Goal: Task Accomplishment & Management: Manage account settings

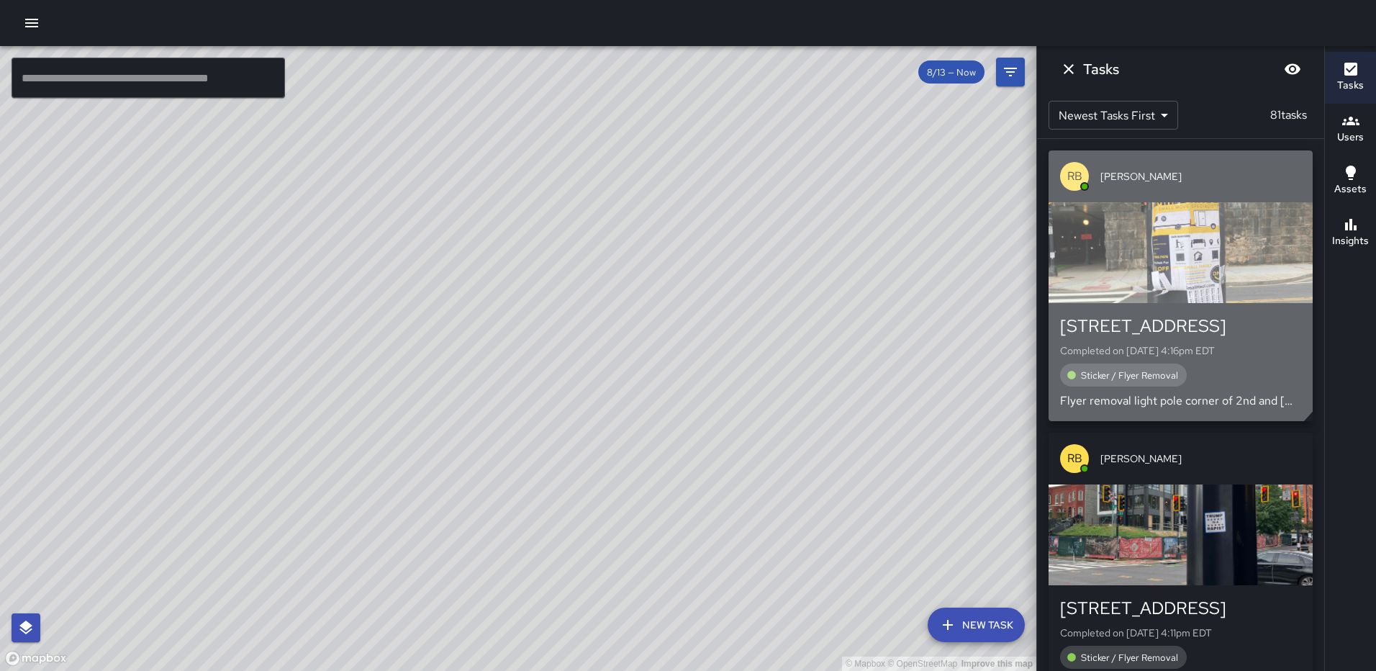
click at [1116, 243] on div "button" at bounding box center [1181, 252] width 264 height 101
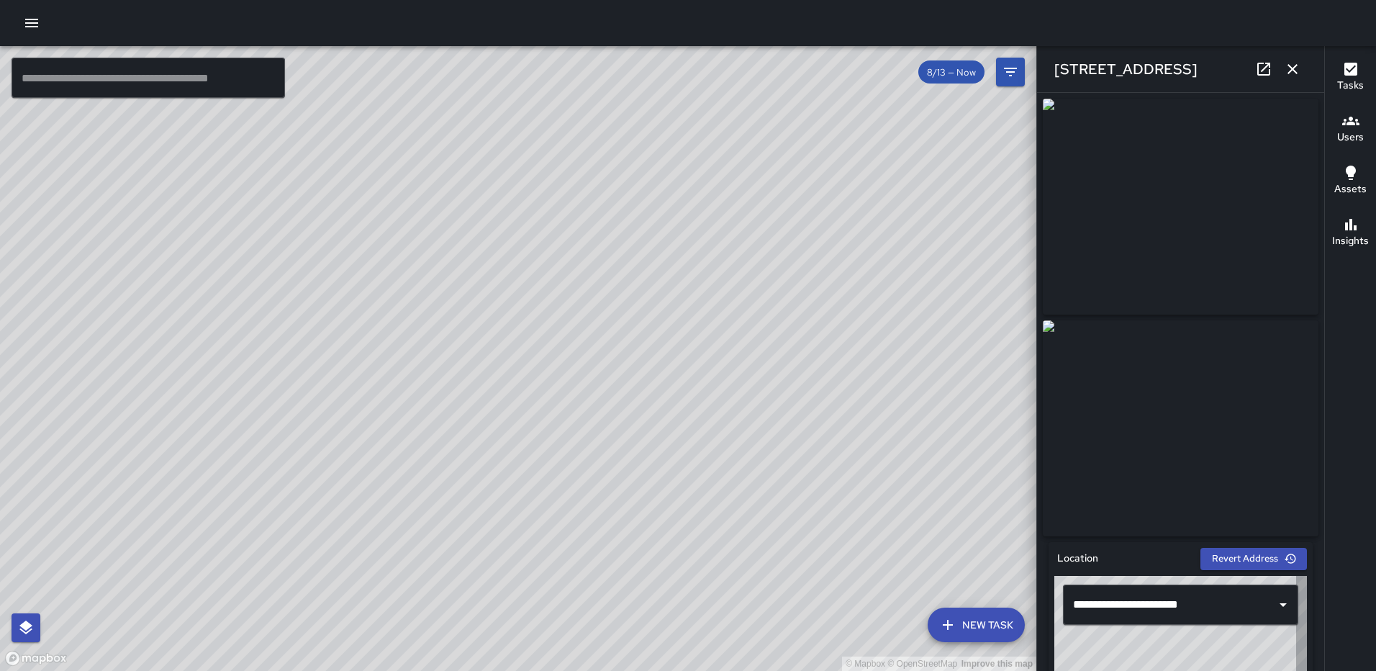
type input "**********"
click at [1288, 63] on icon "button" at bounding box center [1292, 68] width 17 height 17
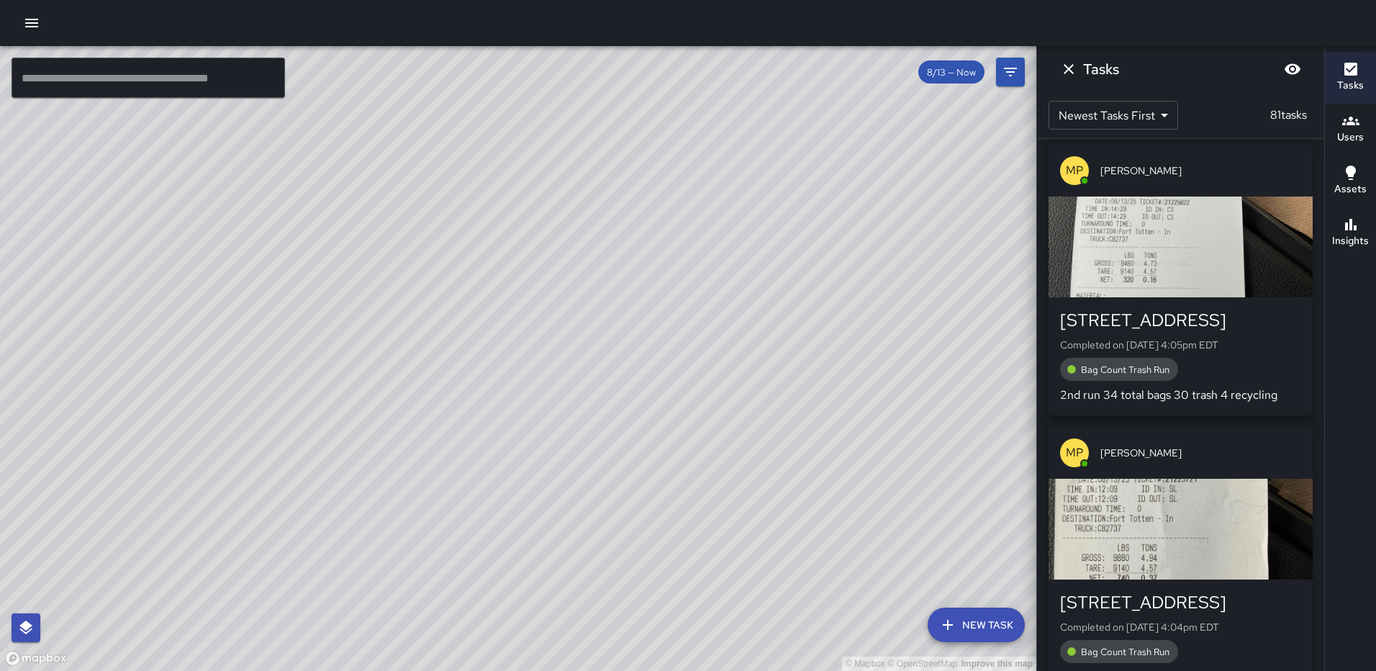
scroll to position [576, 0]
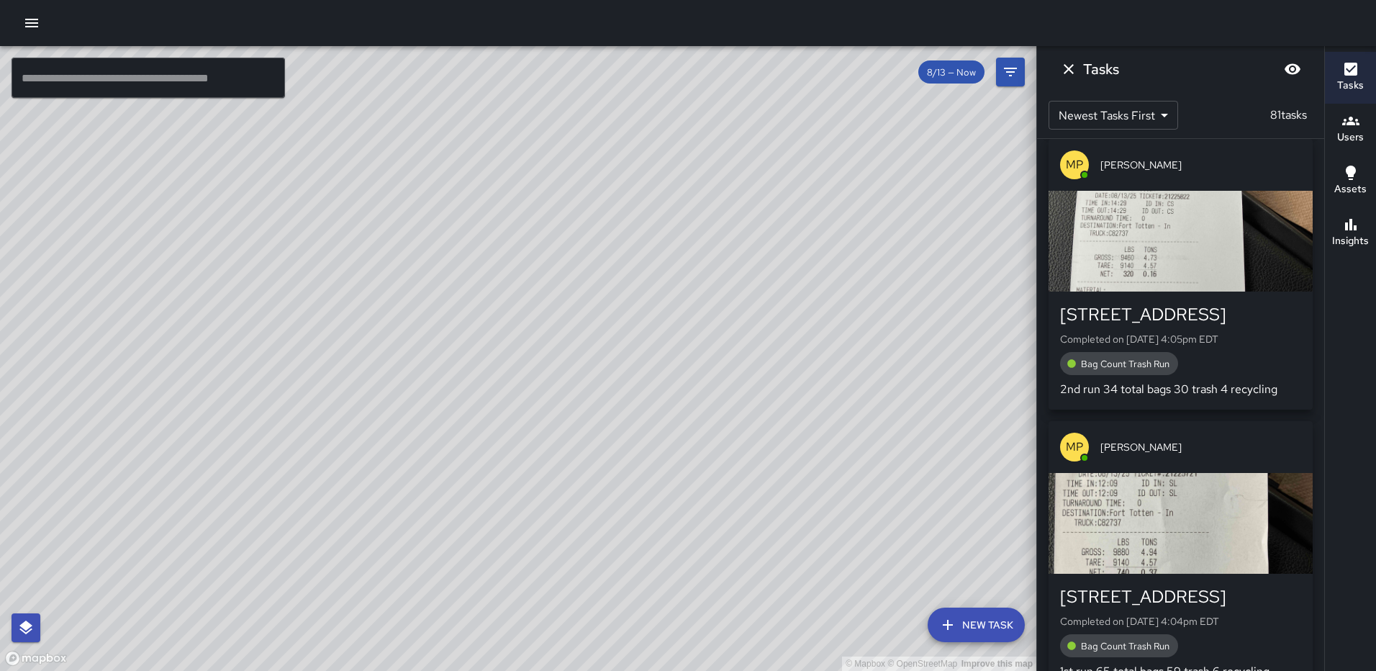
click at [1192, 531] on div "button" at bounding box center [1181, 523] width 264 height 101
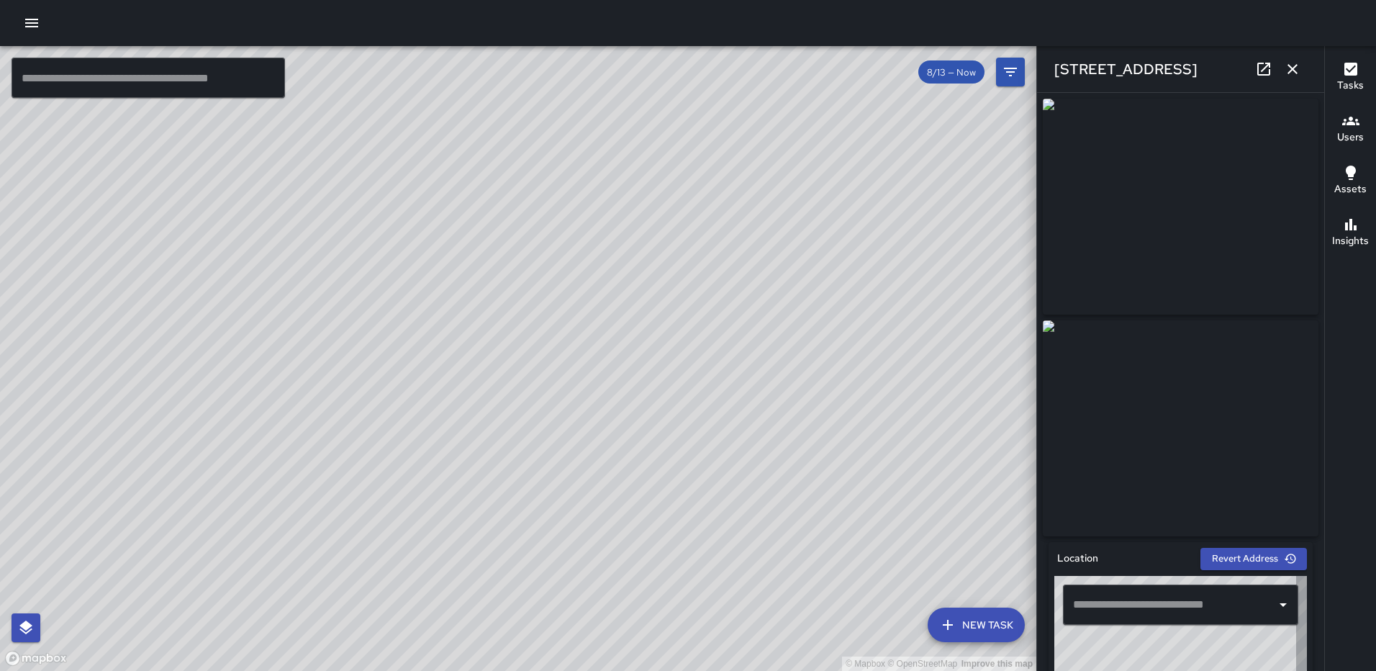
type input "**********"
click at [1269, 65] on icon at bounding box center [1263, 69] width 13 height 13
click at [1293, 70] on icon "button" at bounding box center [1293, 69] width 10 height 10
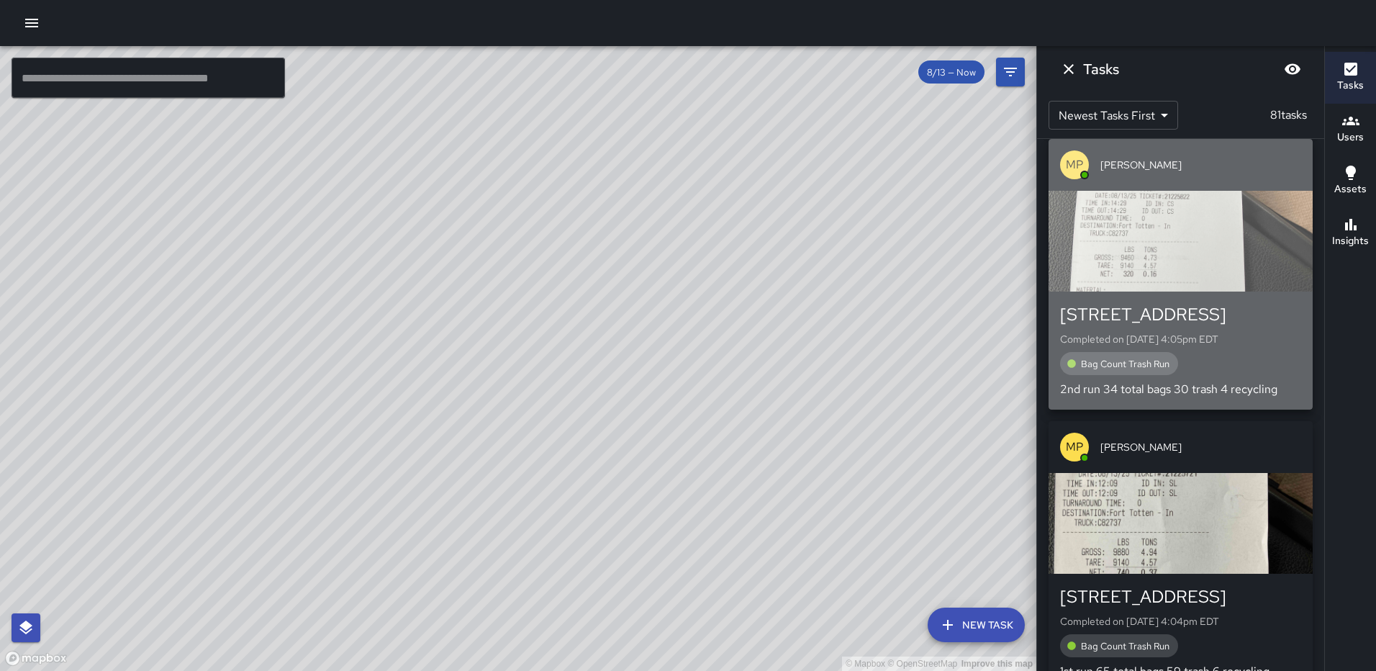
click at [1190, 280] on div "button" at bounding box center [1181, 241] width 264 height 101
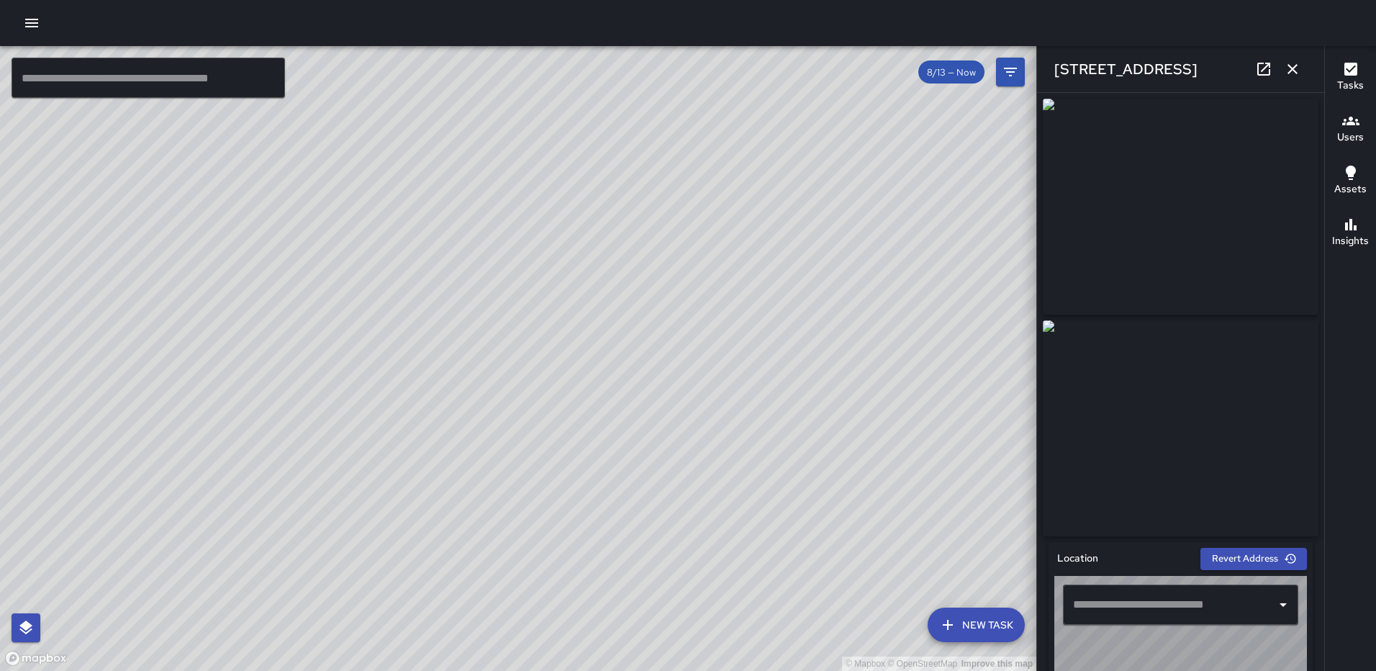
type input "**********"
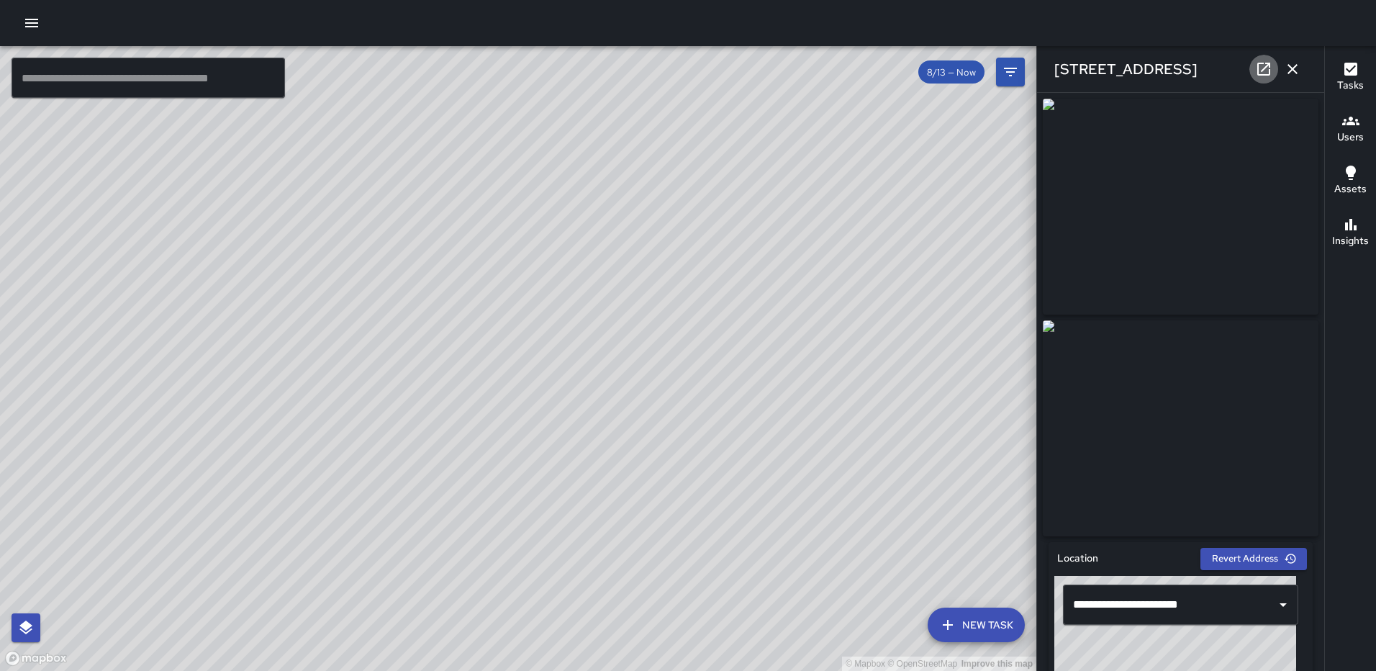
click at [1262, 63] on icon at bounding box center [1263, 69] width 13 height 13
click at [1292, 70] on icon "button" at bounding box center [1293, 69] width 10 height 10
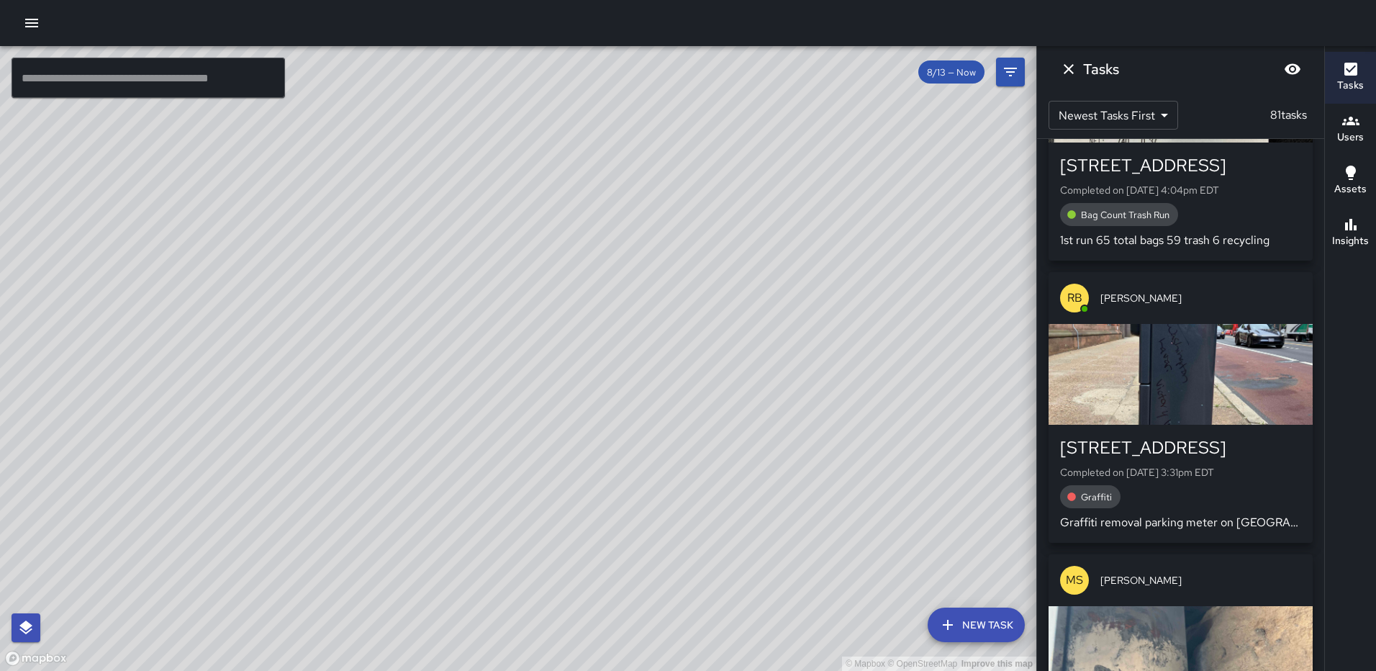
scroll to position [1008, 0]
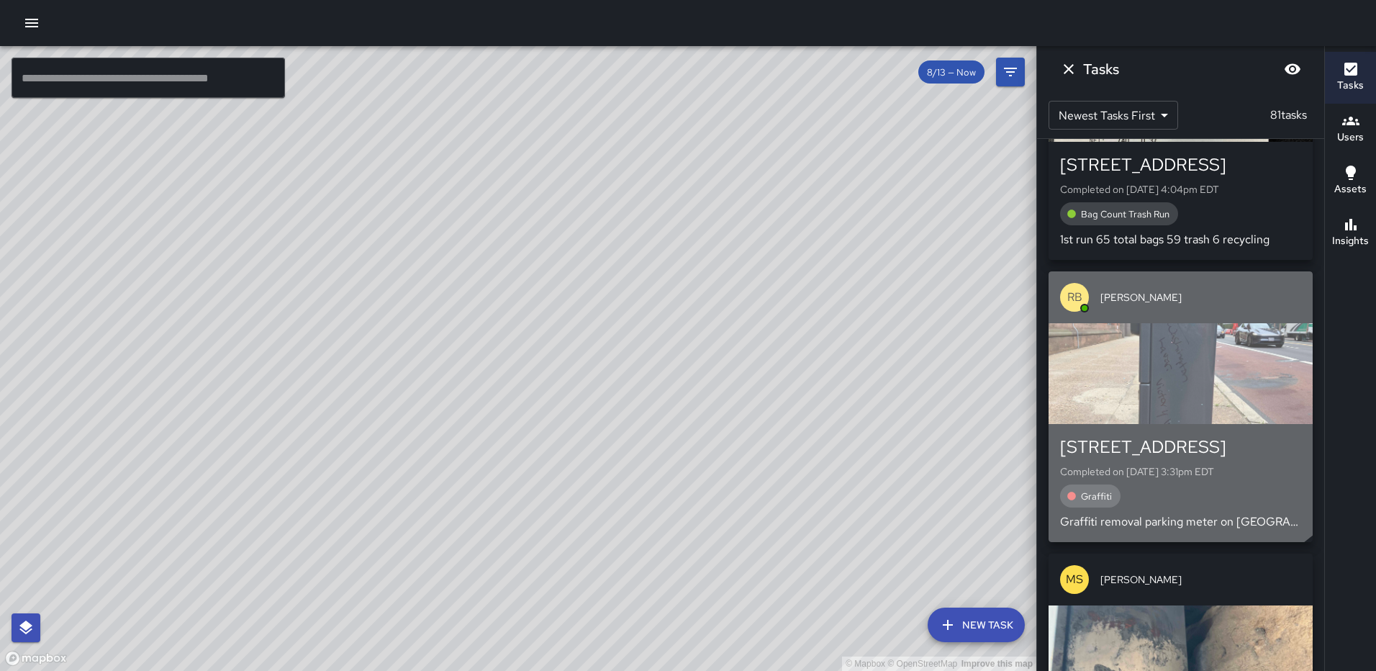
click at [1167, 362] on div "button" at bounding box center [1181, 373] width 264 height 101
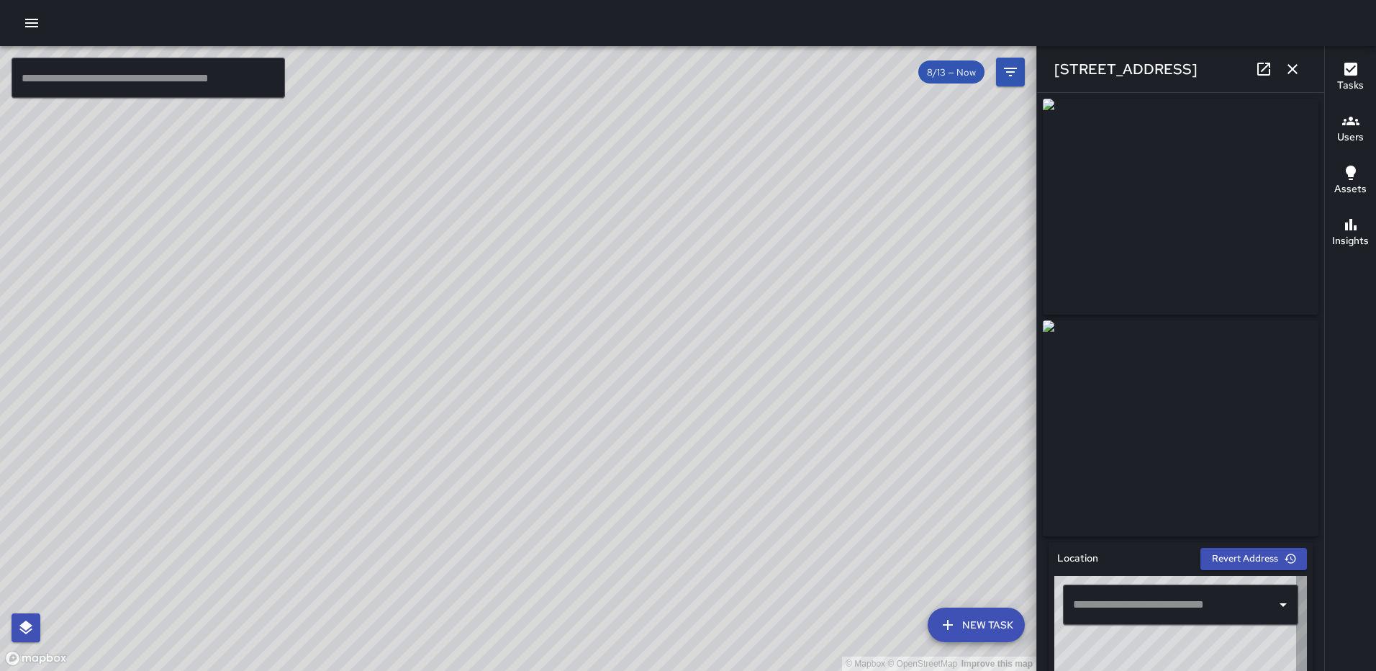
type input "**********"
click at [1301, 71] on icon "button" at bounding box center [1292, 68] width 17 height 17
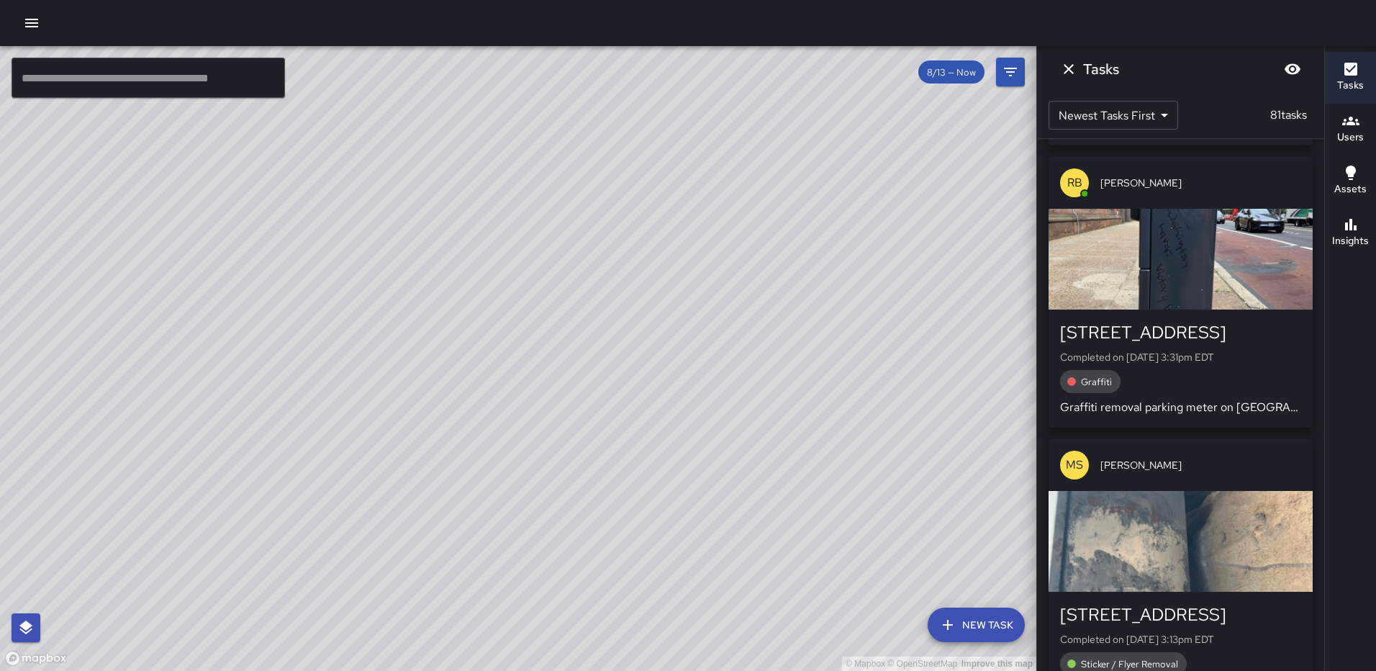
scroll to position [1368, 0]
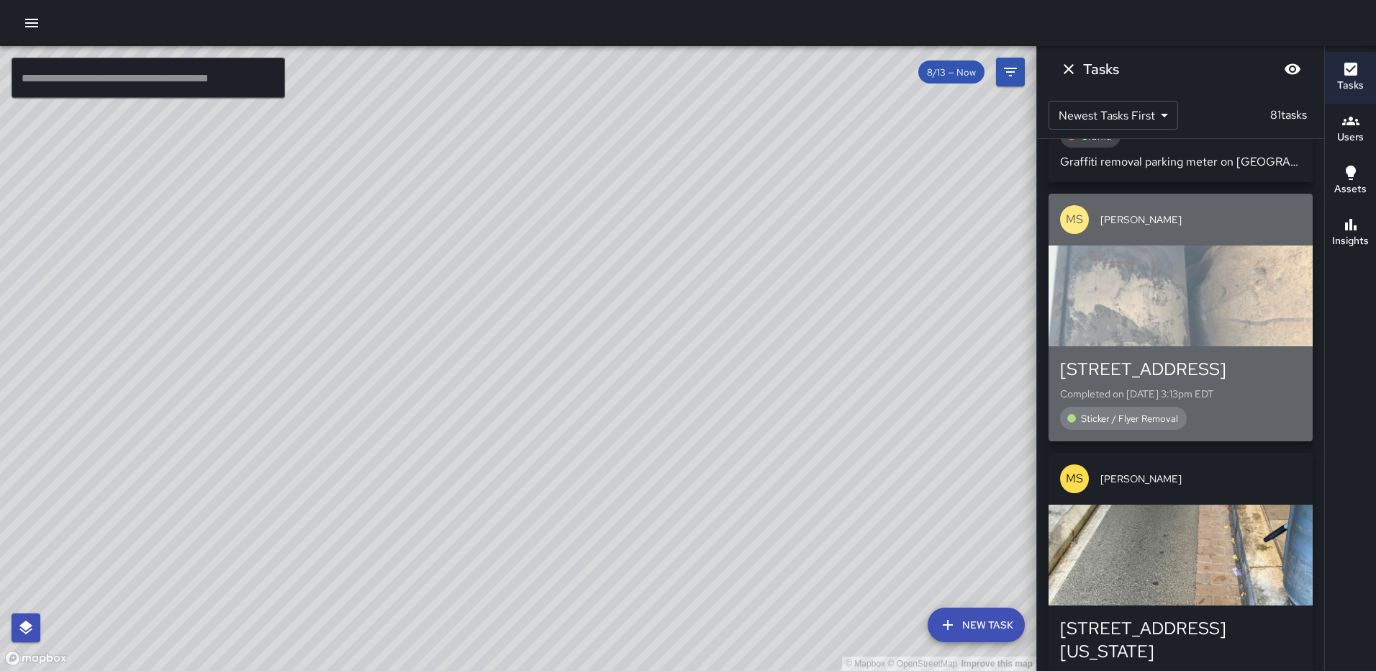
click at [1190, 310] on div "button" at bounding box center [1181, 295] width 264 height 101
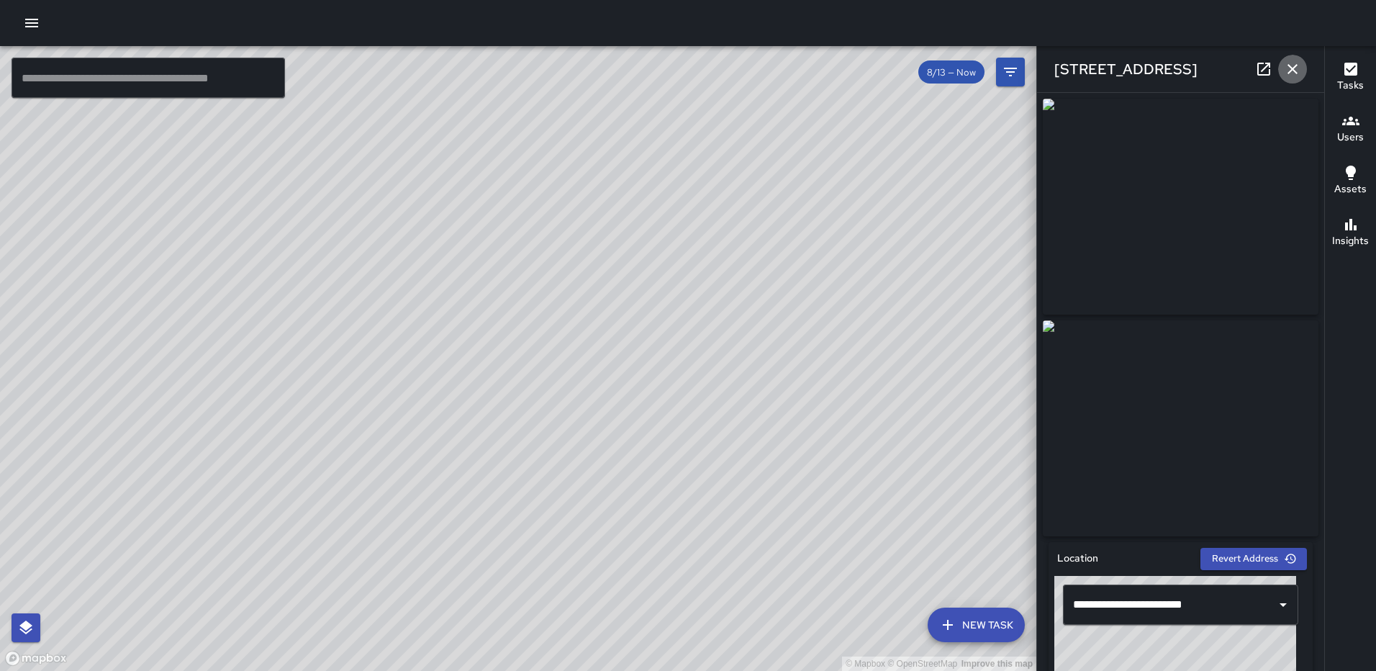
click at [1295, 71] on icon "button" at bounding box center [1293, 69] width 10 height 10
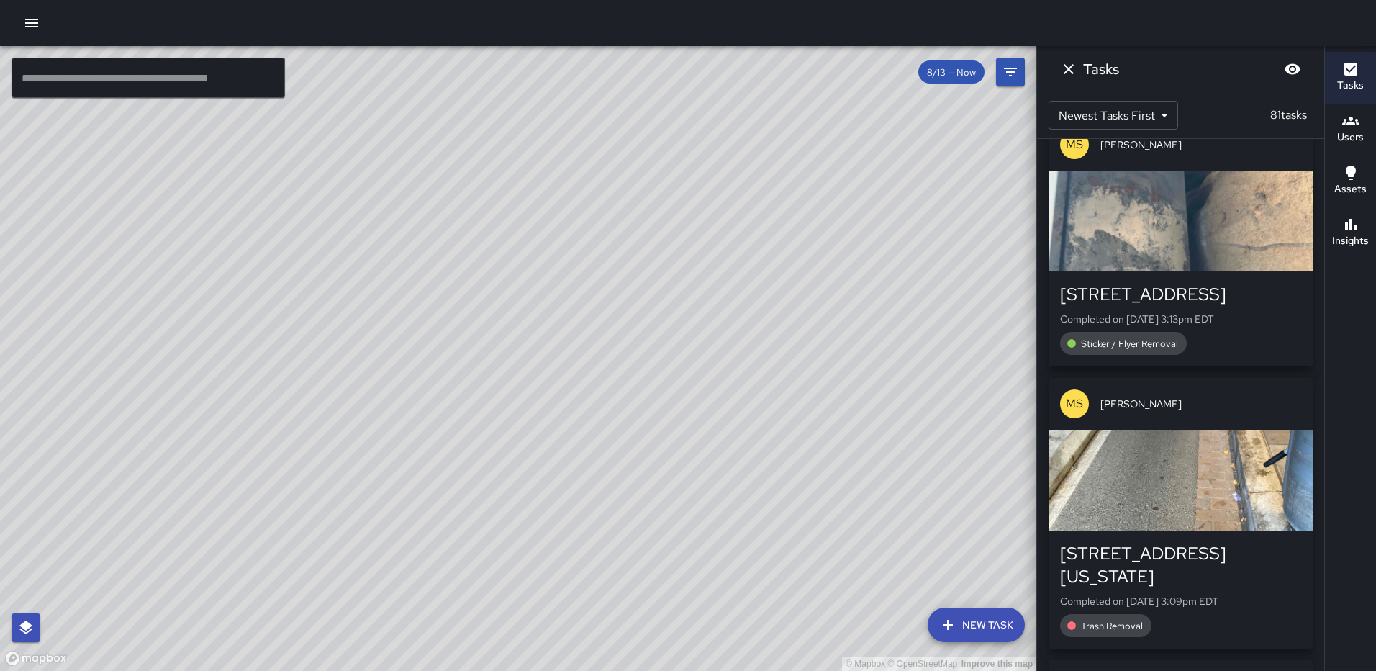
scroll to position [1583, 0]
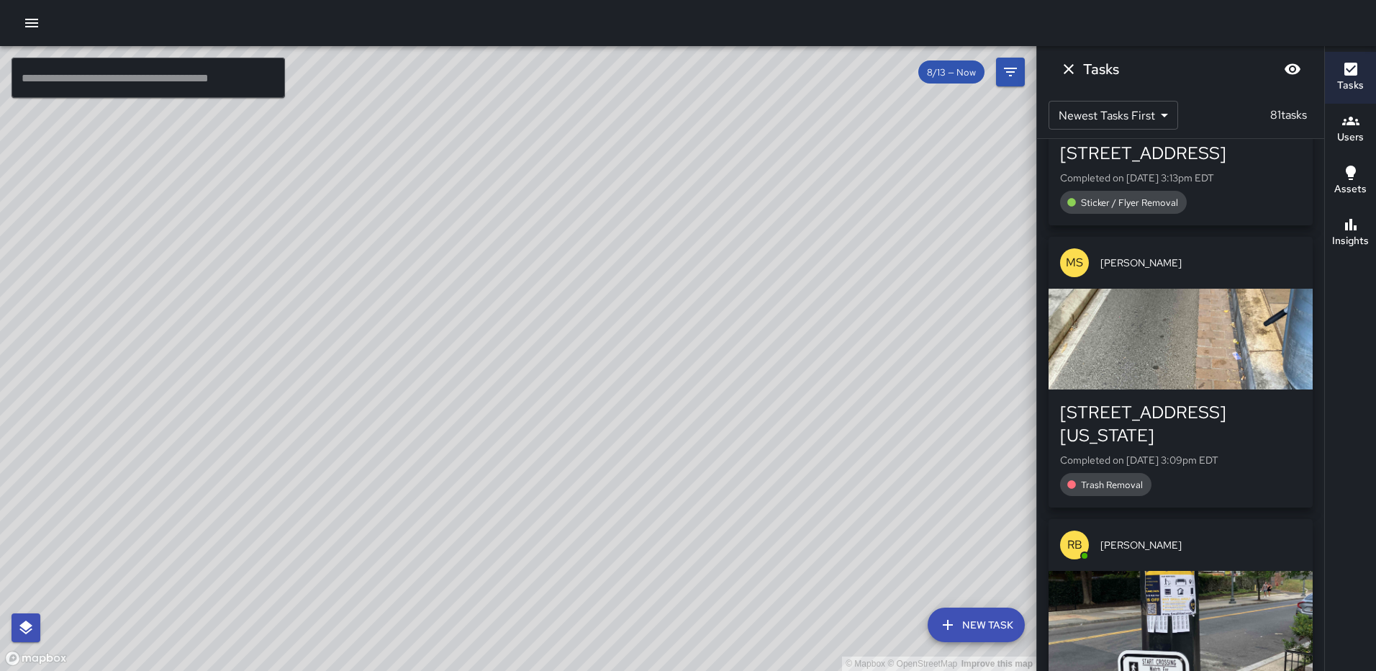
click at [1188, 328] on div "button" at bounding box center [1181, 339] width 264 height 101
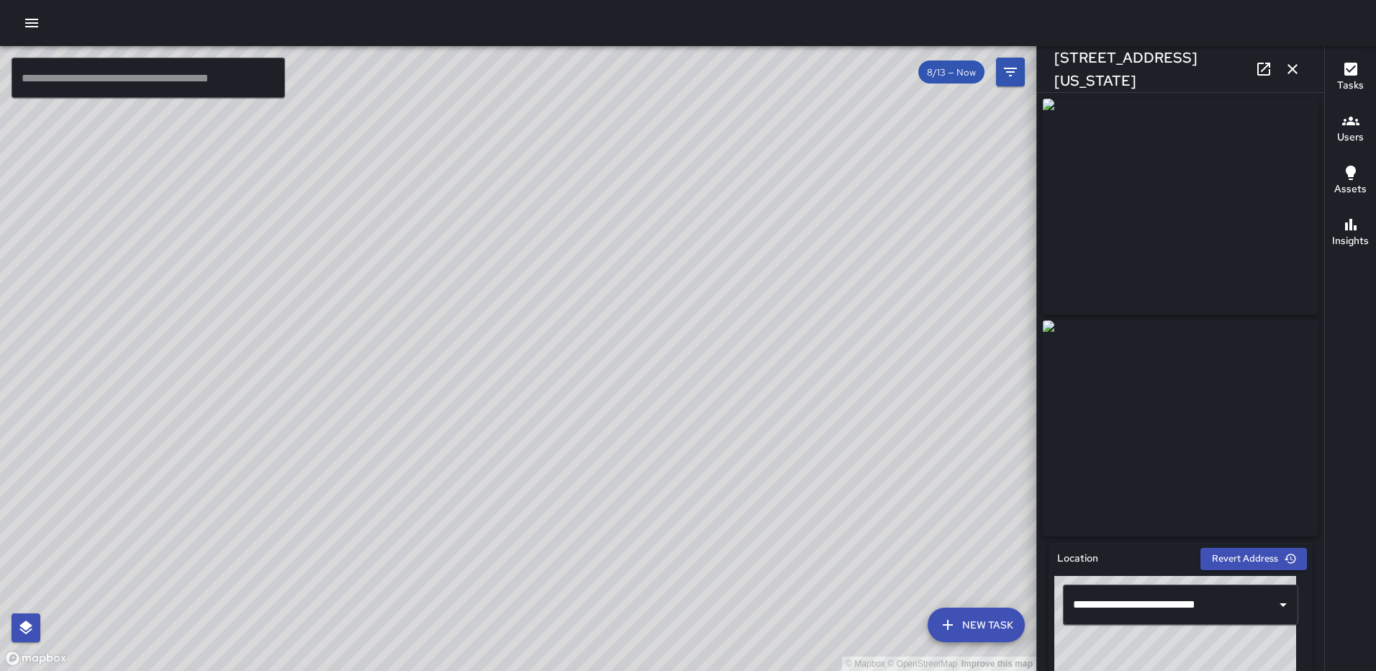
click at [1293, 63] on icon "button" at bounding box center [1292, 68] width 17 height 17
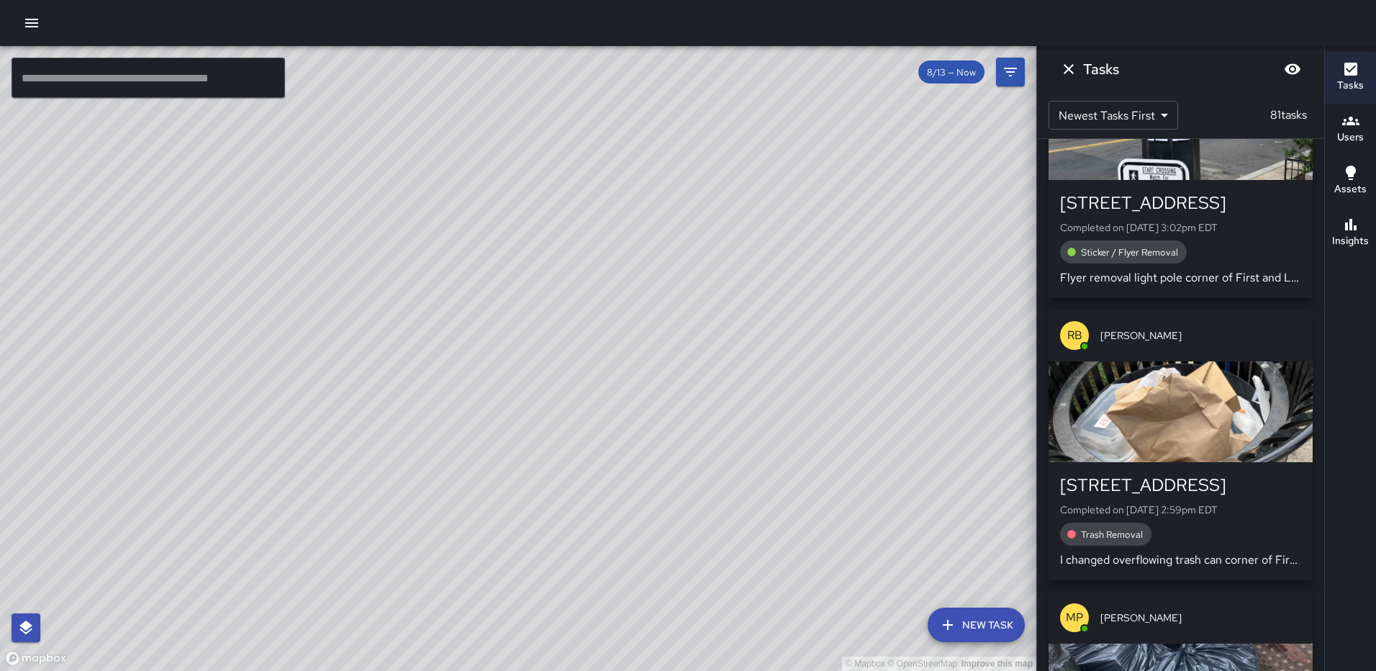
scroll to position [2087, 0]
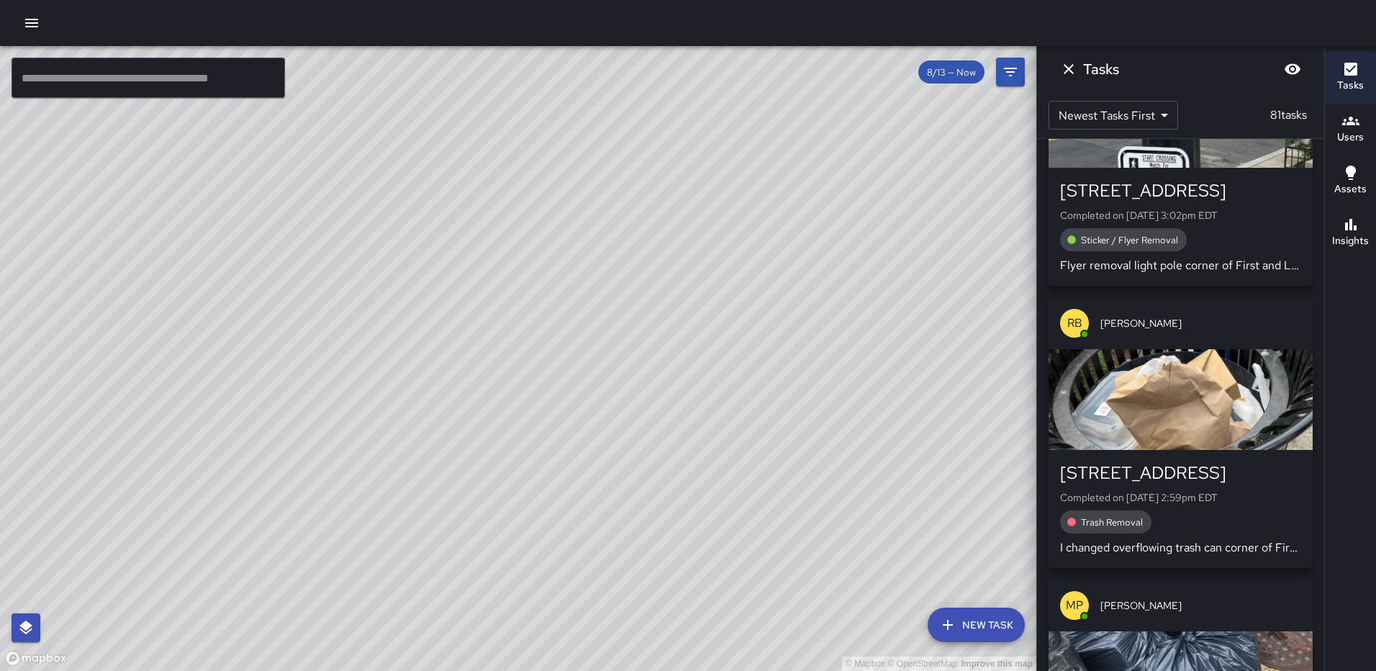
click at [1167, 366] on div "button" at bounding box center [1181, 399] width 264 height 101
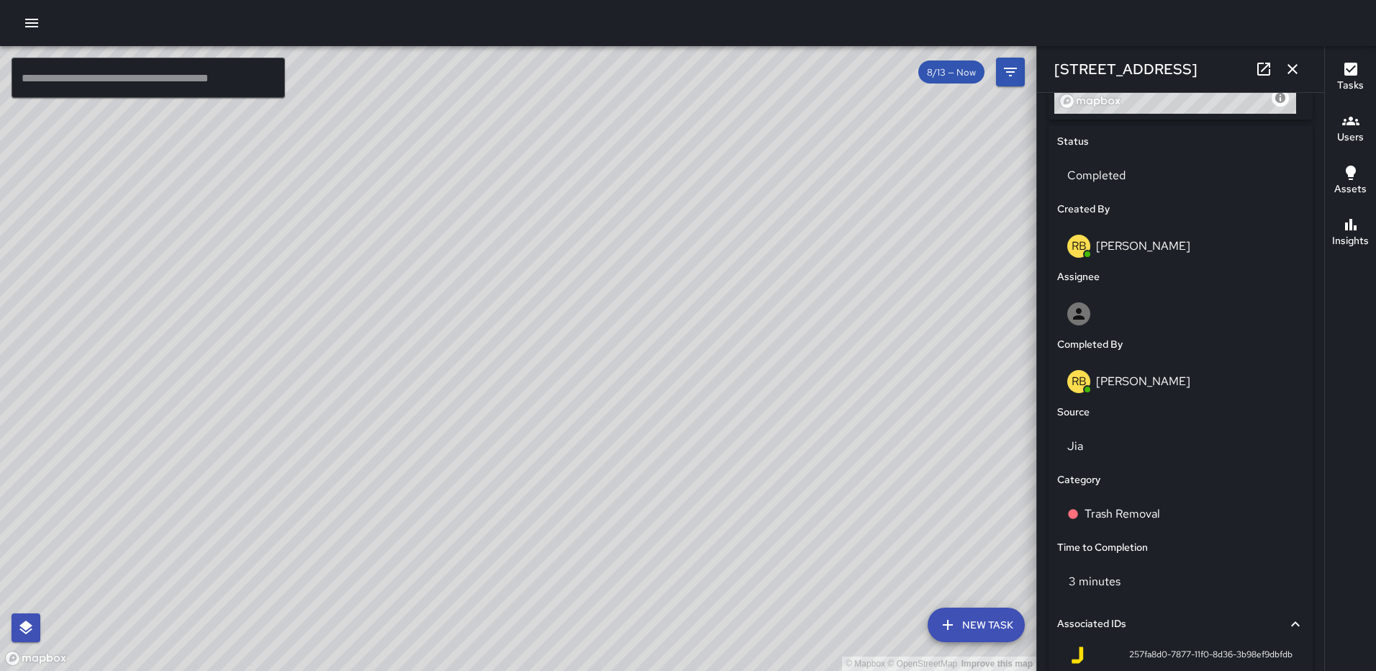
scroll to position [832, 0]
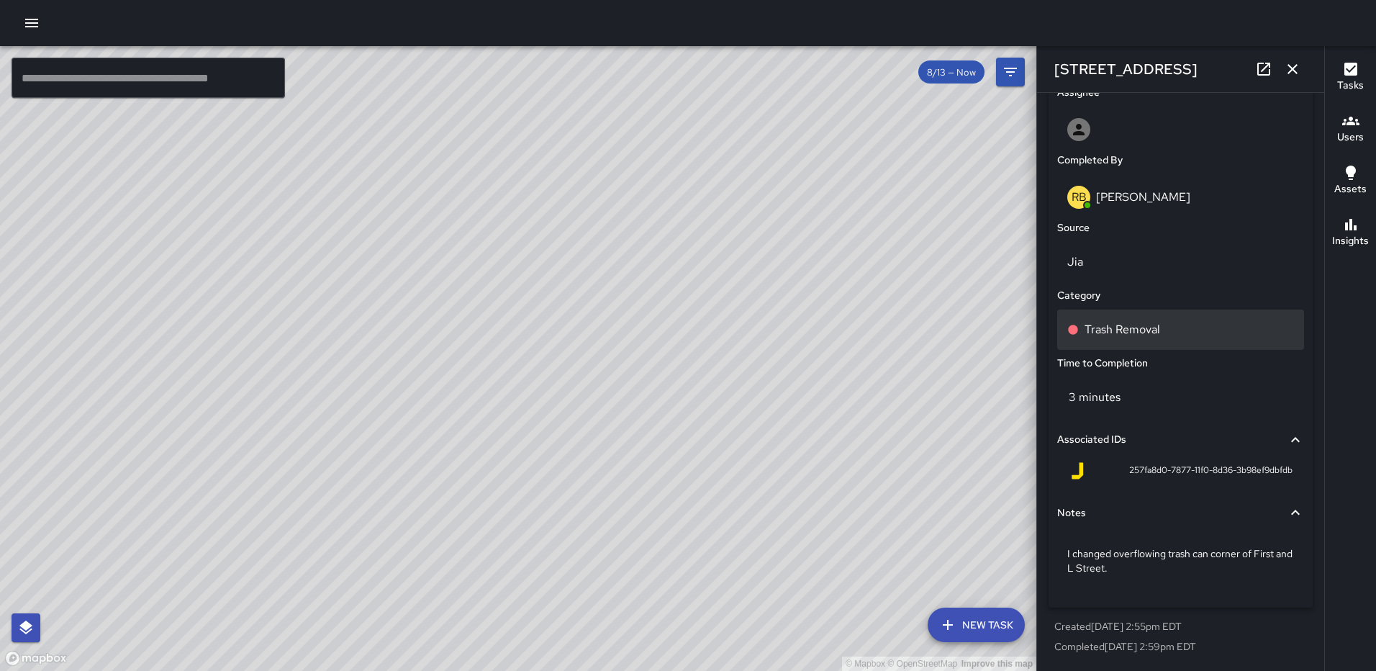
click at [1154, 322] on p "Trash Removal" at bounding box center [1123, 329] width 76 height 17
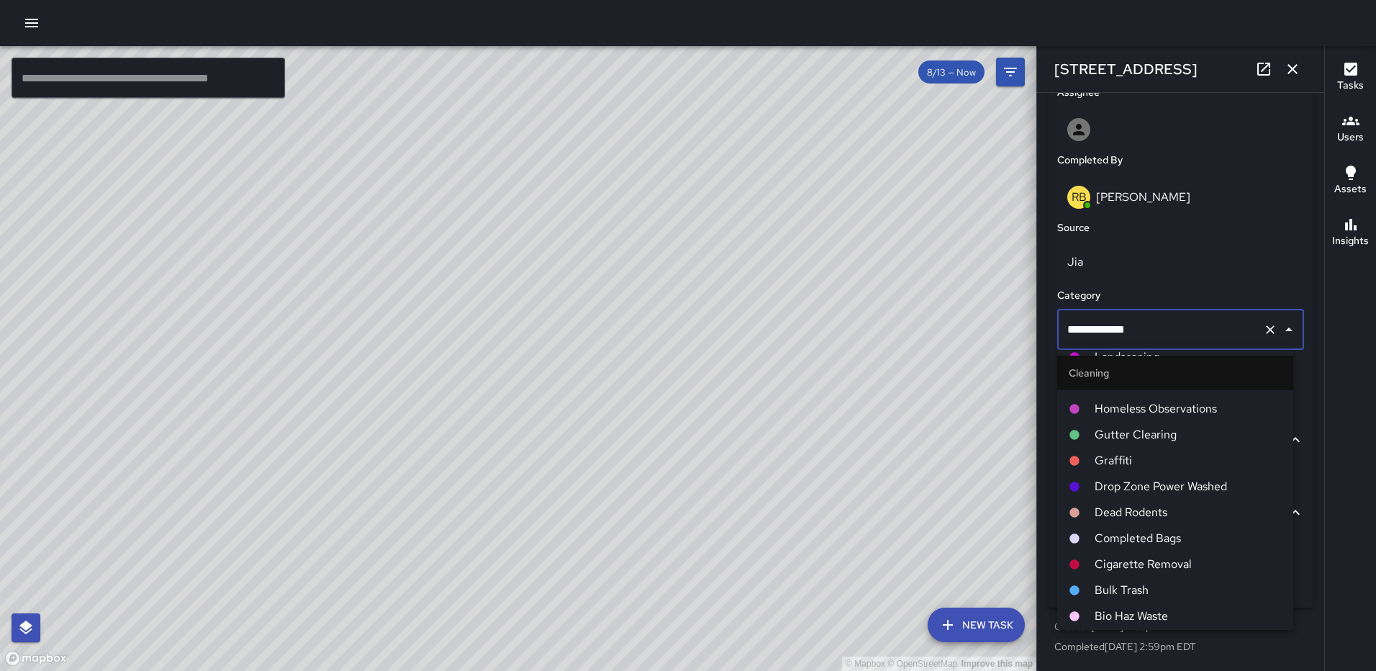
scroll to position [576, 0]
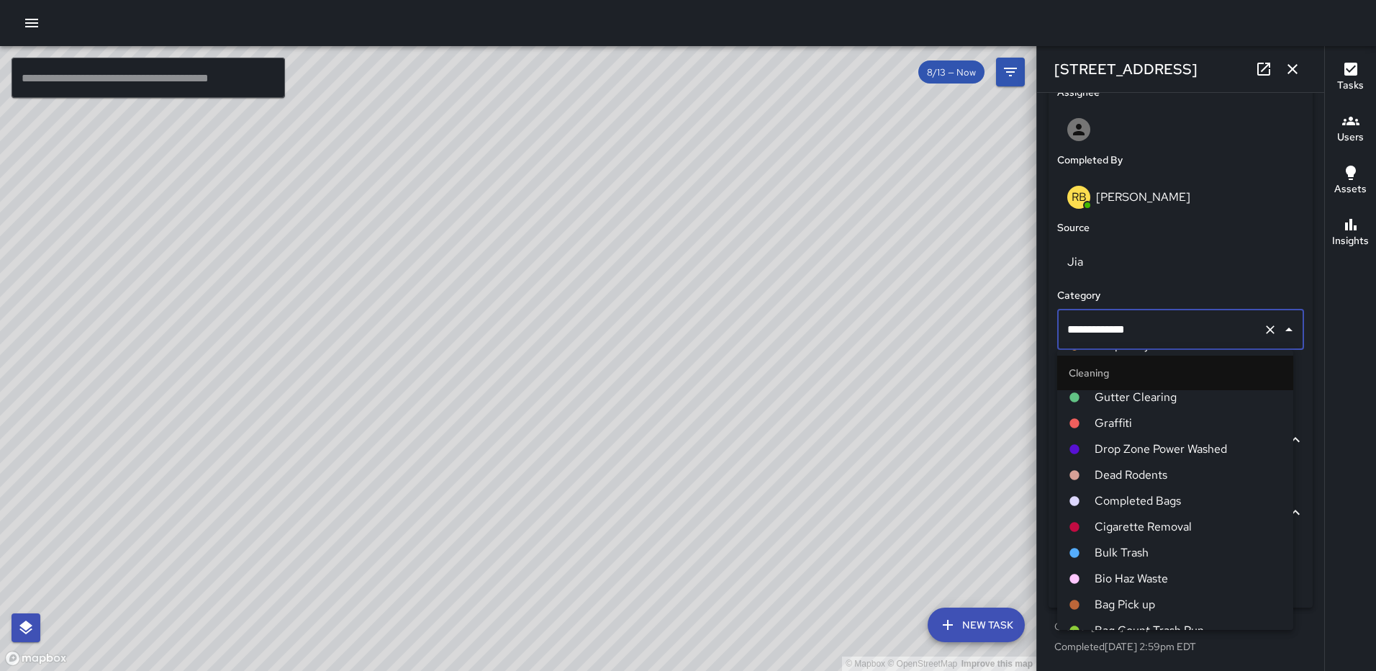
click at [1124, 495] on span "Completed Bags" at bounding box center [1188, 500] width 187 height 17
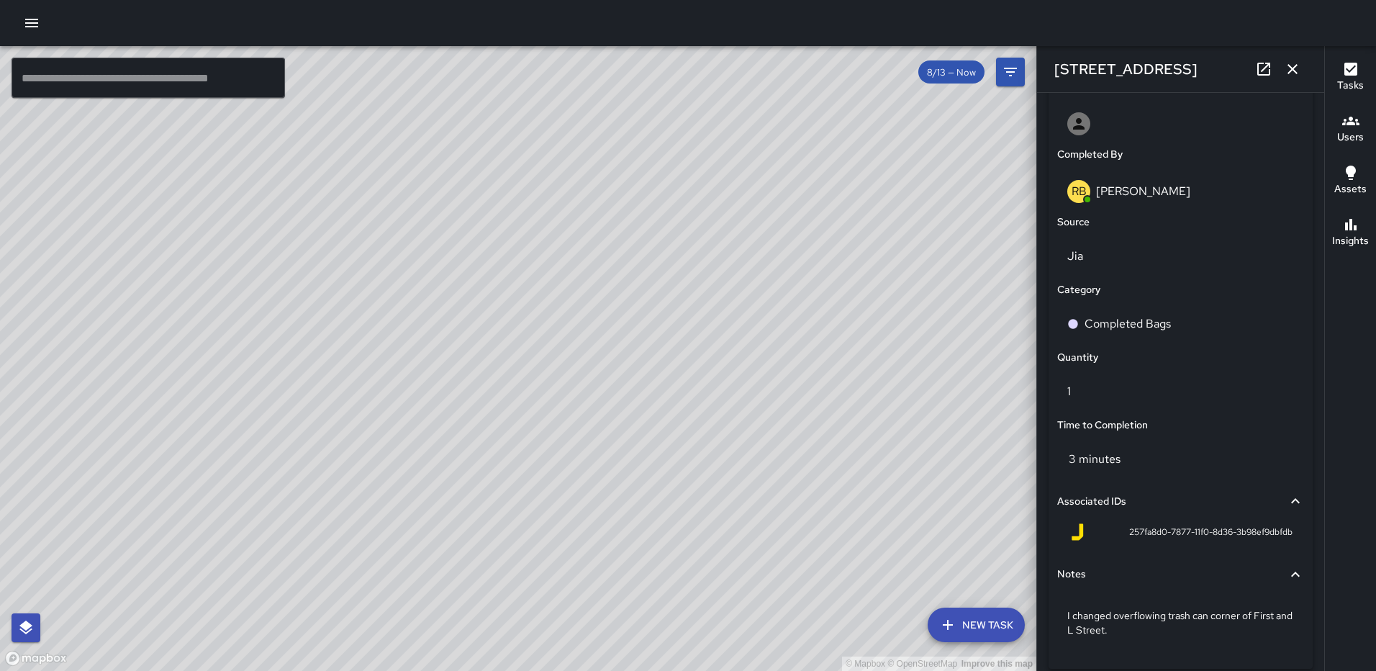
click at [1295, 66] on icon "button" at bounding box center [1293, 69] width 10 height 10
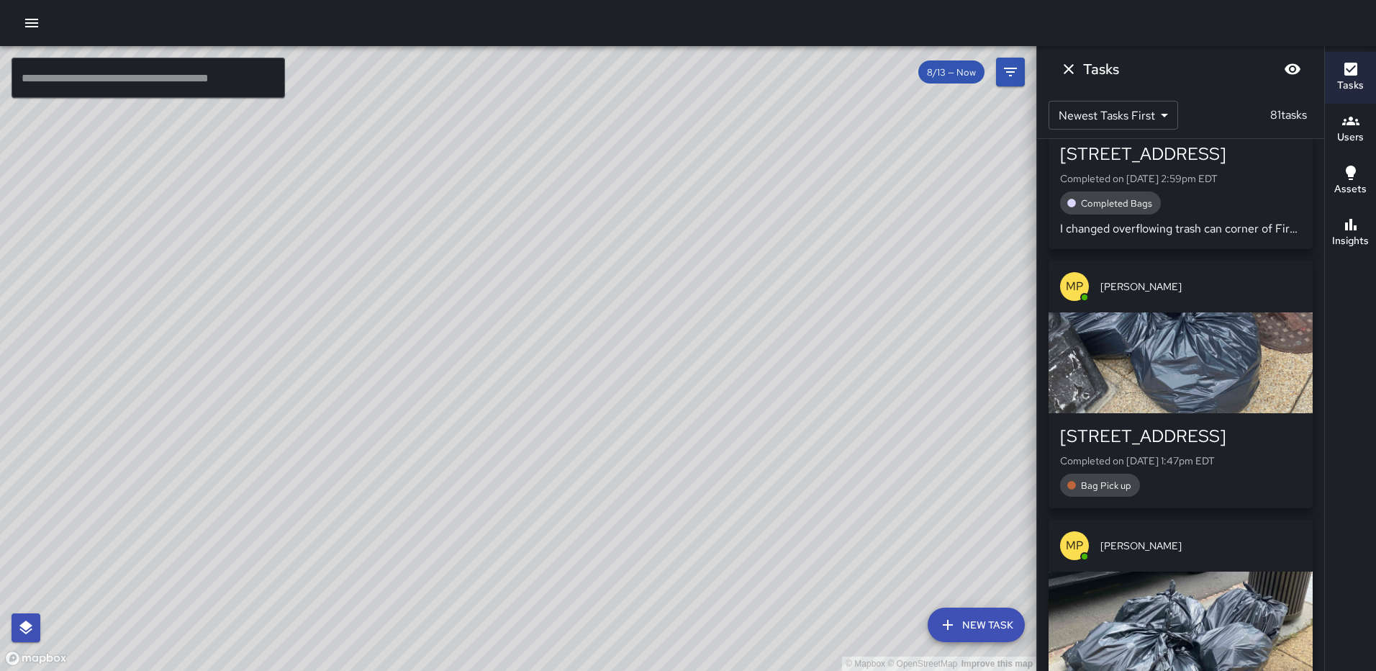
scroll to position [2303, 0]
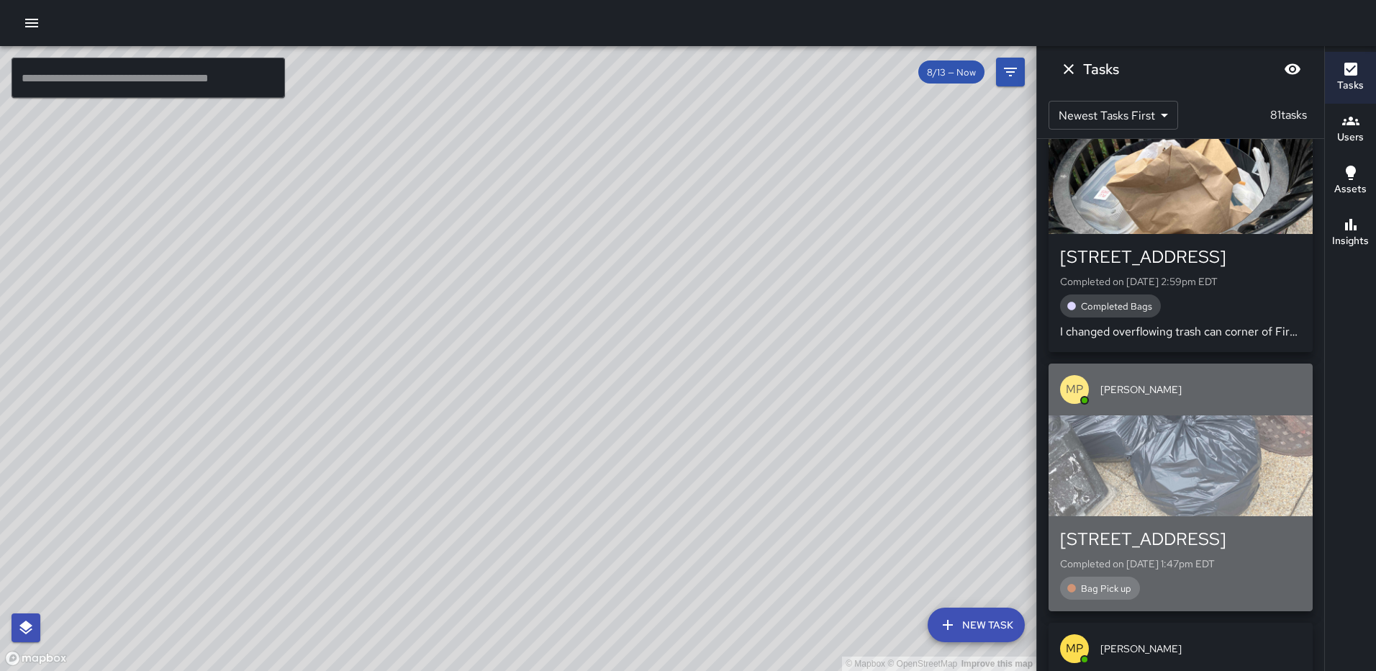
click at [1179, 419] on div "button" at bounding box center [1181, 465] width 264 height 101
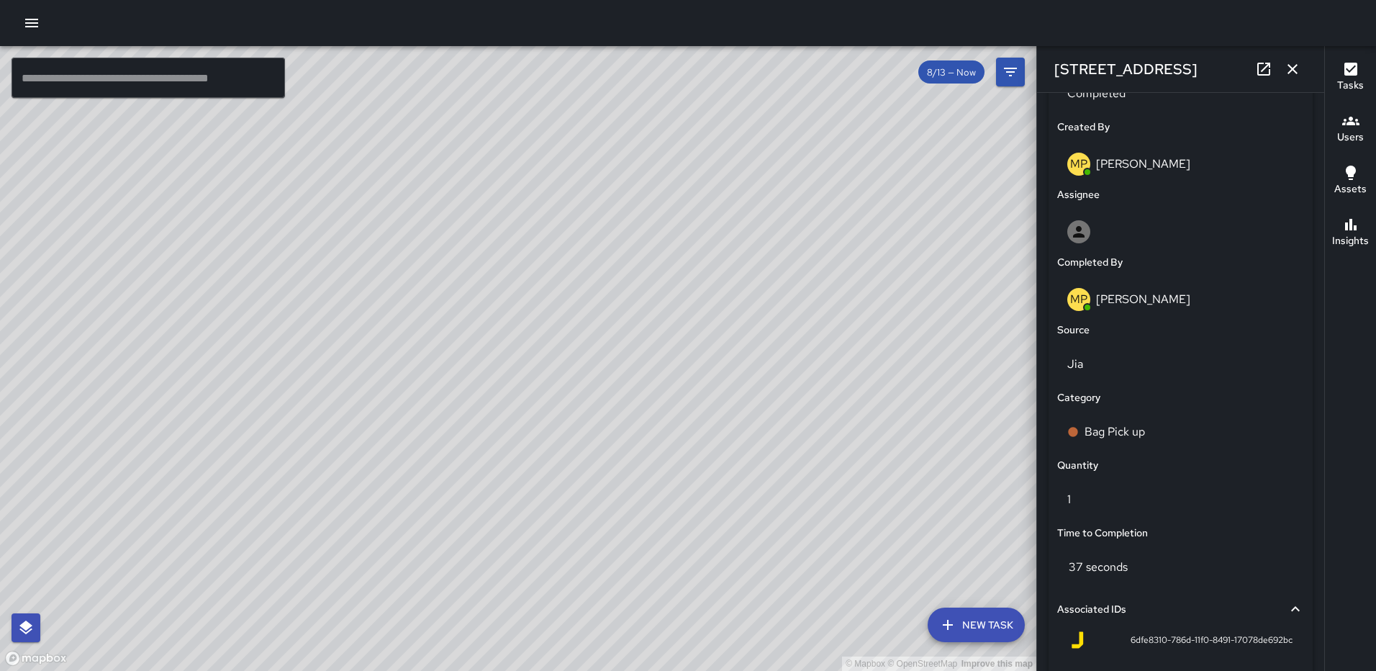
scroll to position [885, 0]
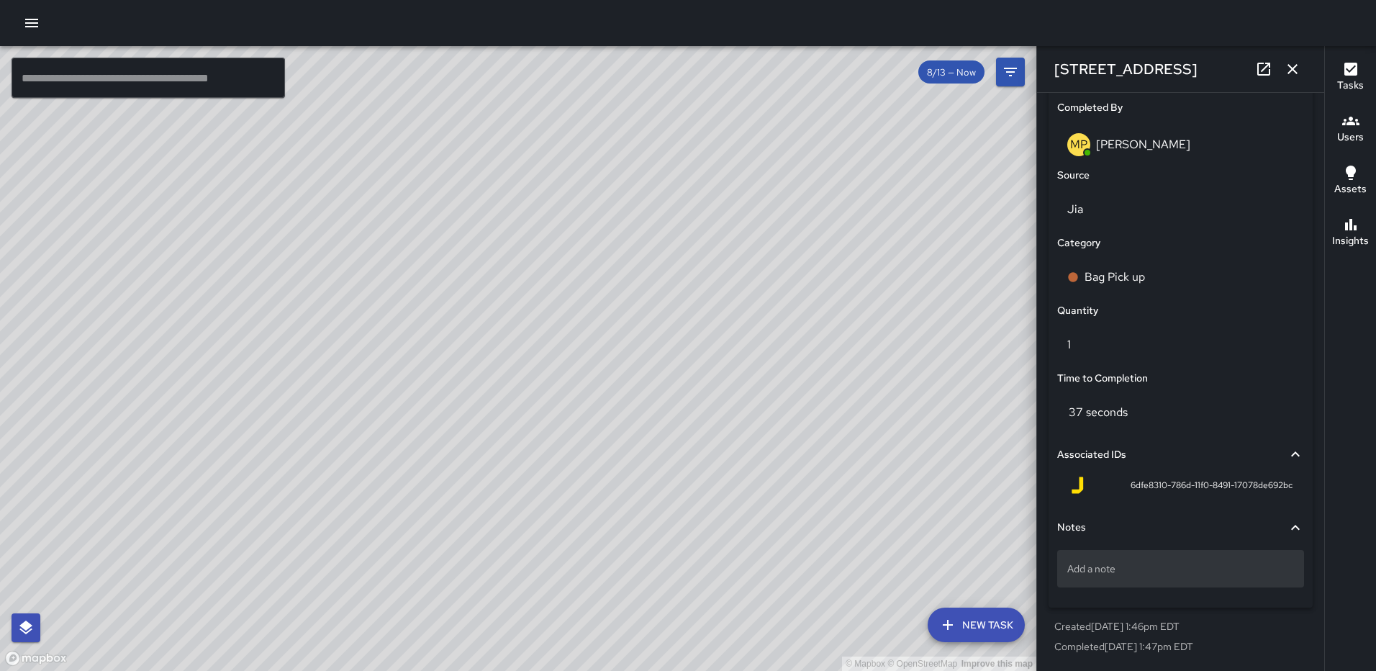
click at [1142, 569] on p "Add a note" at bounding box center [1180, 568] width 227 height 14
type textarea "*****"
click at [1289, 75] on icon "button" at bounding box center [1292, 68] width 17 height 17
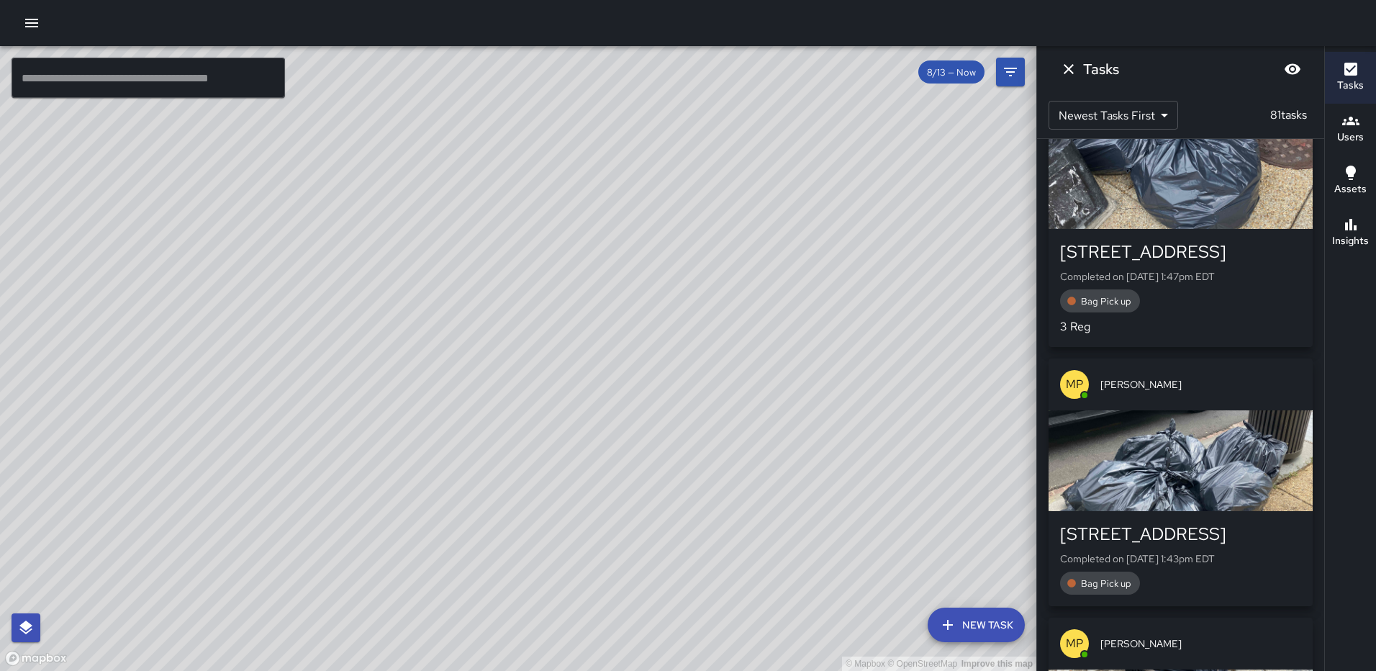
scroll to position [2591, 0]
click at [1234, 446] on div "button" at bounding box center [1181, 460] width 264 height 101
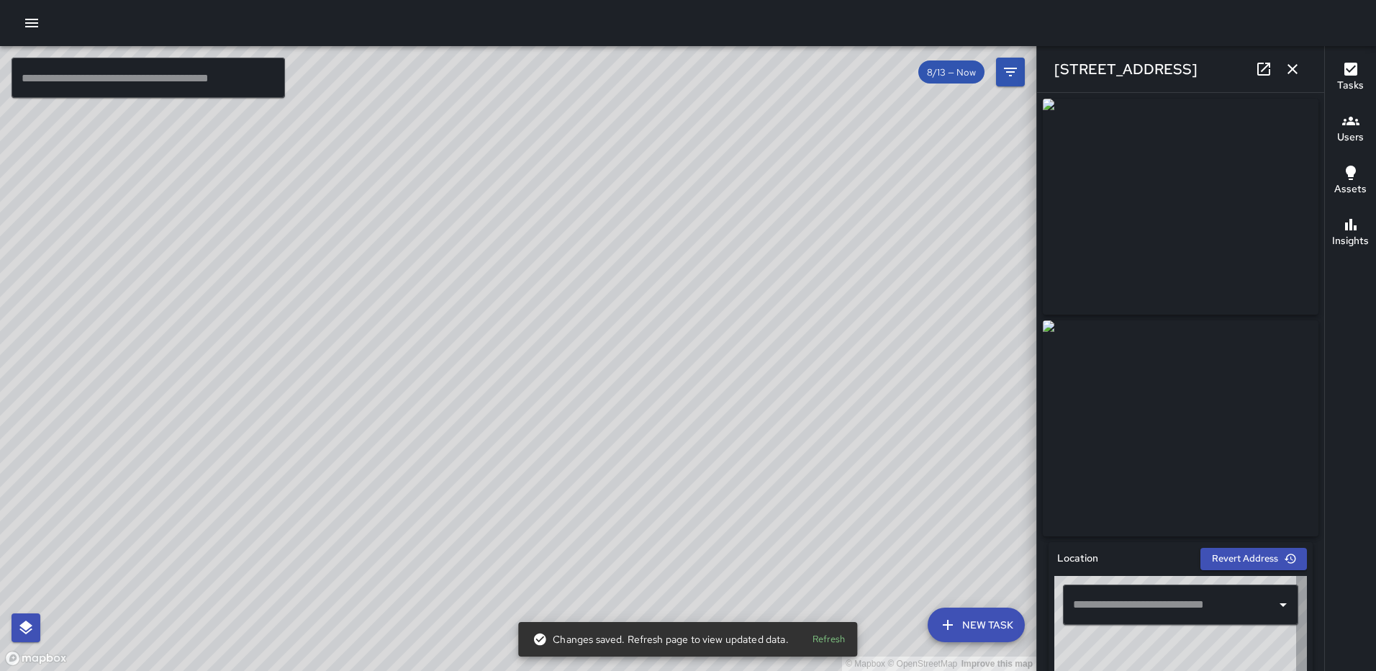
type input "**********"
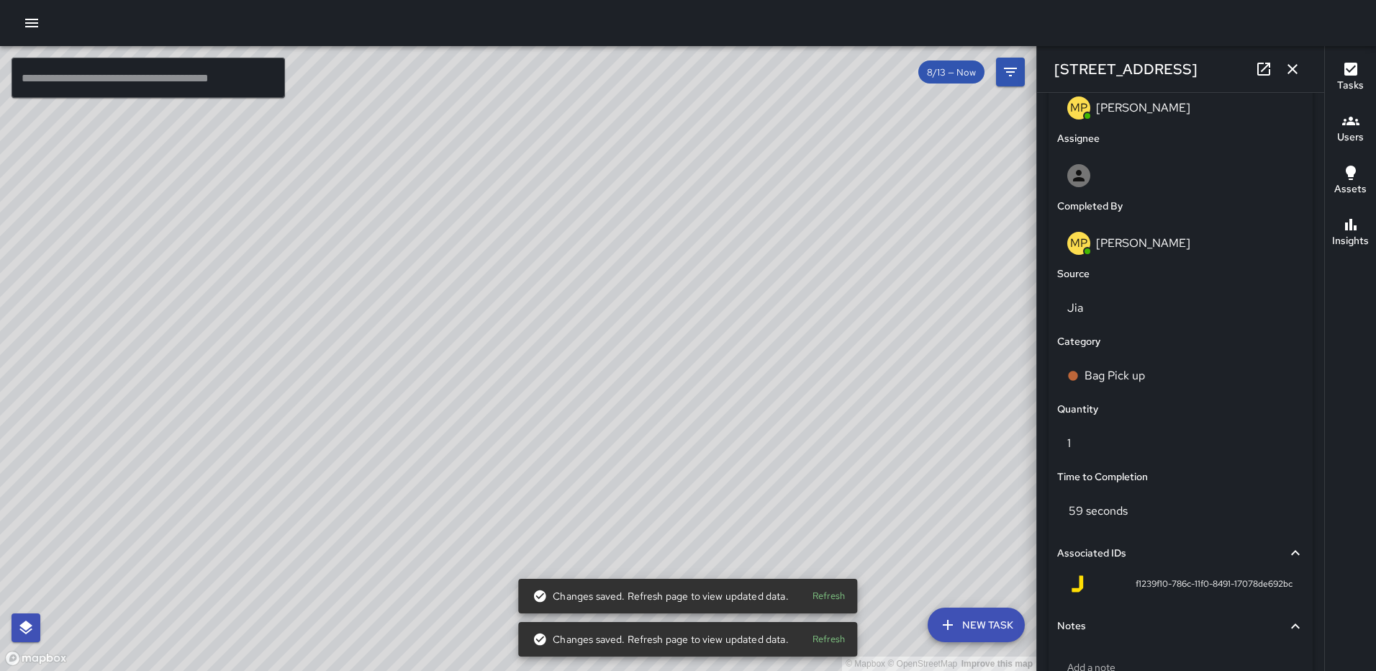
scroll to position [885, 0]
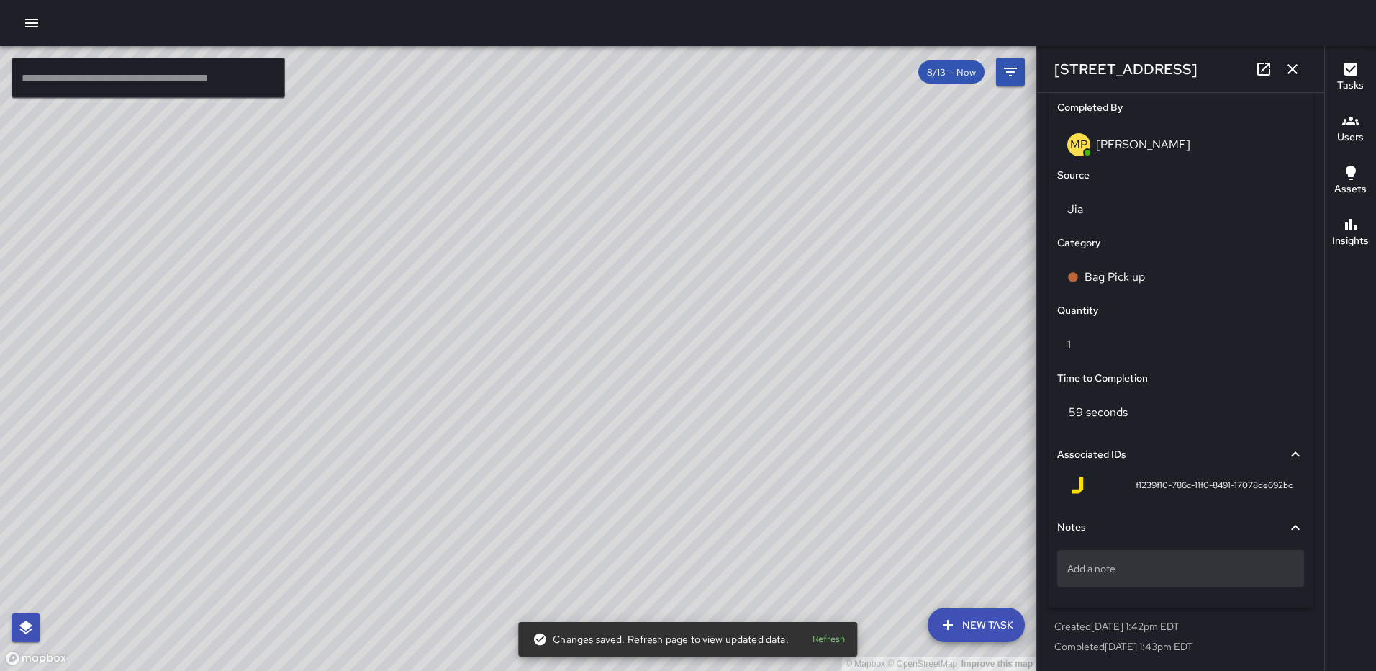
click at [1158, 564] on p "Add a note" at bounding box center [1180, 568] width 227 height 14
type textarea "*****"
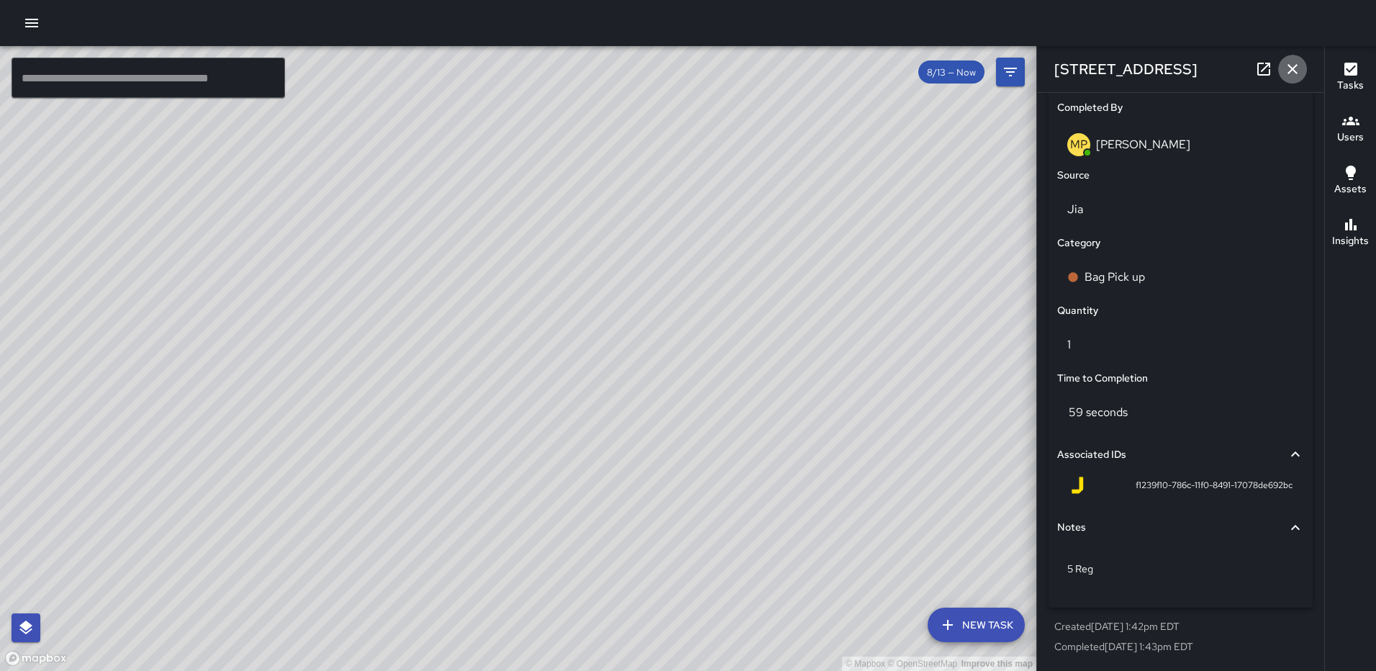
click at [1300, 70] on icon "button" at bounding box center [1292, 68] width 17 height 17
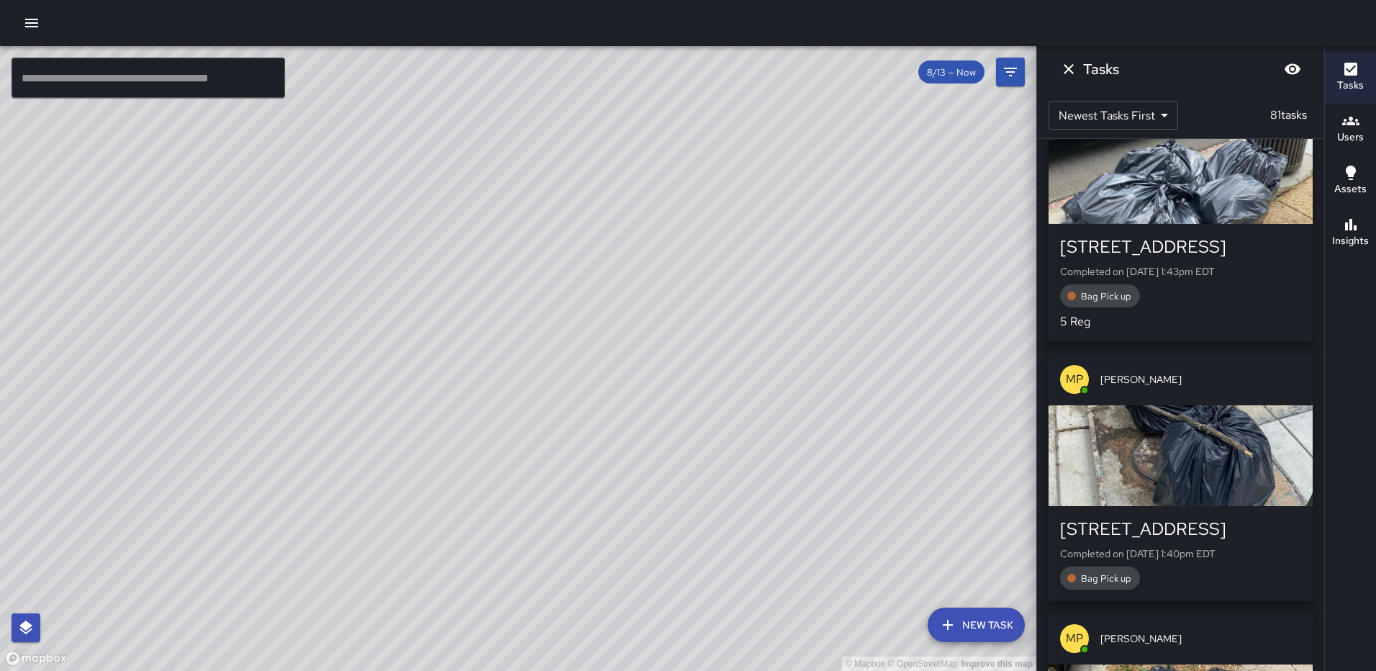
scroll to position [2879, 0]
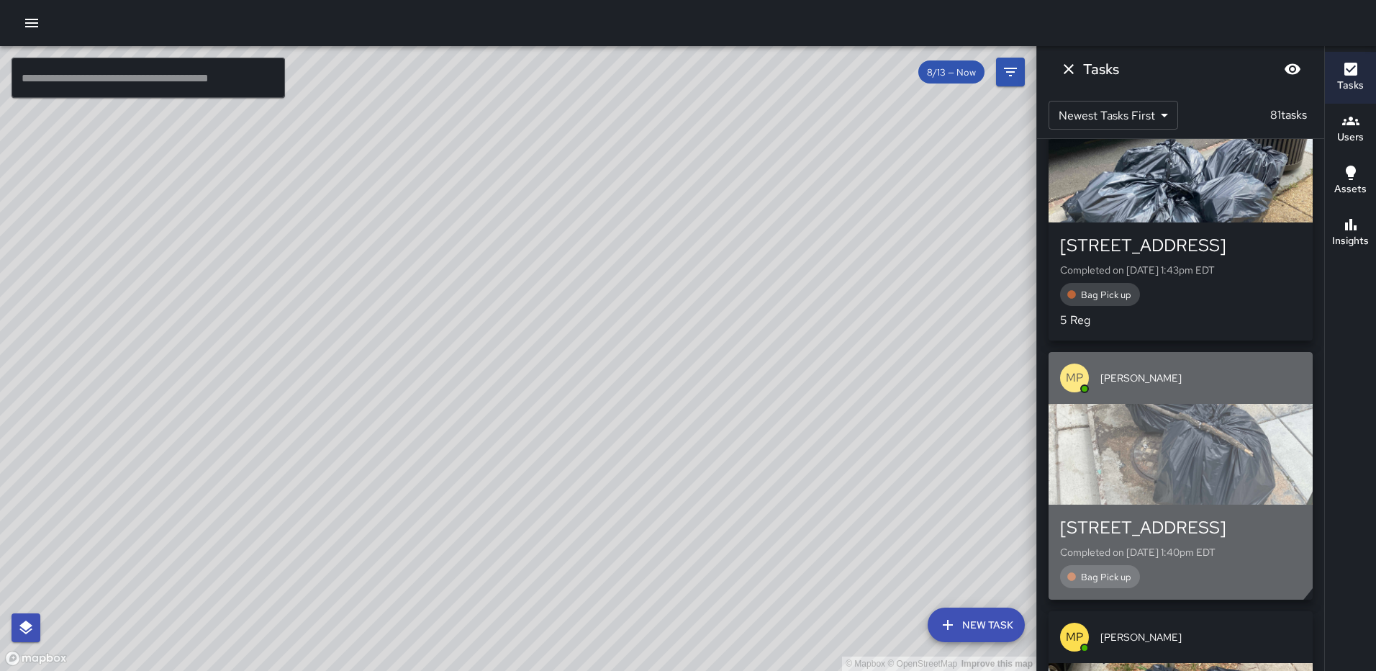
click at [1152, 445] on div "button" at bounding box center [1181, 454] width 264 height 101
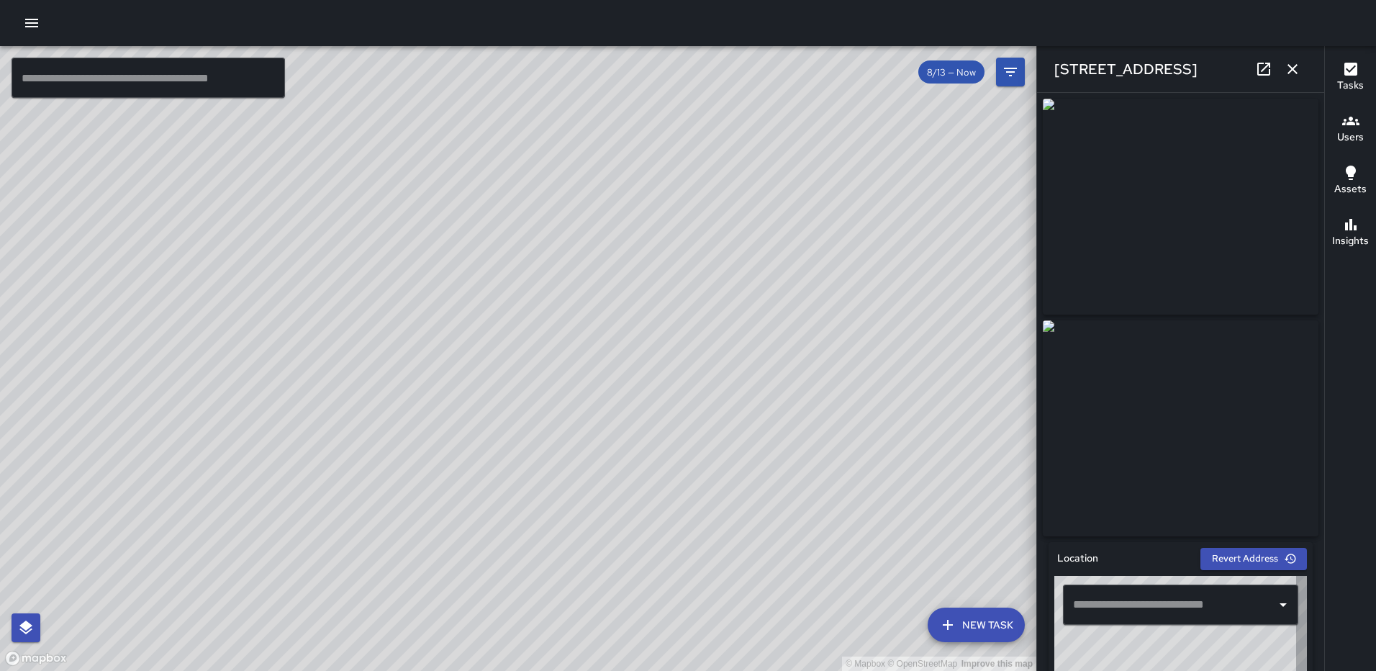
type input "**********"
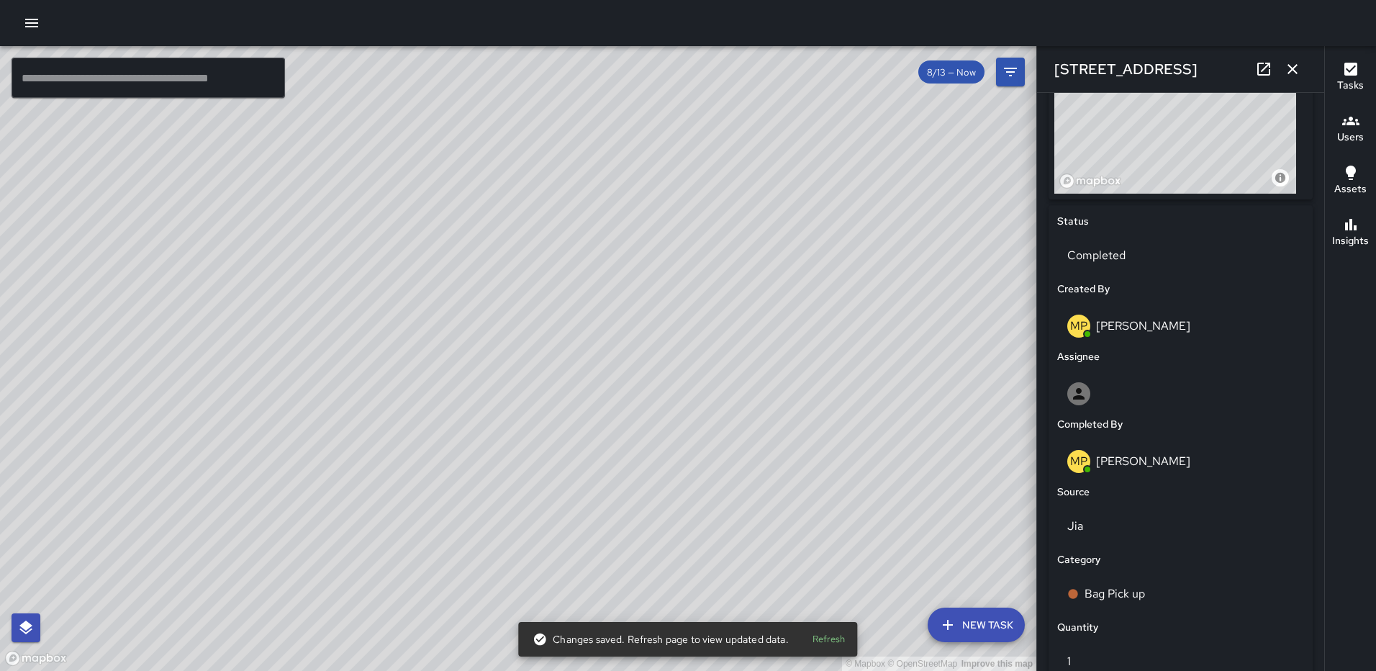
scroll to position [885, 0]
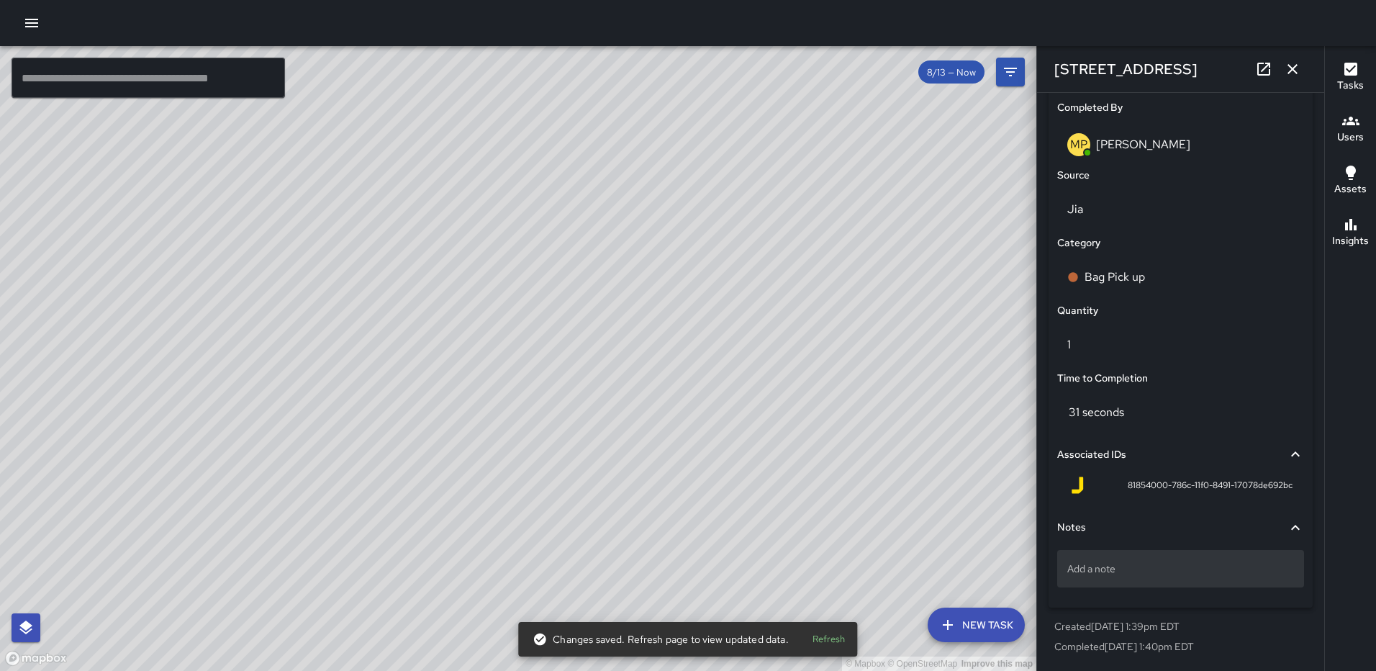
click at [1165, 566] on p "Add a note" at bounding box center [1180, 568] width 227 height 14
type textarea "*****"
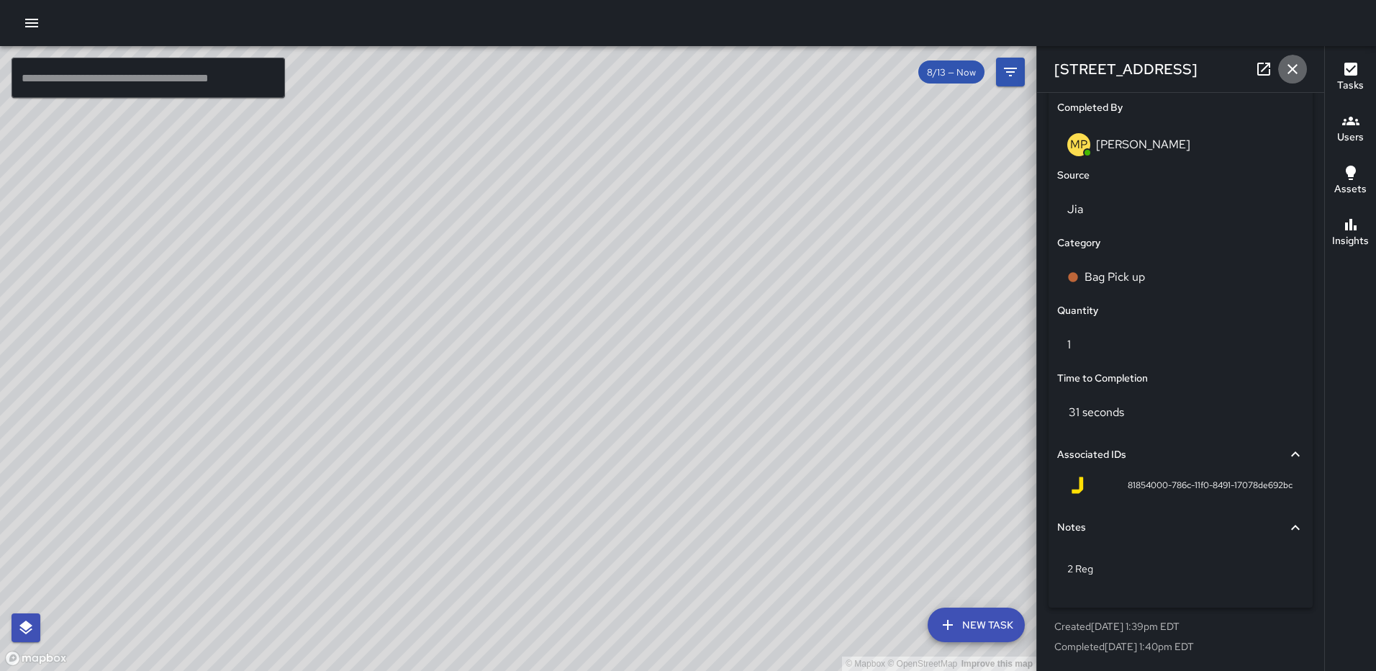
click at [1284, 65] on button "button" at bounding box center [1292, 69] width 29 height 29
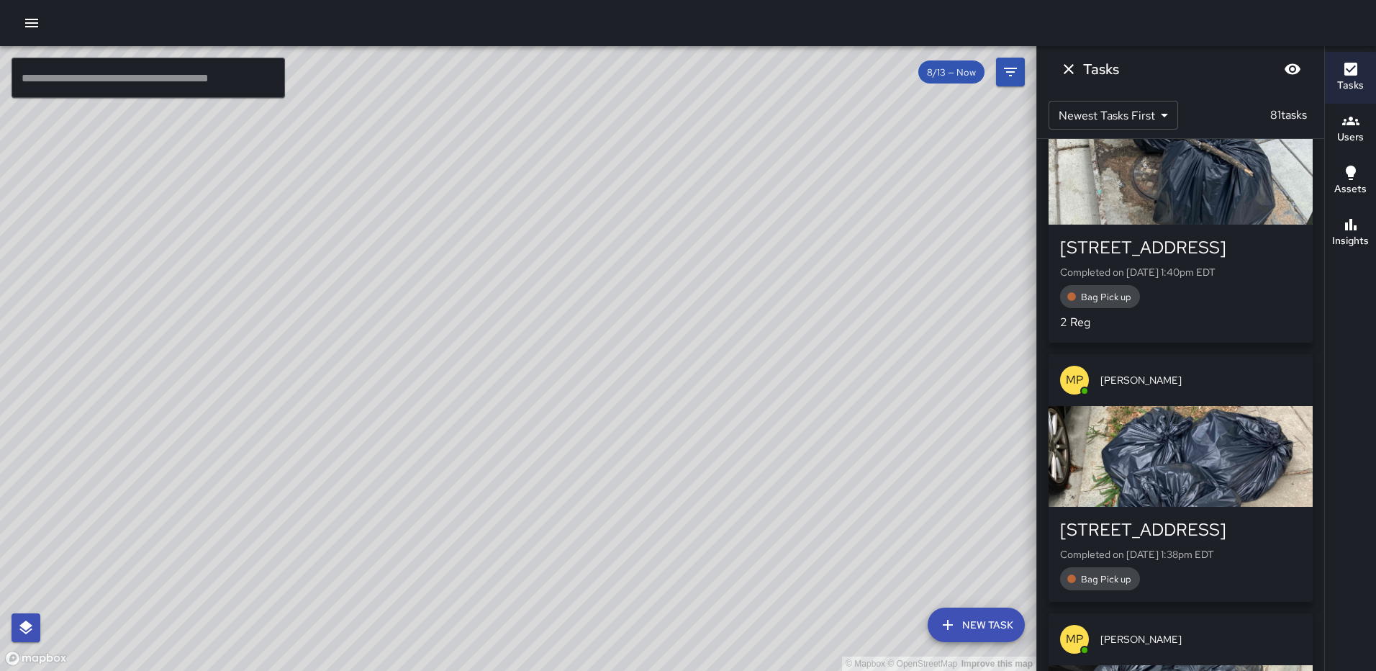
scroll to position [3311, 0]
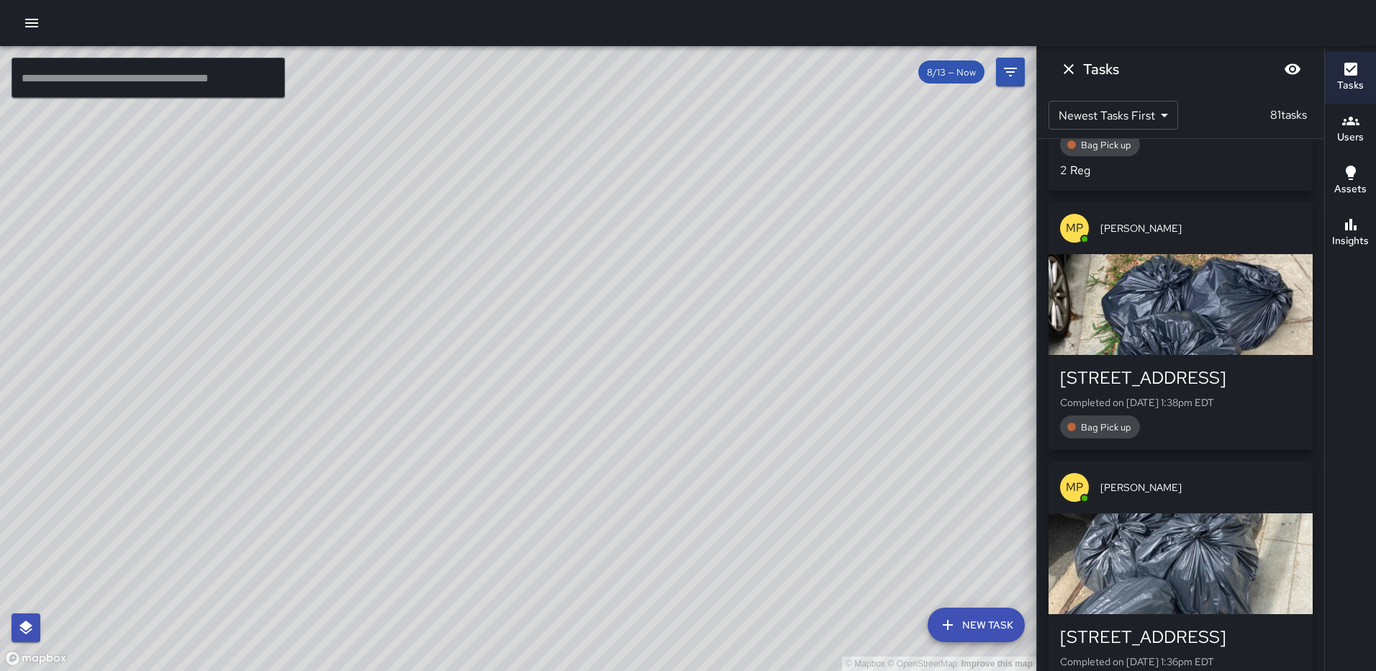
click at [1193, 304] on div "button" at bounding box center [1181, 304] width 264 height 101
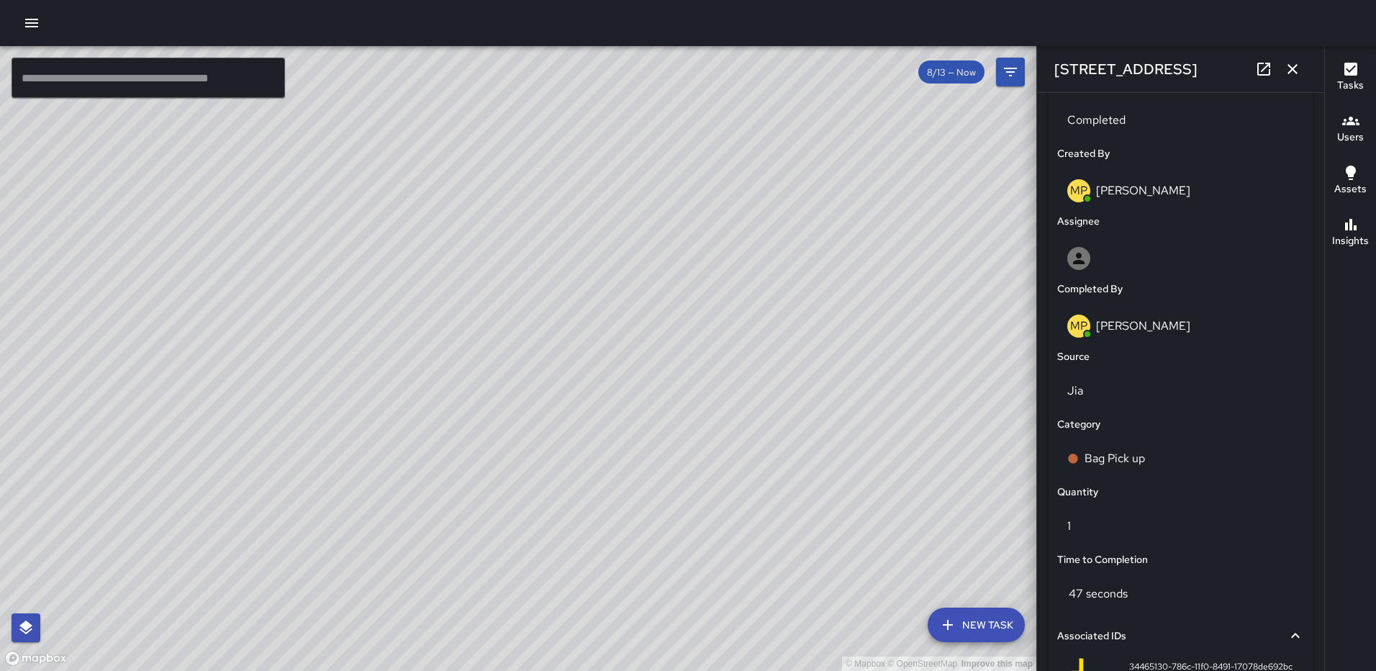
scroll to position [885, 0]
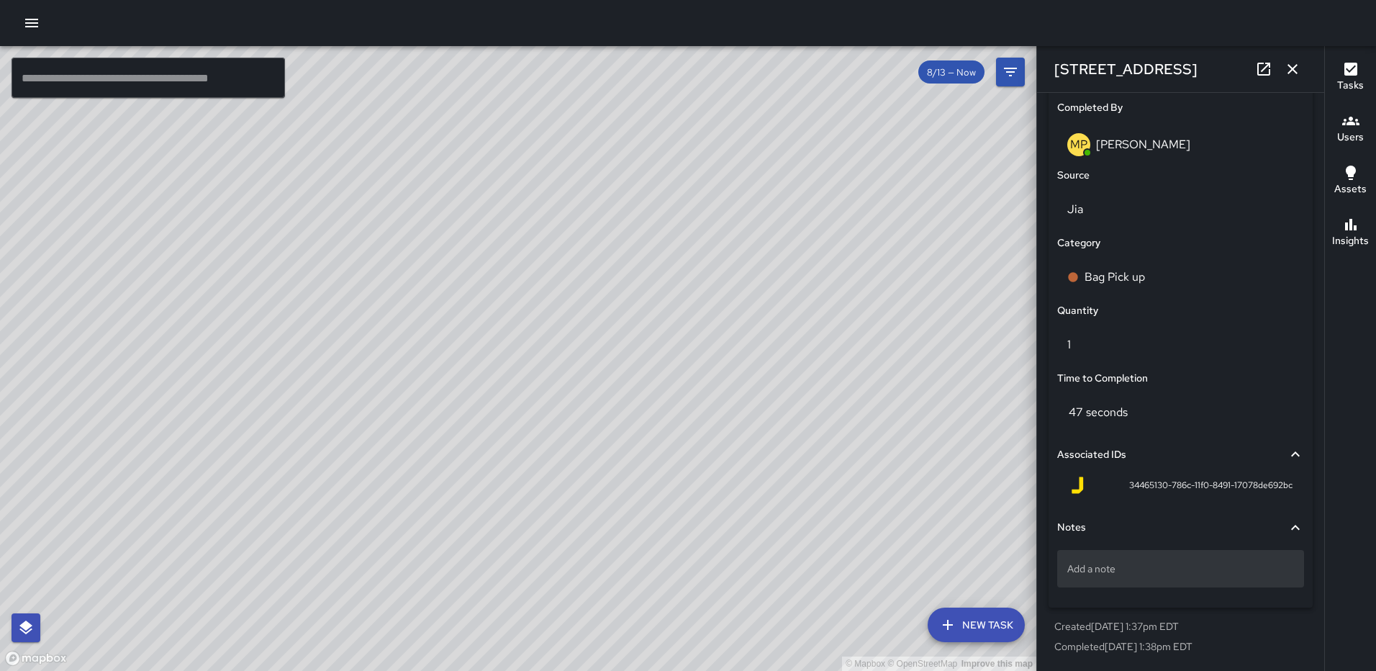
click at [1191, 566] on p "Add a note" at bounding box center [1180, 568] width 227 height 14
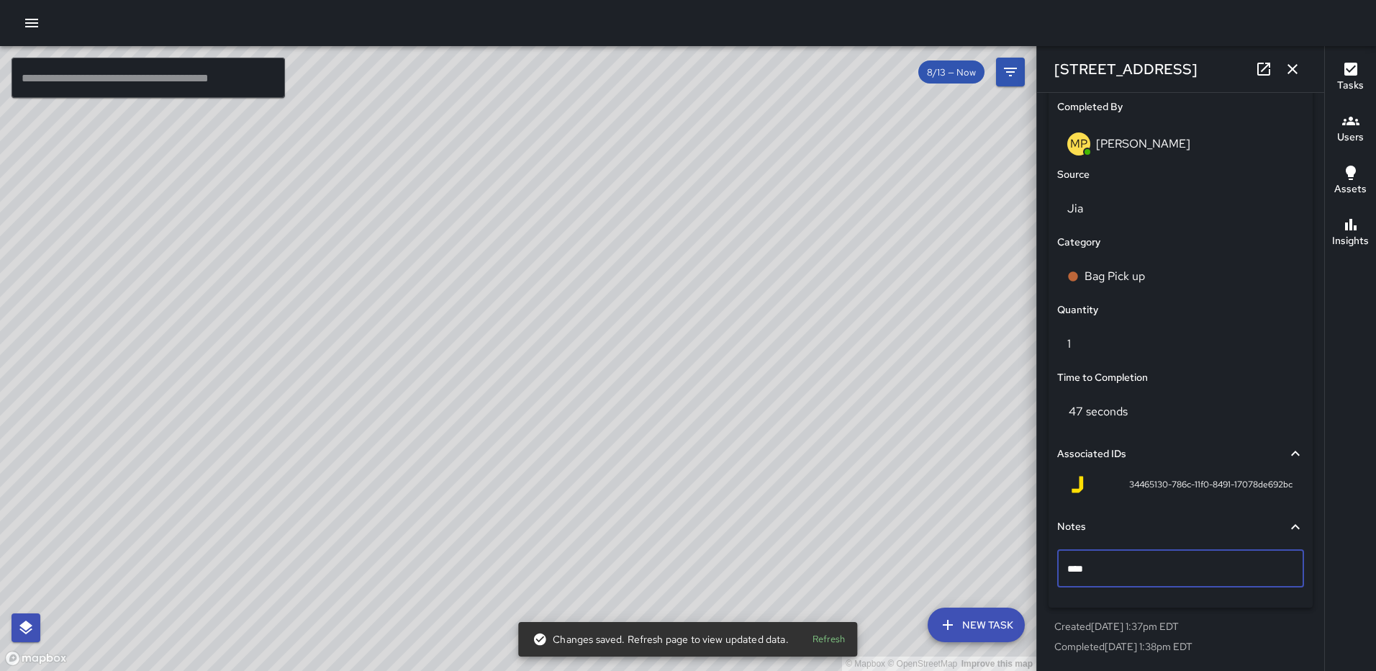
type textarea "*****"
click at [1289, 73] on icon "button" at bounding box center [1293, 69] width 10 height 10
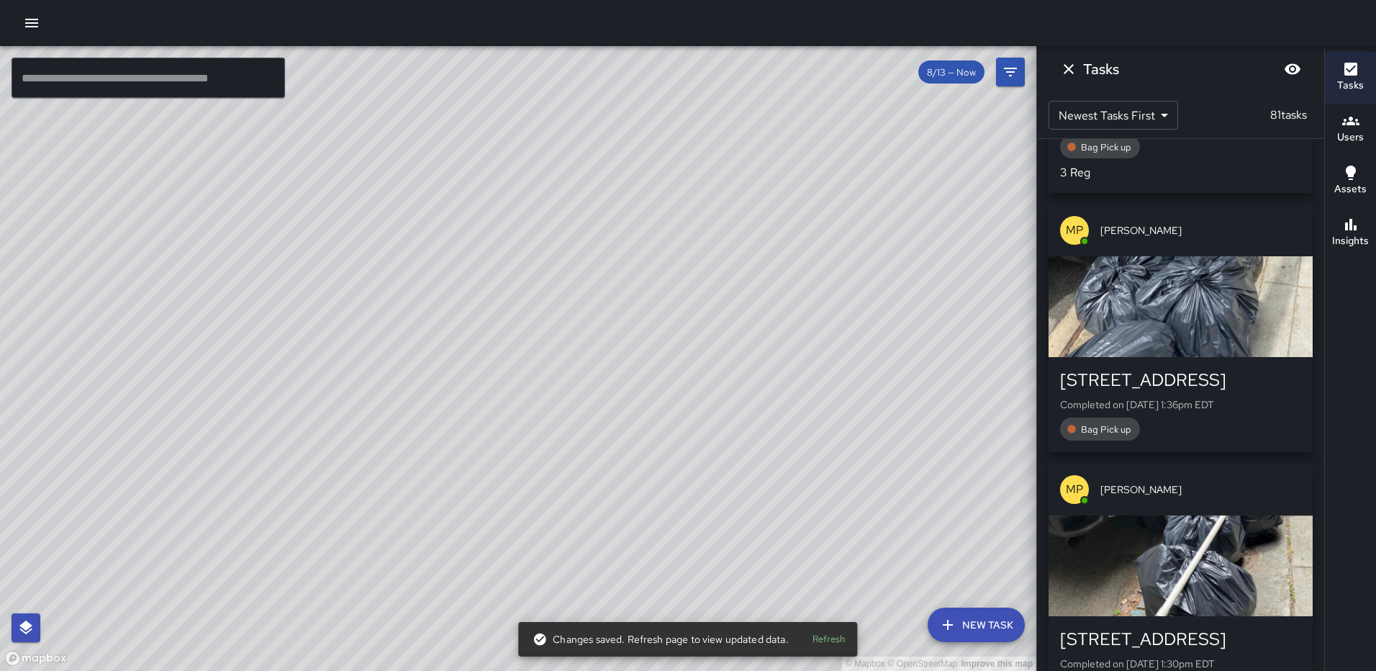
scroll to position [3599, 0]
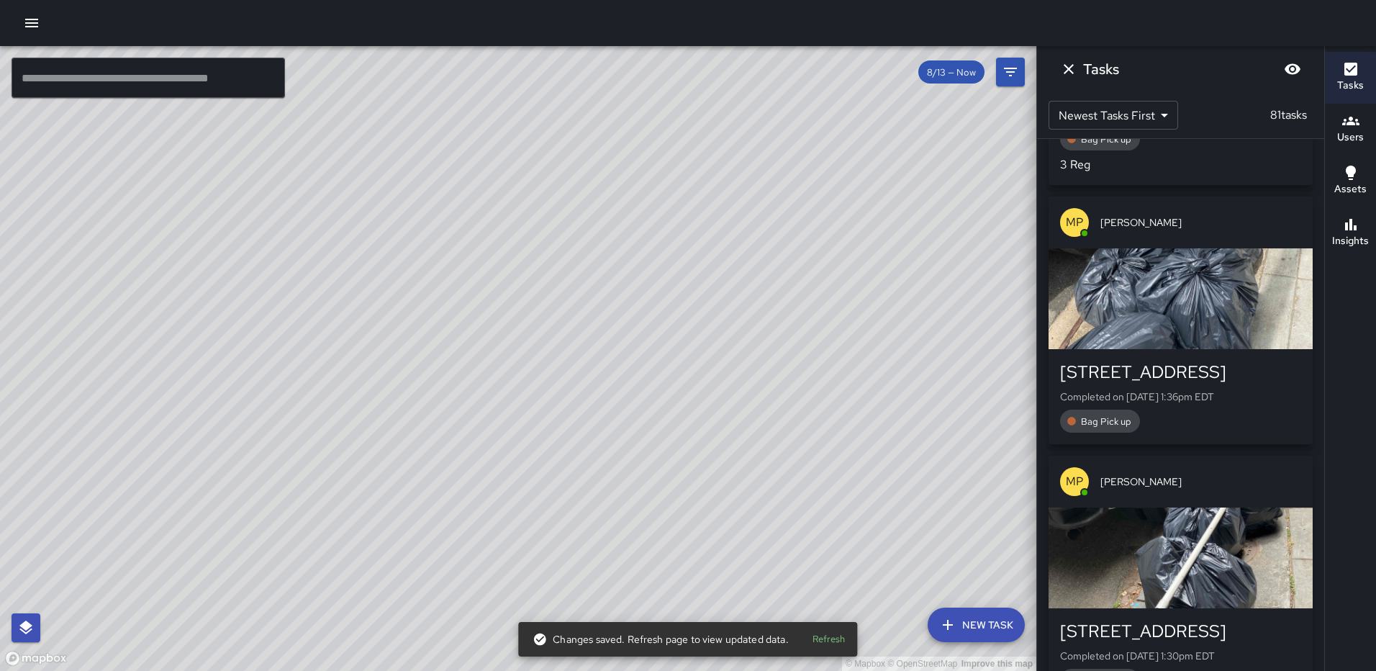
click at [1187, 304] on div "button" at bounding box center [1181, 298] width 264 height 101
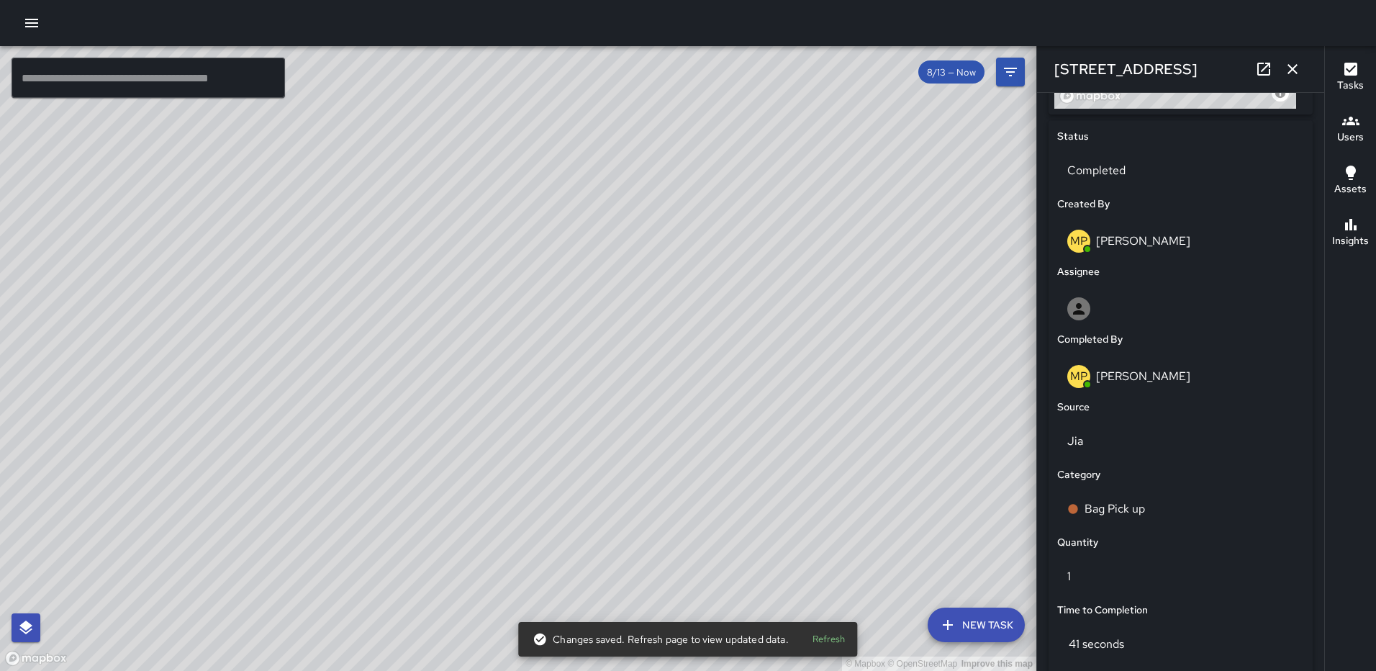
scroll to position [885, 0]
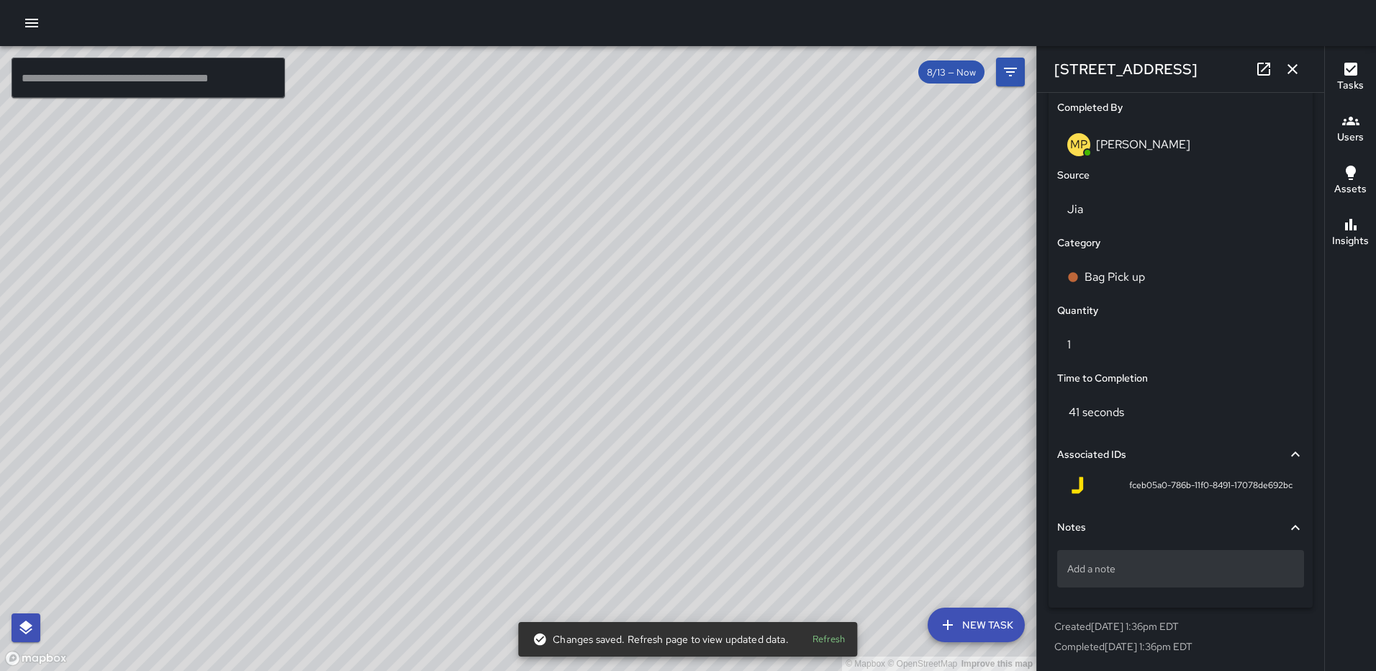
click at [1149, 565] on p "Add a note" at bounding box center [1180, 568] width 227 height 14
type textarea "*****"
click at [1288, 69] on icon "button" at bounding box center [1292, 68] width 17 height 17
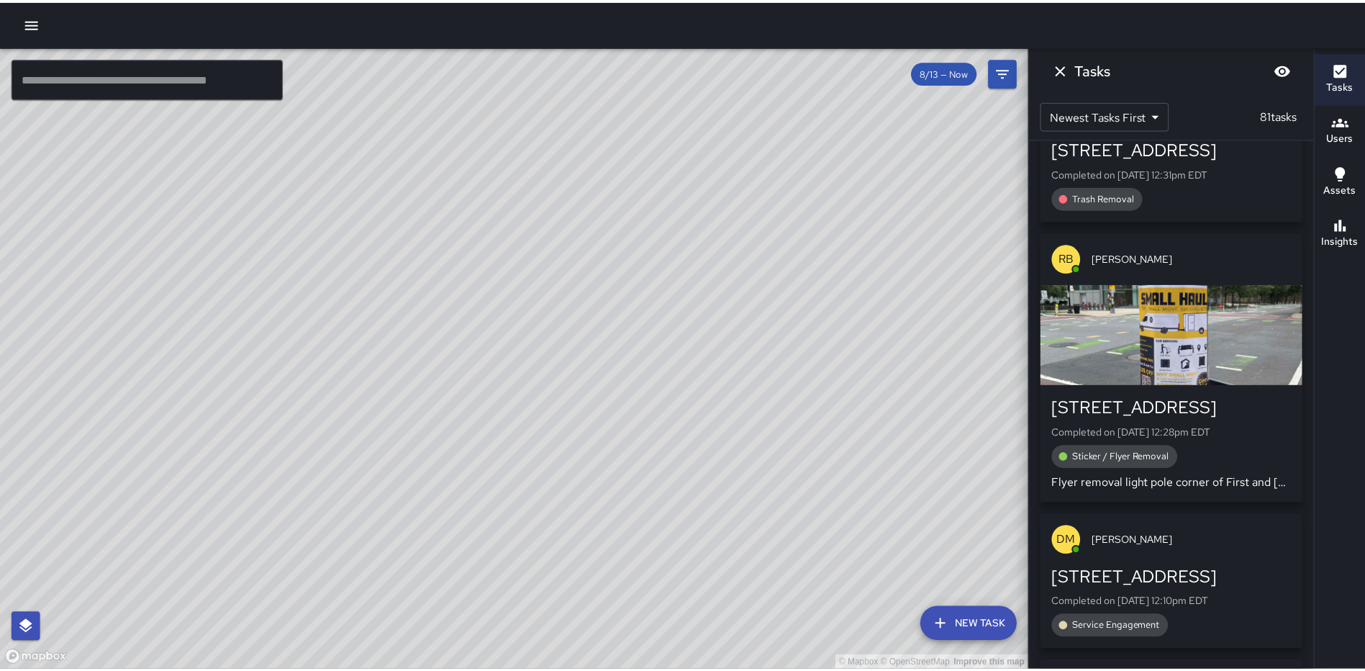
scroll to position [6478, 0]
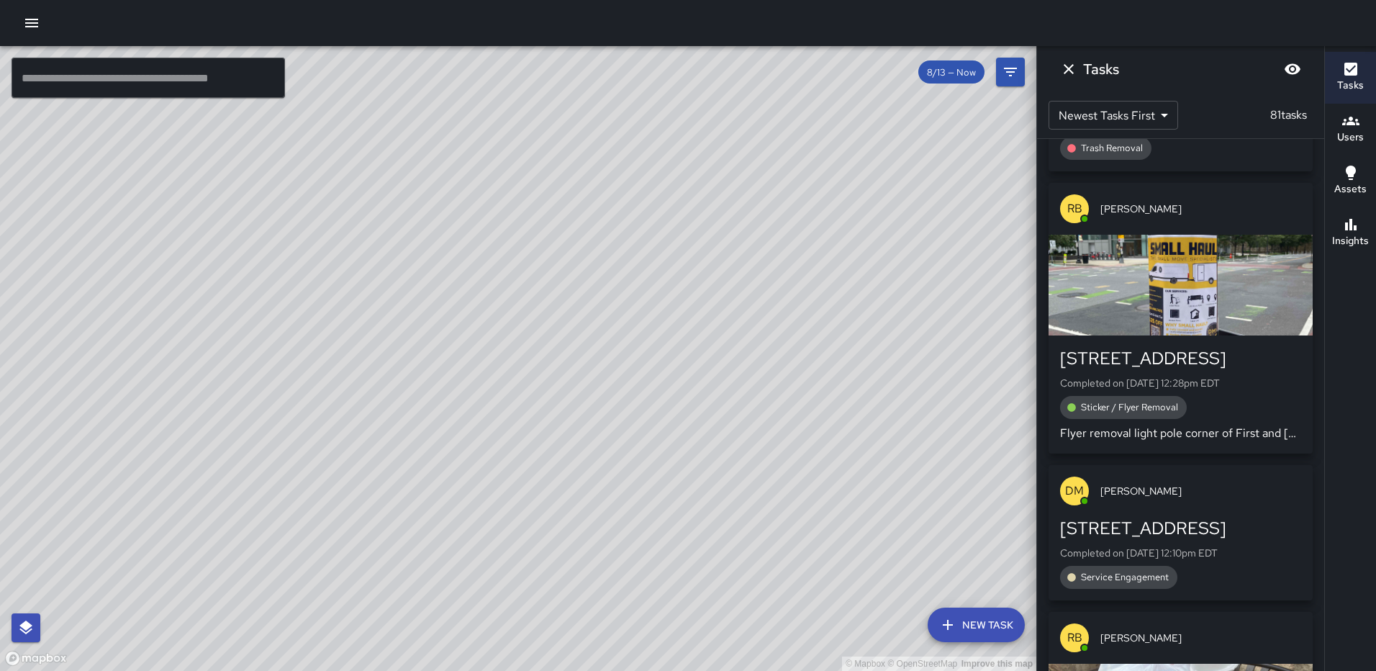
click at [39, 25] on button "button" at bounding box center [31, 23] width 29 height 29
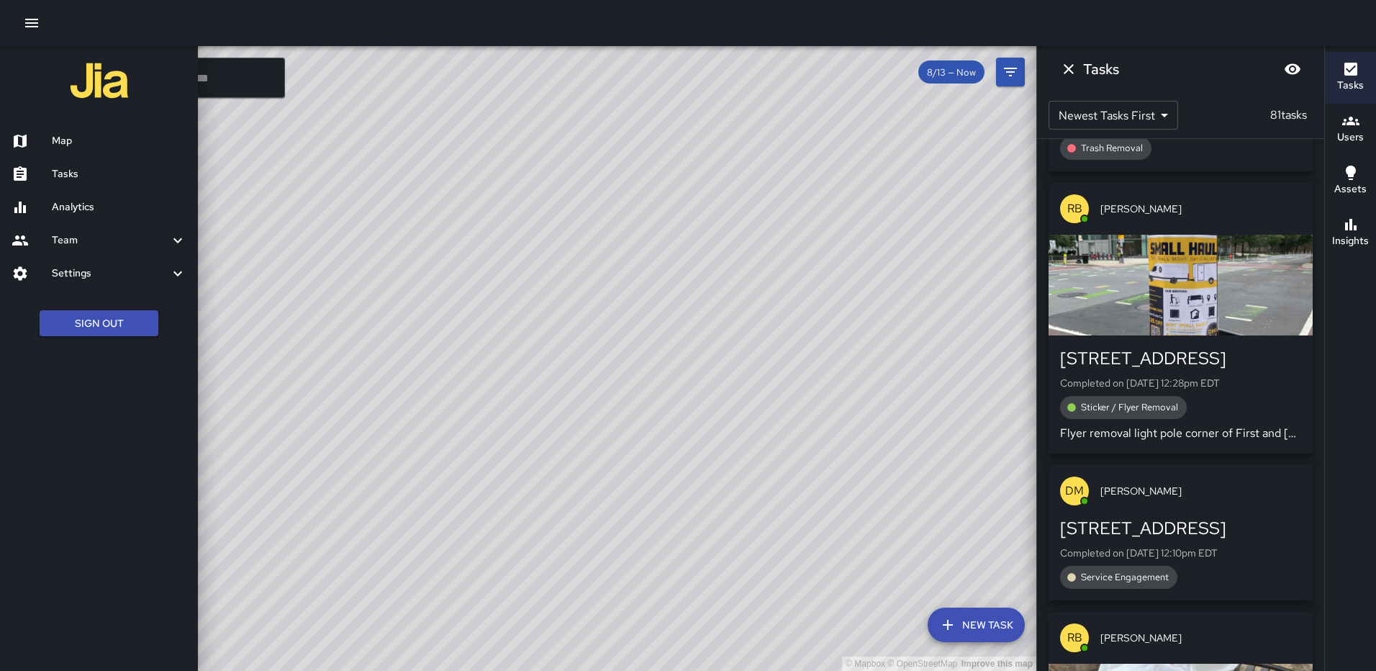
click at [81, 167] on h6 "Tasks" at bounding box center [119, 174] width 135 height 16
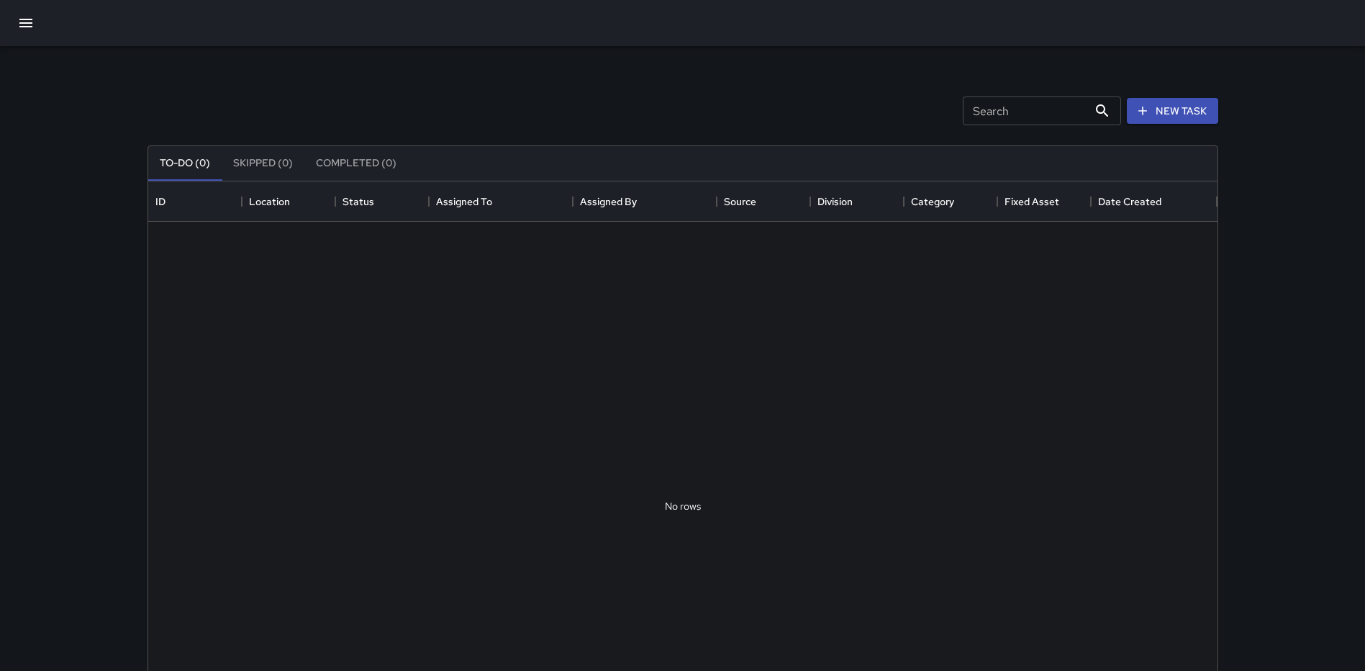
scroll to position [599, 1059]
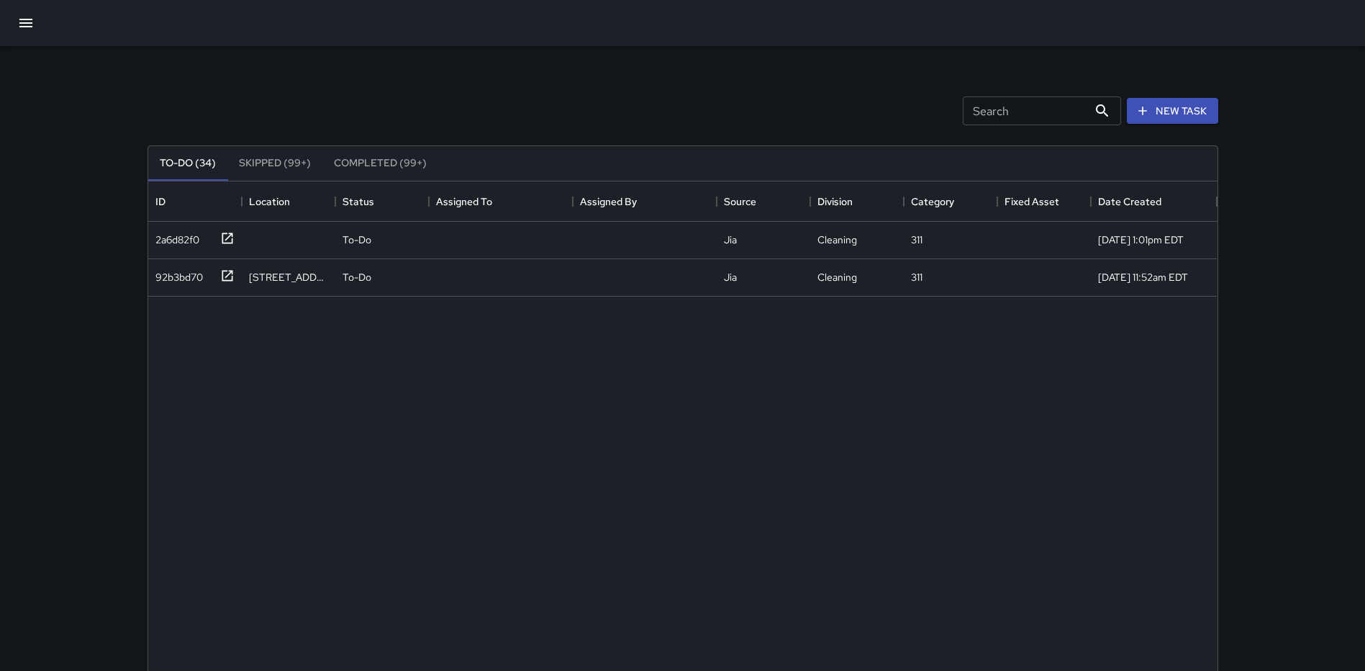
click at [246, 110] on div "Search Search New Task" at bounding box center [683, 110] width 1077 height 75
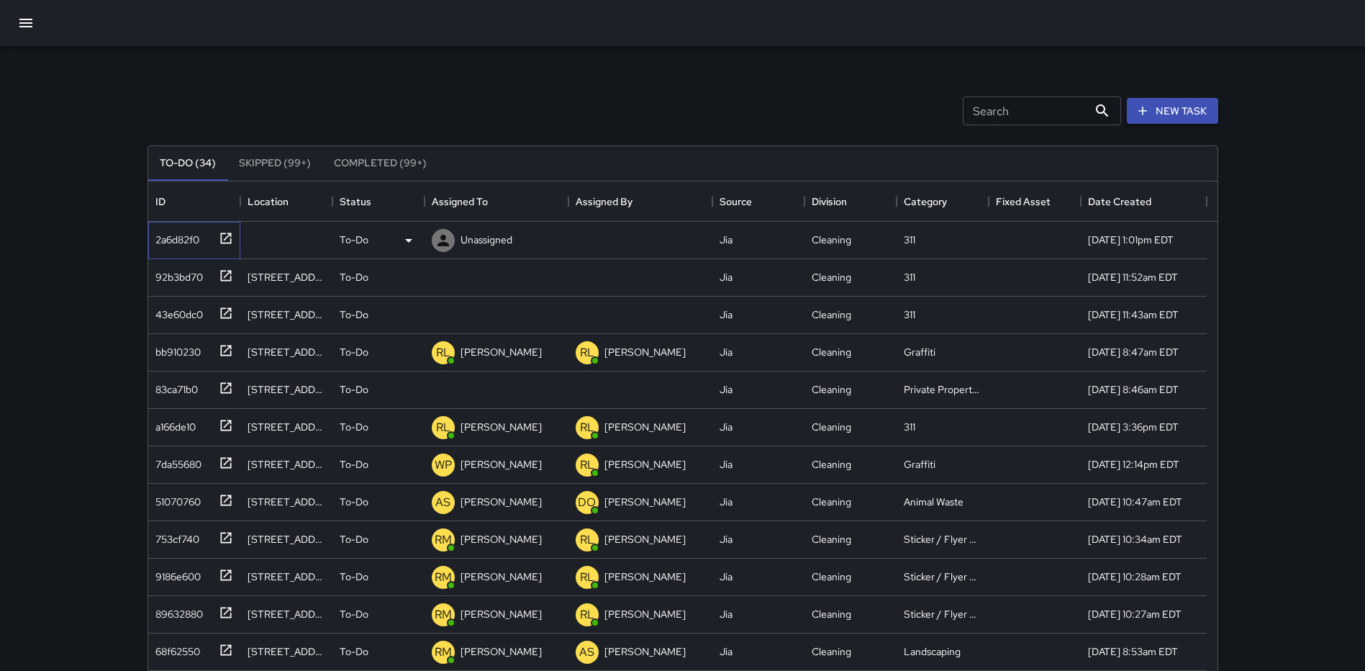
click at [226, 233] on icon at bounding box center [226, 238] width 14 height 14
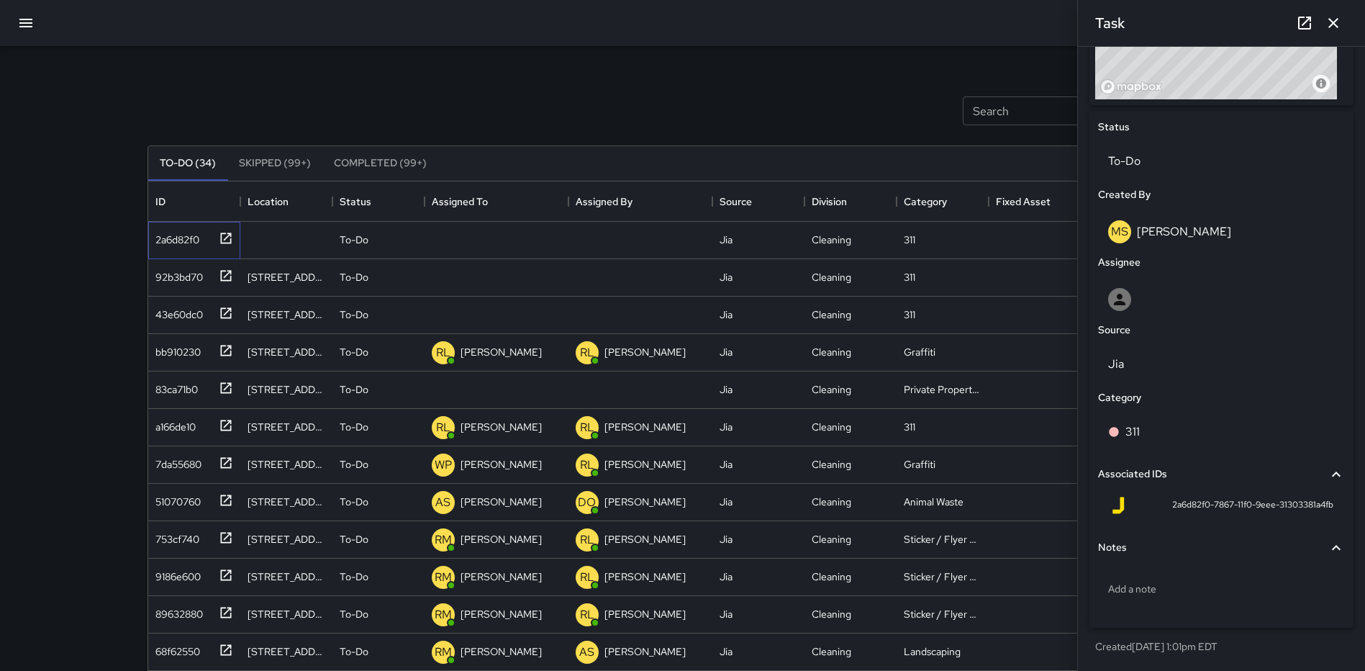
scroll to position [616, 0]
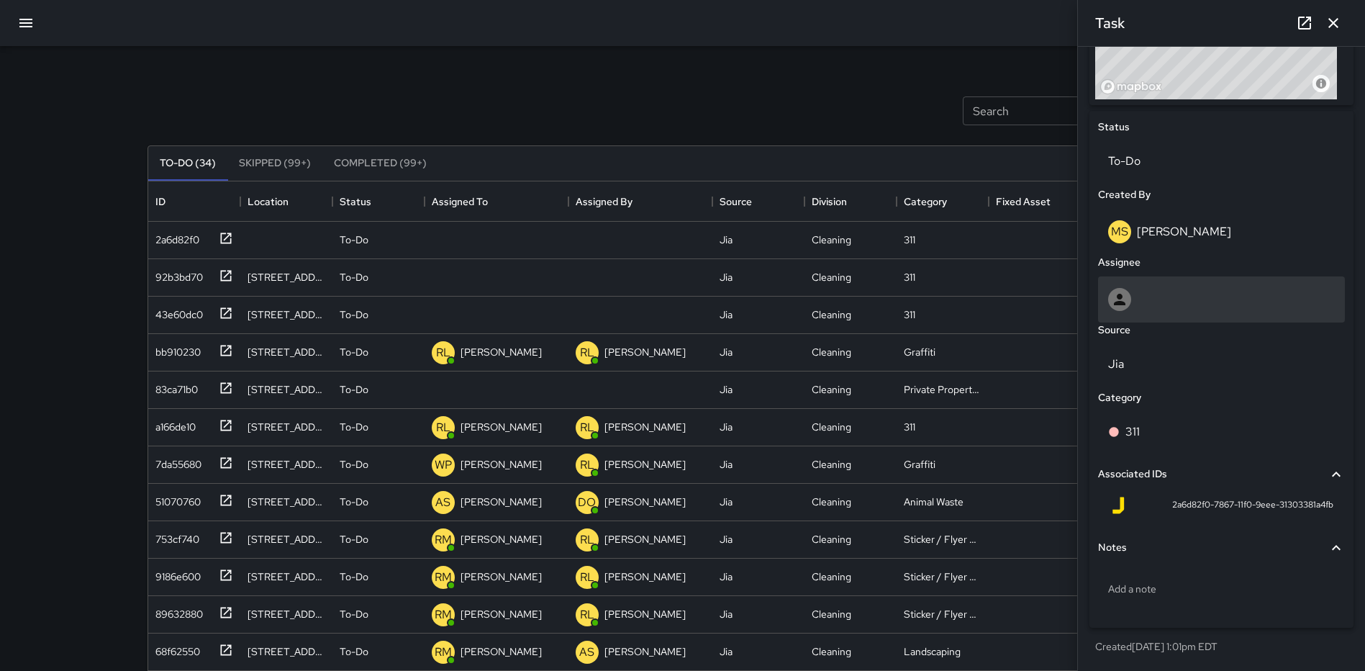
click at [1182, 298] on div at bounding box center [1221, 299] width 227 height 23
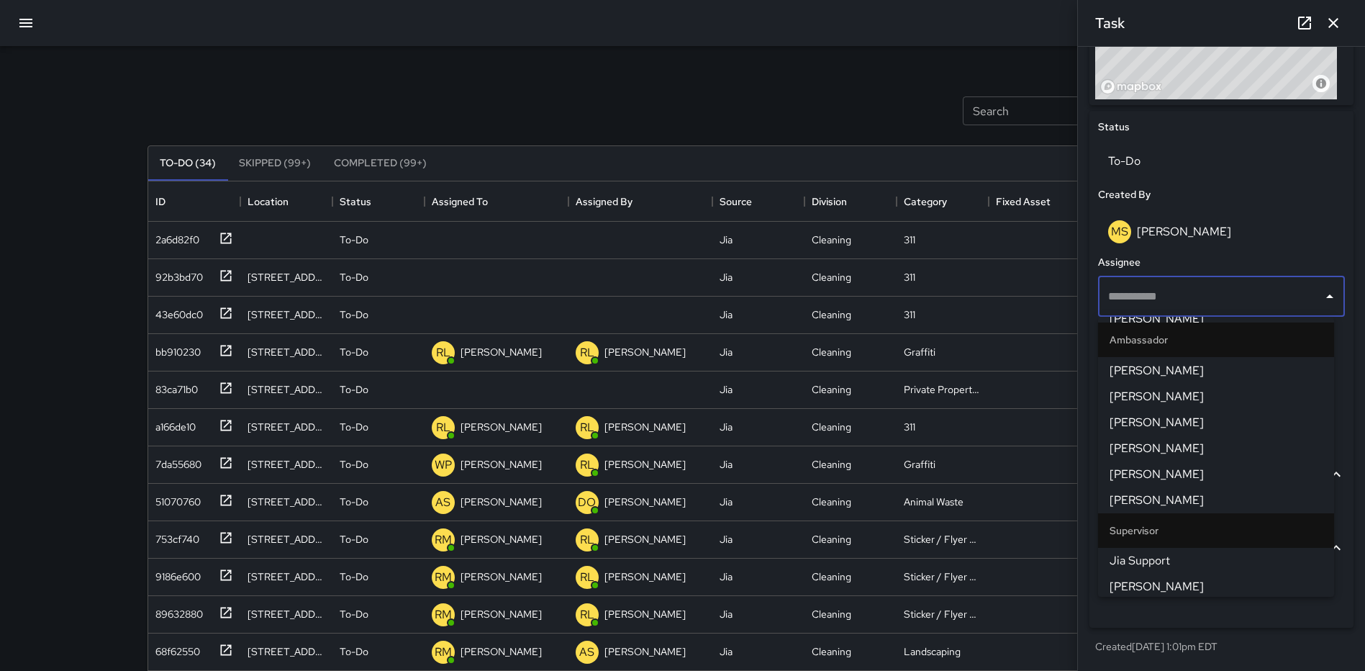
scroll to position [135, 0]
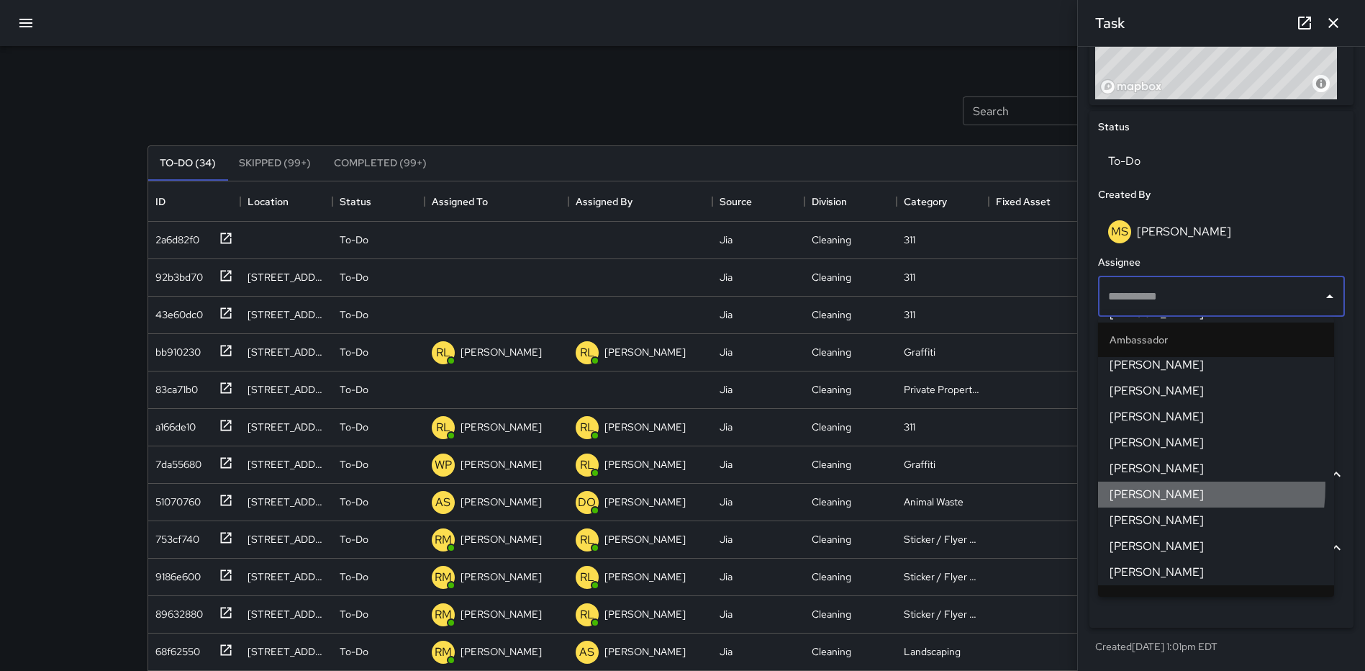
click at [1142, 486] on span "Mekhi Smith" at bounding box center [1216, 494] width 213 height 17
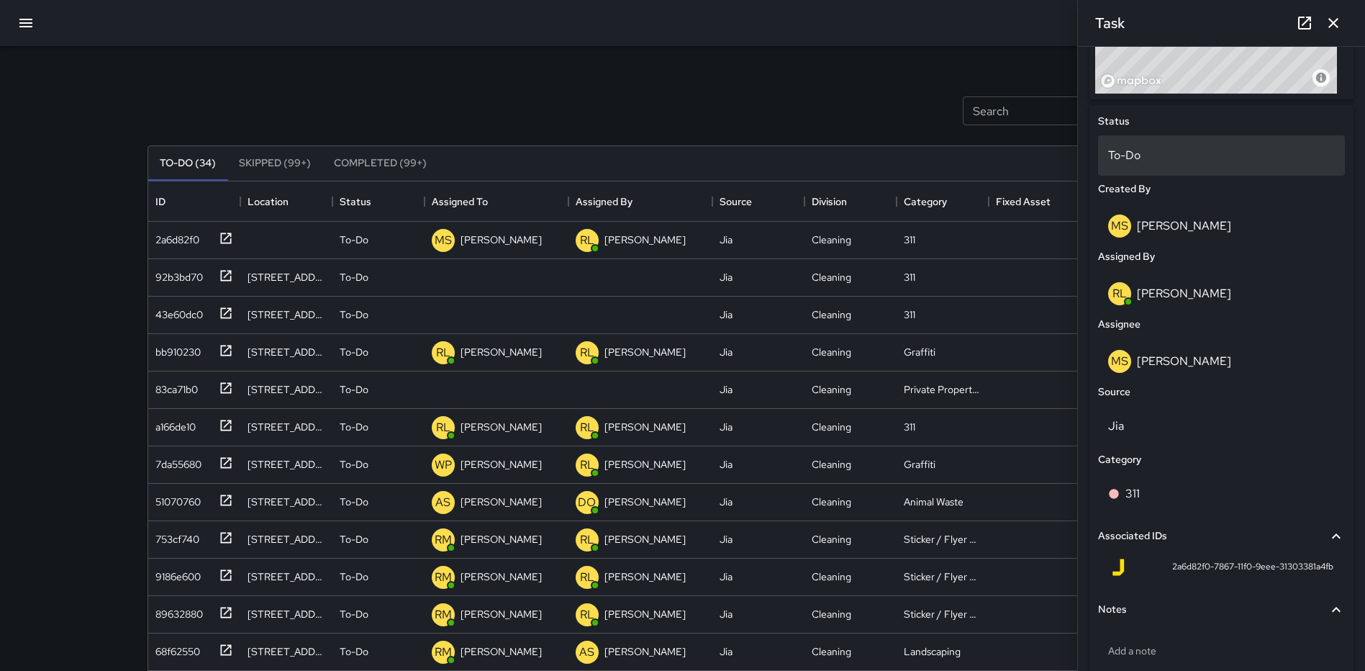
click at [1150, 163] on p "To-Do" at bounding box center [1221, 155] width 227 height 17
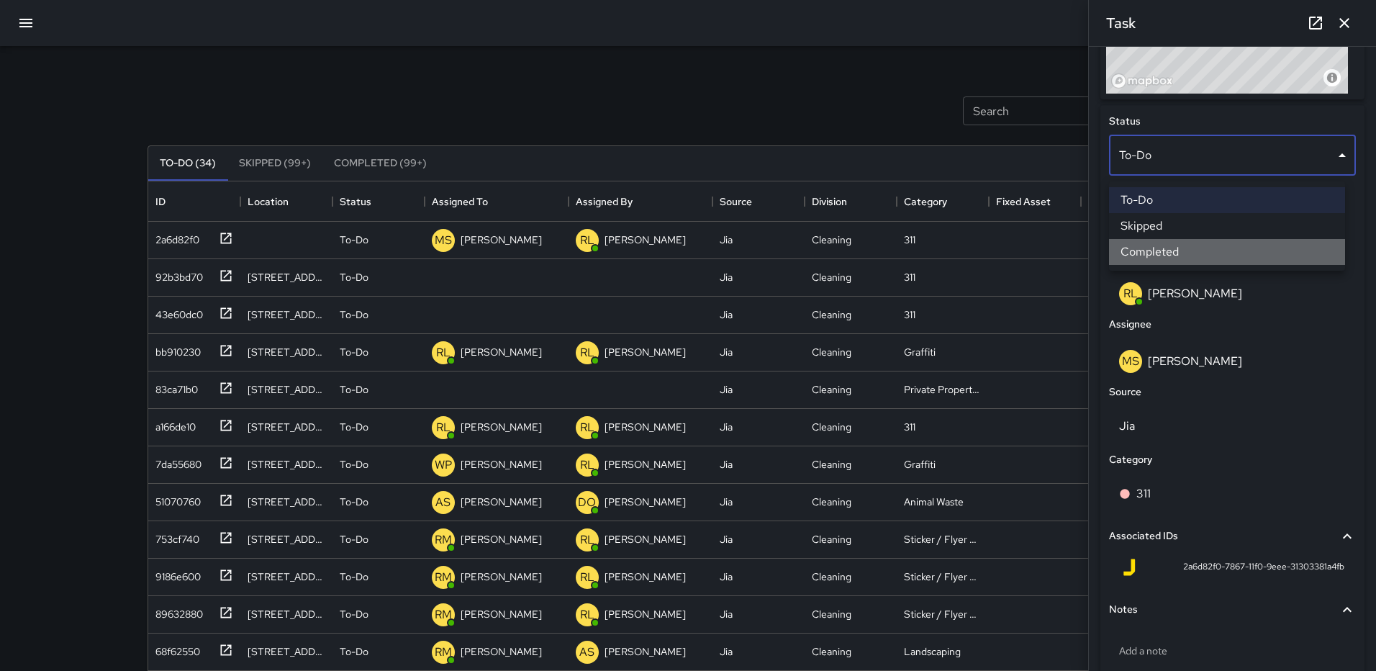
click at [1174, 247] on li "Completed" at bounding box center [1227, 252] width 236 height 26
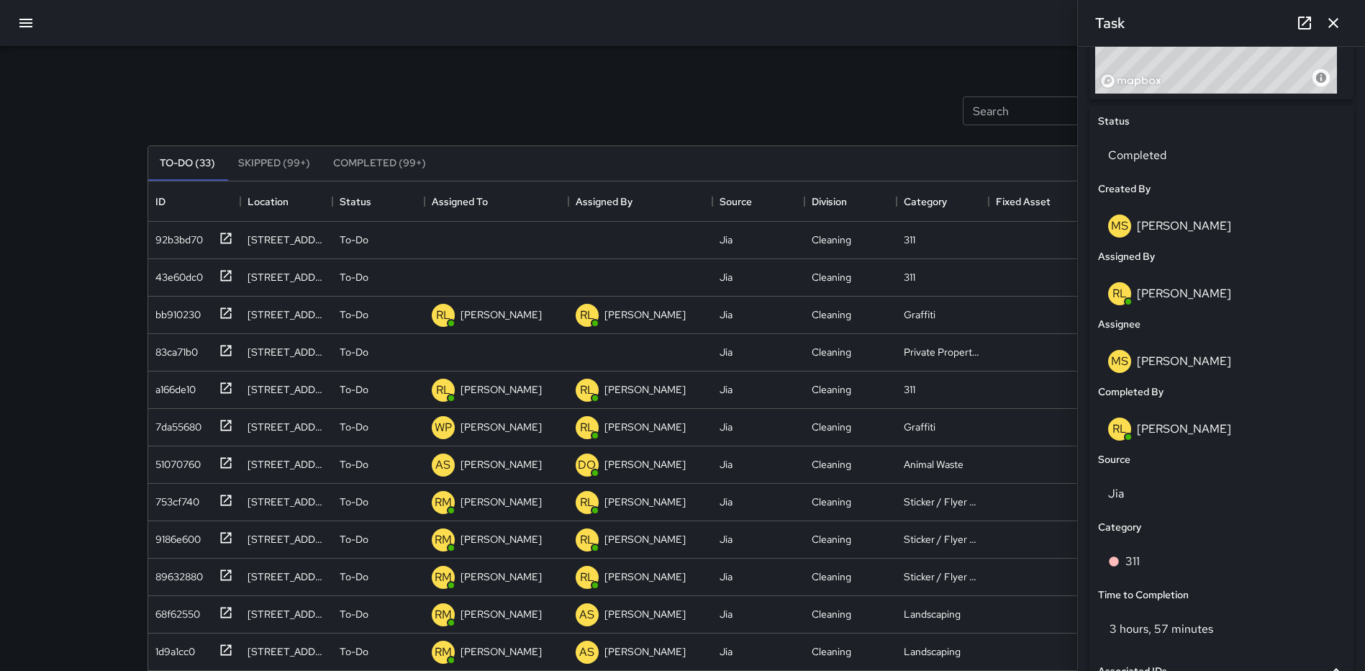
click at [1327, 25] on icon "button" at bounding box center [1333, 22] width 17 height 17
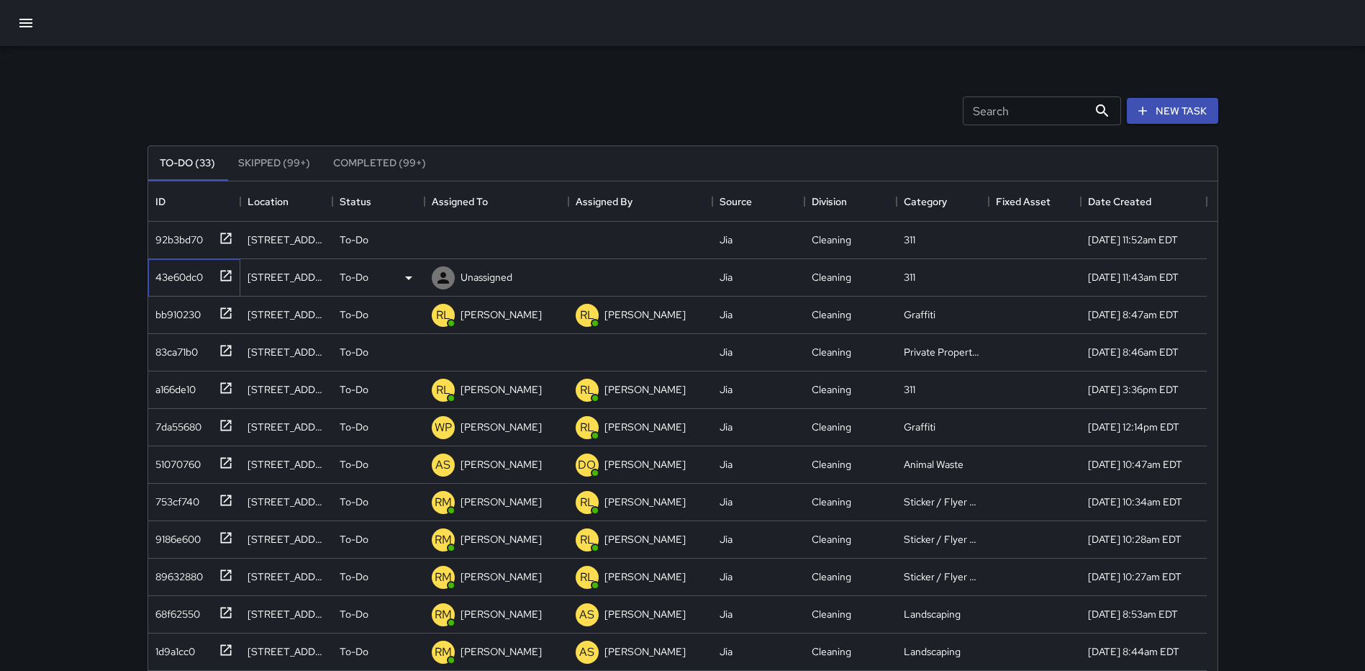
click at [220, 272] on icon at bounding box center [225, 275] width 11 height 11
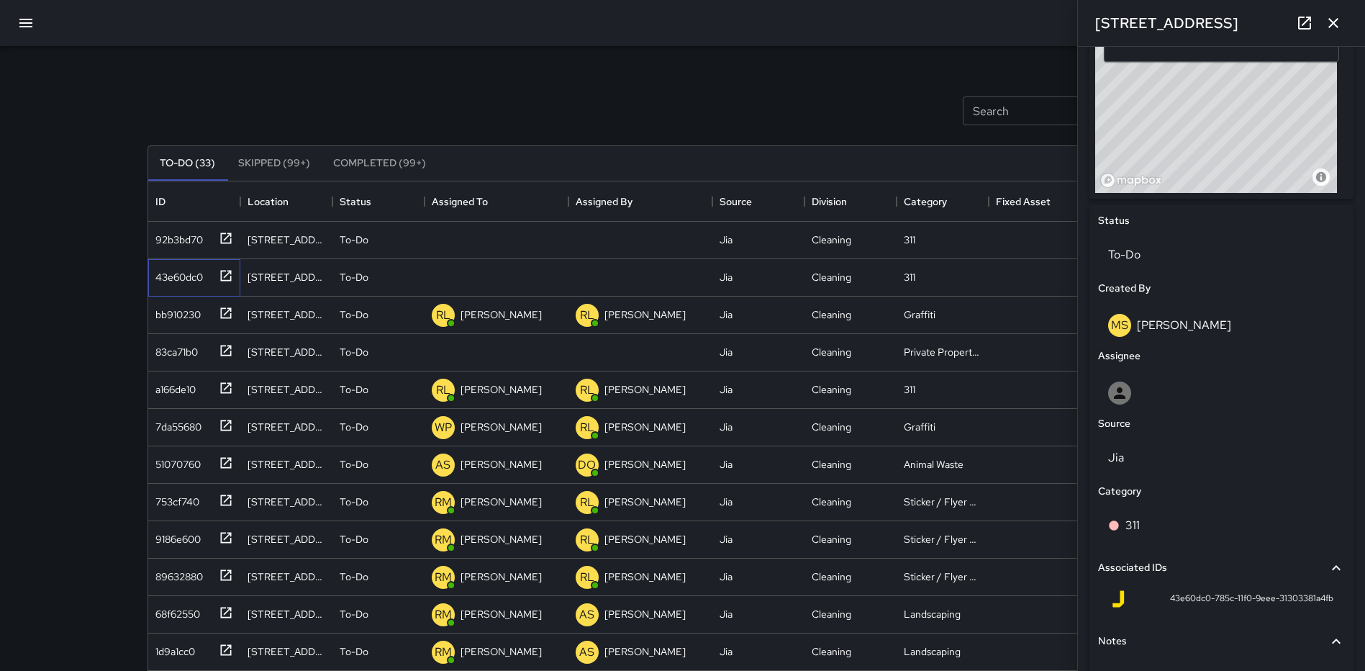
scroll to position [616, 0]
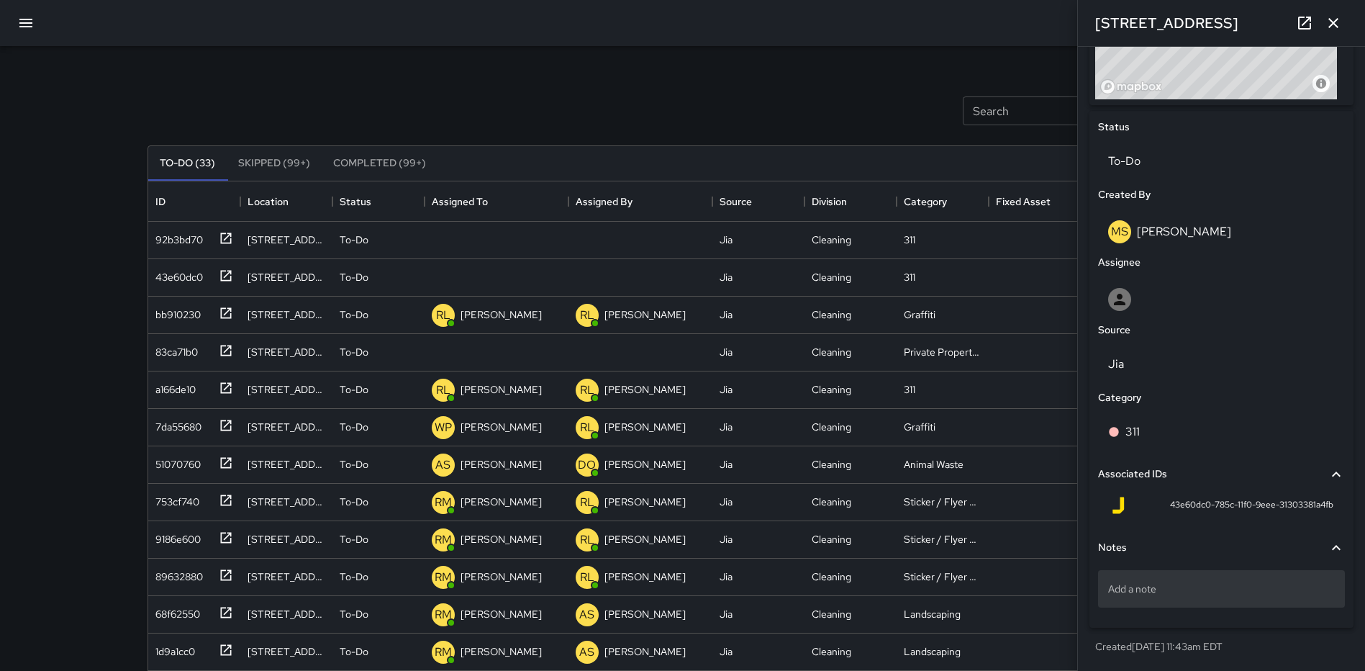
click at [1193, 594] on p "Add a note" at bounding box center [1221, 589] width 227 height 14
type textarea "**********"
click at [1324, 23] on button "button" at bounding box center [1333, 23] width 29 height 29
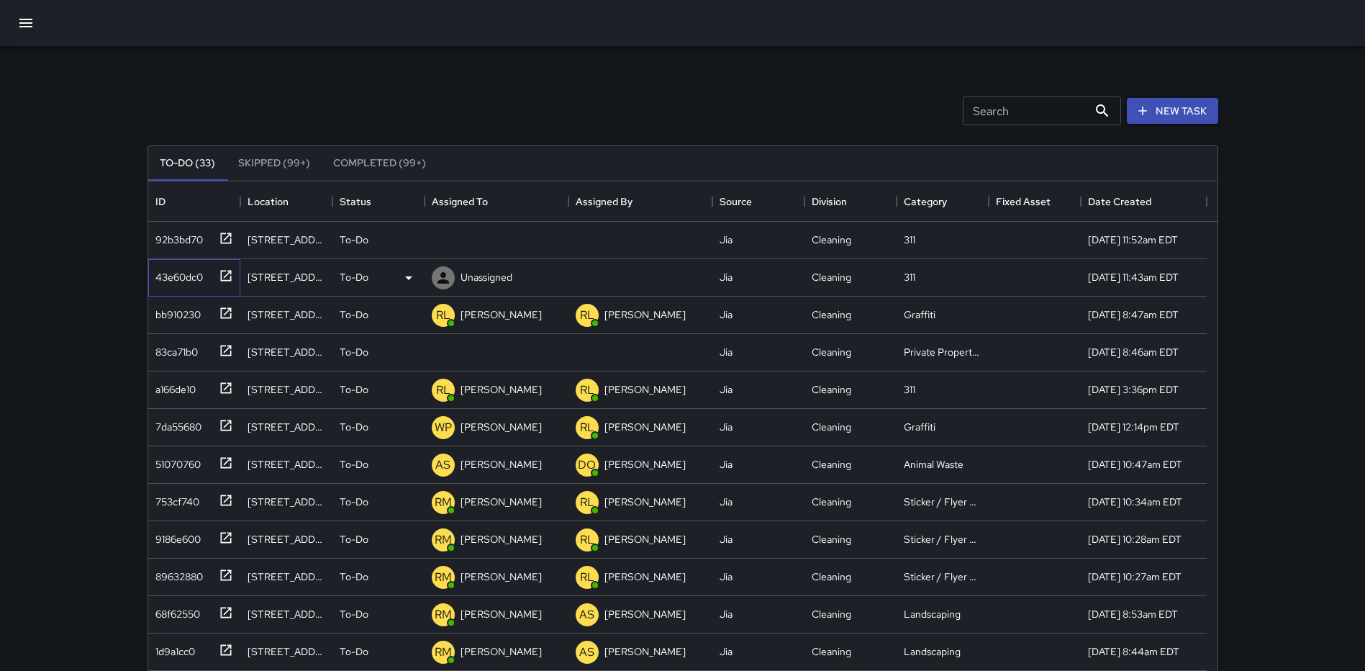
click at [223, 276] on icon at bounding box center [226, 275] width 14 height 14
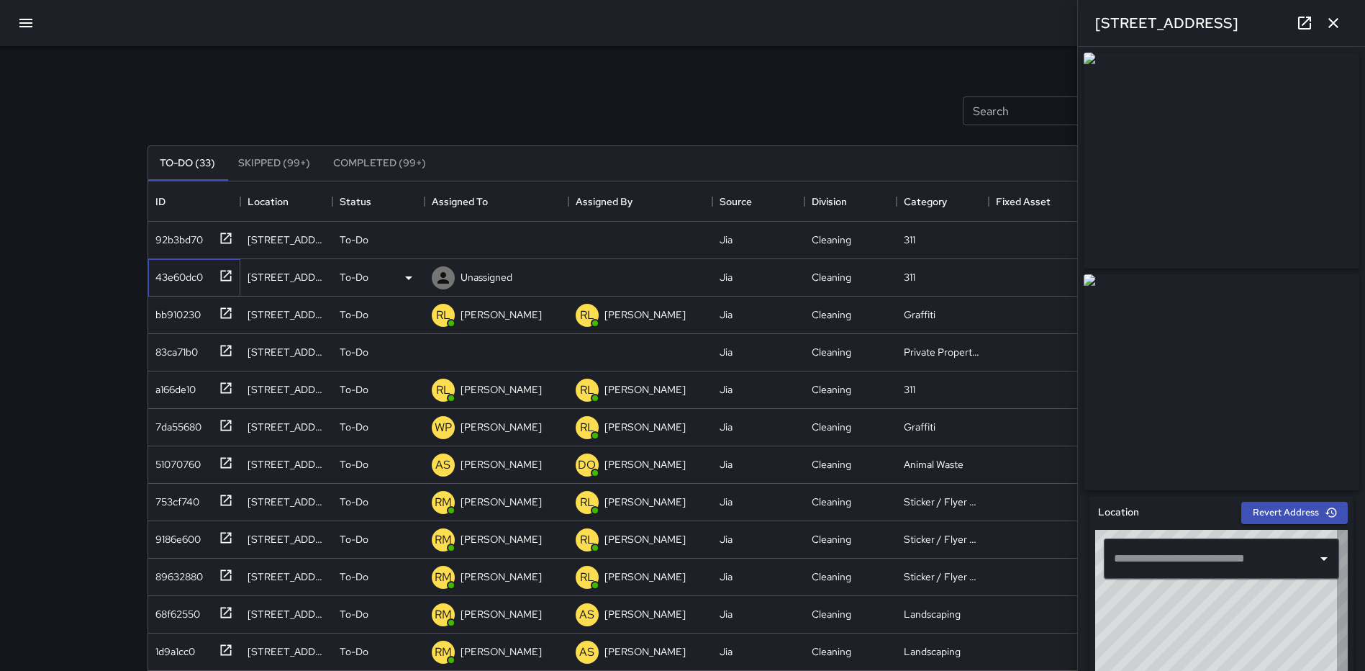
type input "**********"
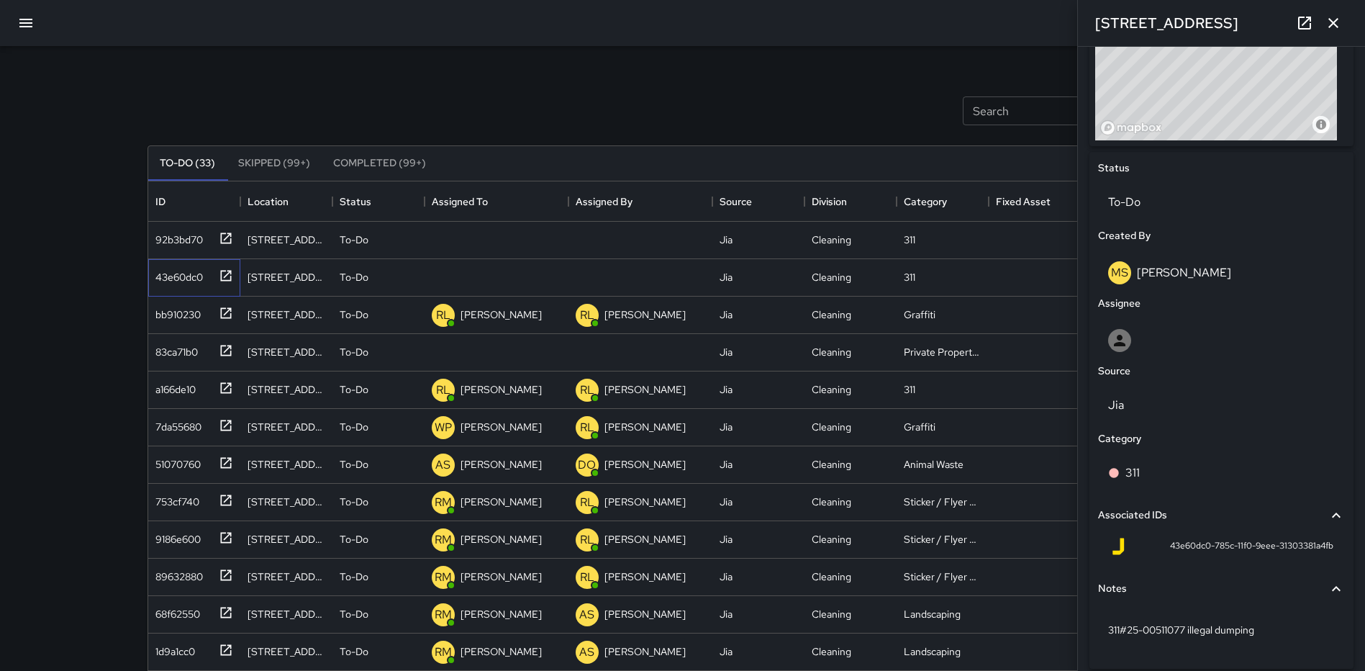
scroll to position [607, 0]
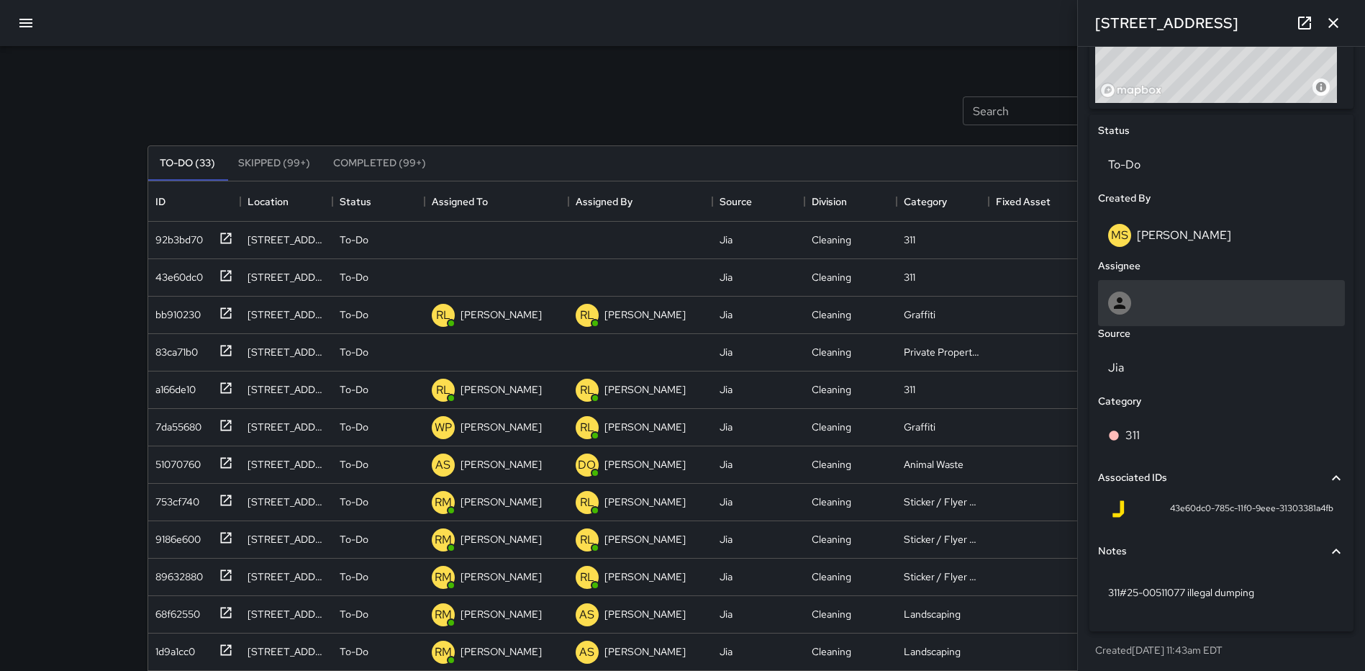
click at [1158, 309] on div at bounding box center [1221, 303] width 227 height 23
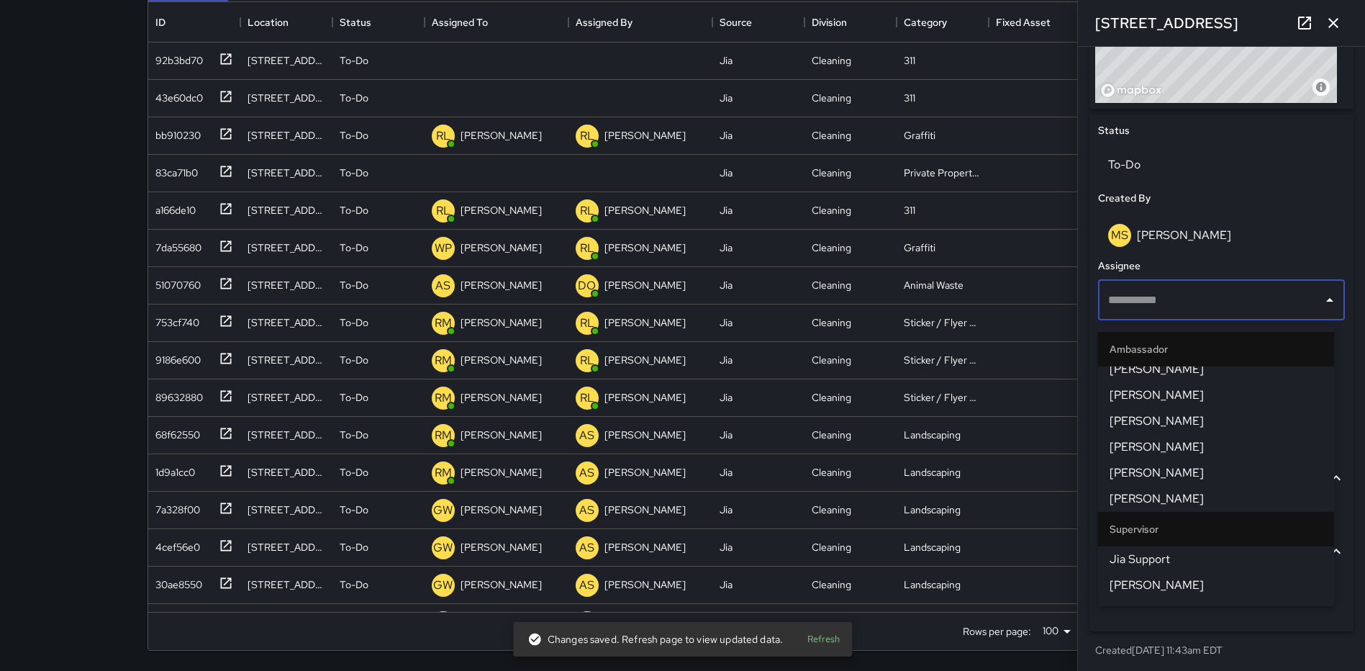
scroll to position [145, 0]
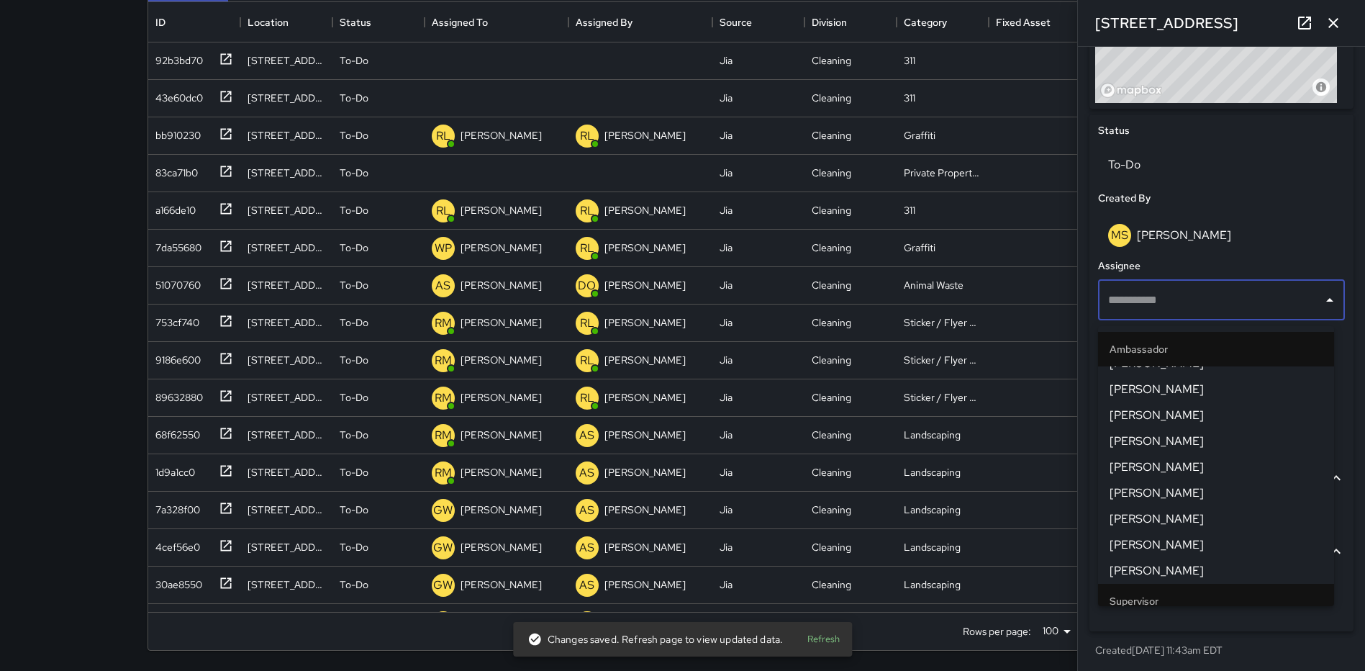
click at [1180, 491] on span "Mekhi Smith" at bounding box center [1216, 492] width 213 height 17
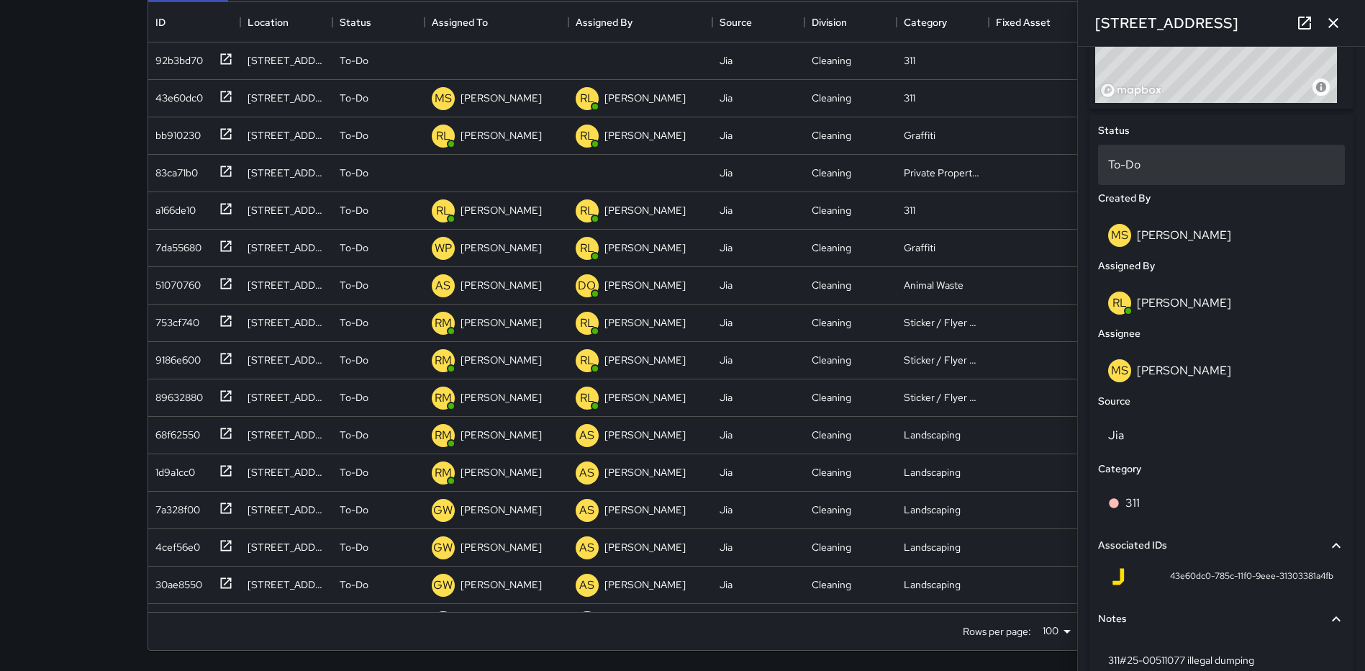
click at [1174, 166] on p "To-Do" at bounding box center [1221, 164] width 227 height 17
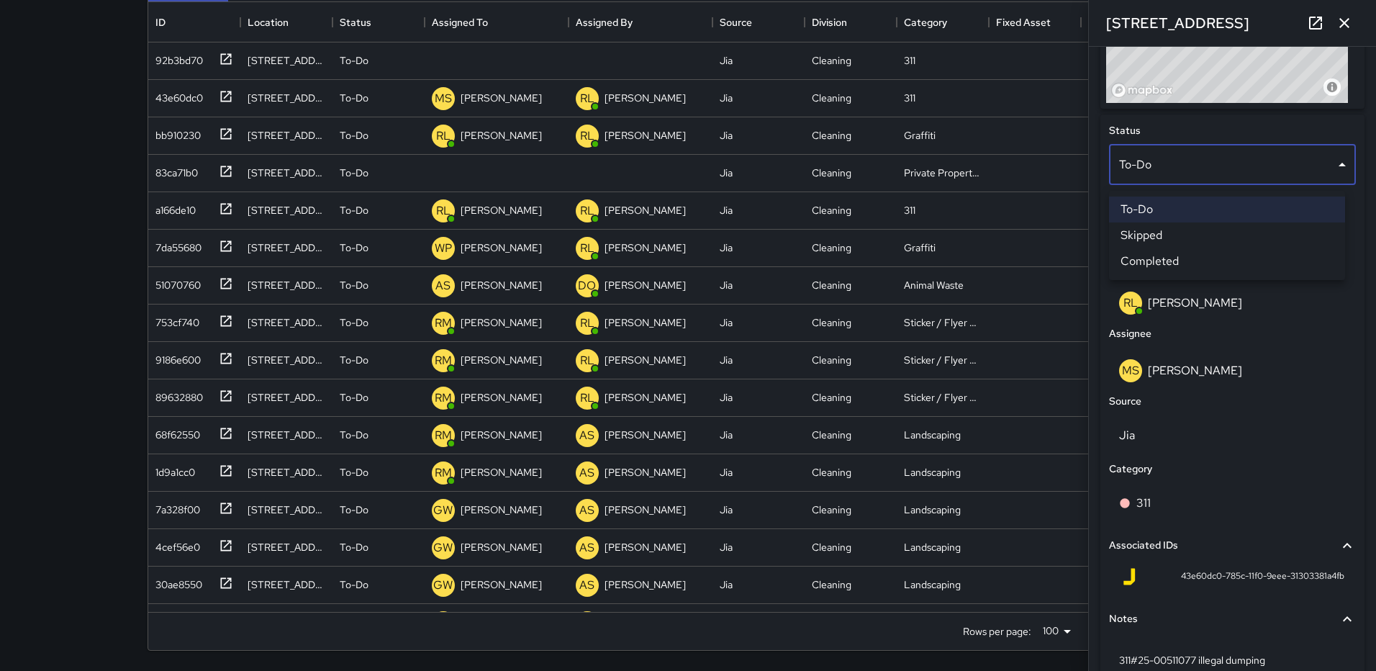
click at [1188, 255] on li "Completed" at bounding box center [1227, 261] width 236 height 26
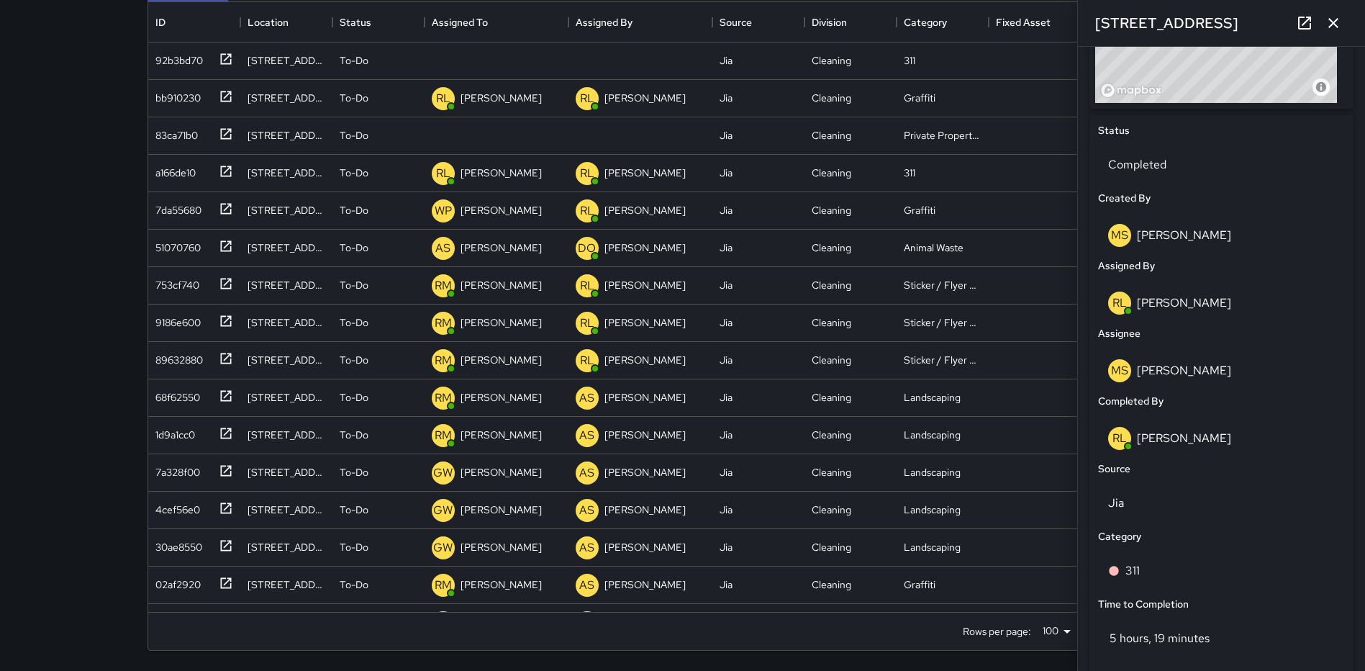
click at [1332, 23] on icon "button" at bounding box center [1333, 22] width 17 height 17
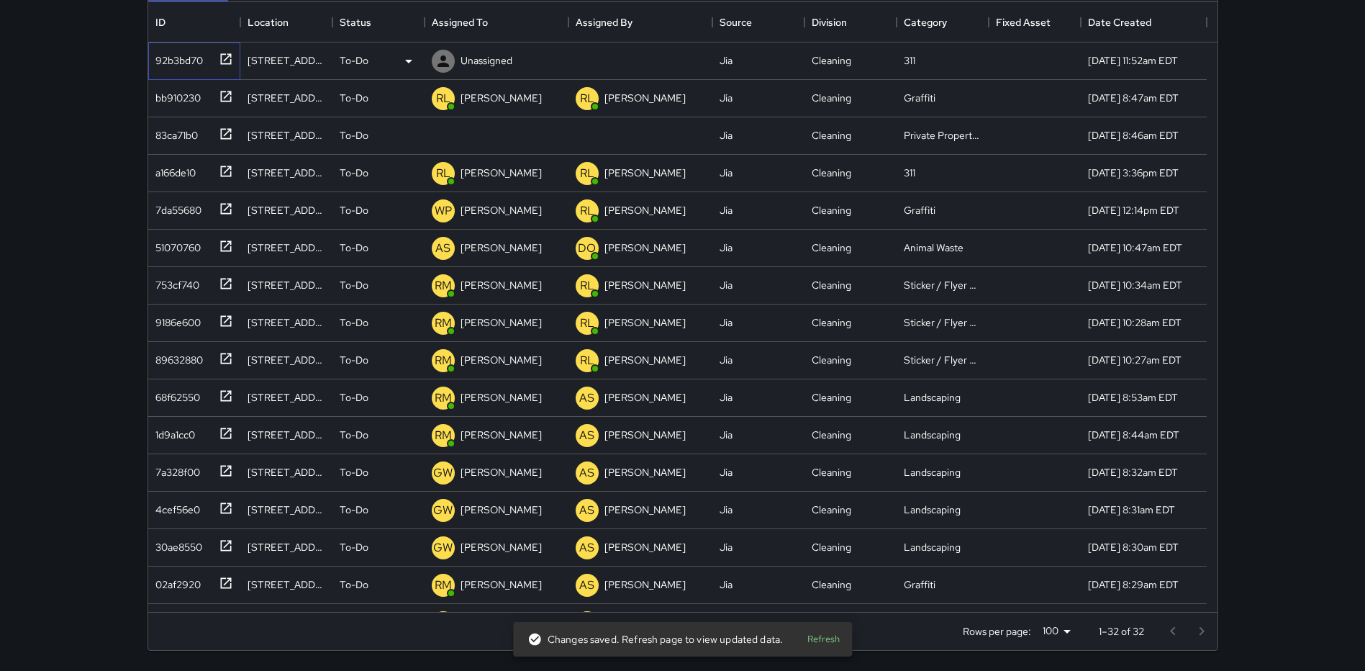
click at [225, 58] on icon at bounding box center [226, 59] width 14 height 14
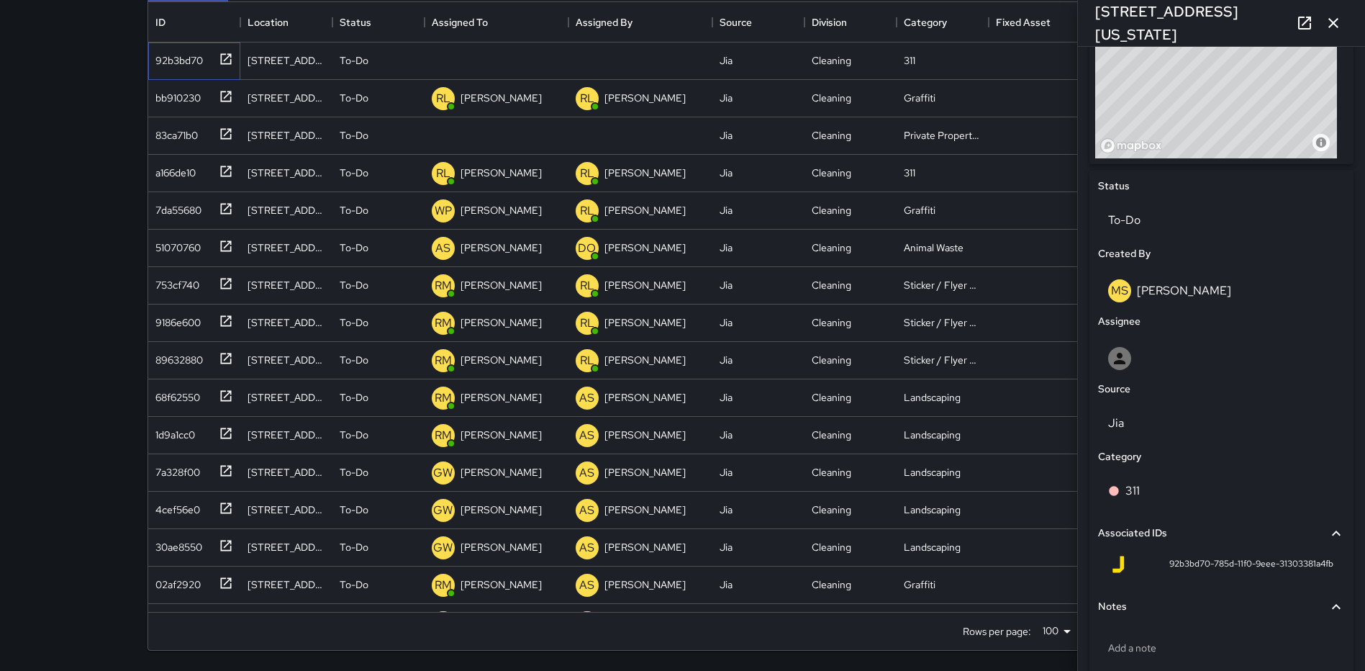
scroll to position [556, 0]
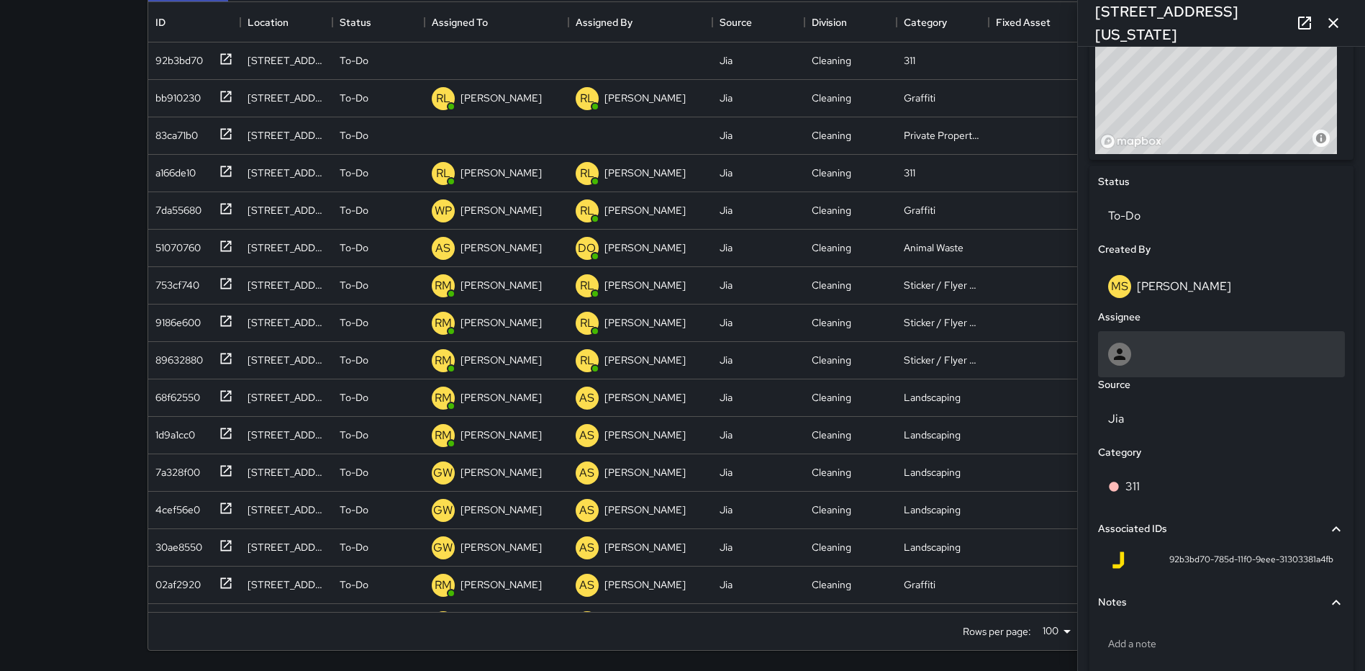
click at [1165, 351] on div at bounding box center [1221, 354] width 227 height 23
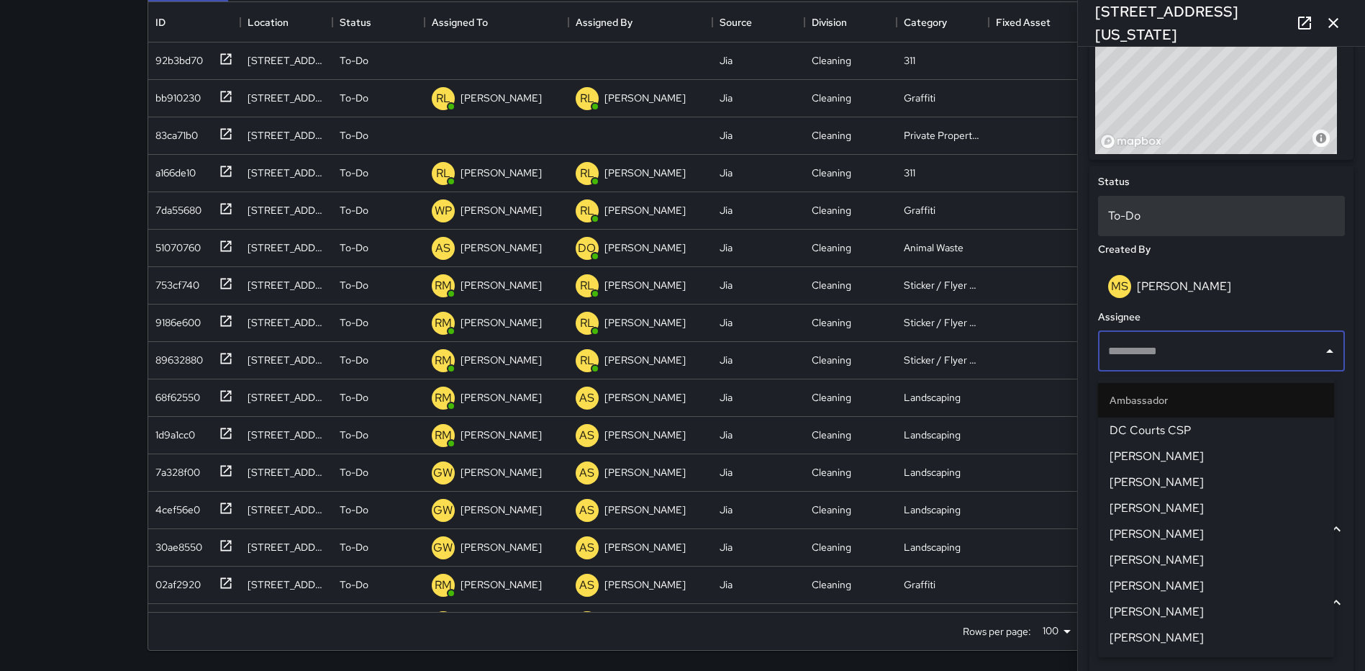
click at [1177, 208] on div "To-Do" at bounding box center [1221, 216] width 247 height 40
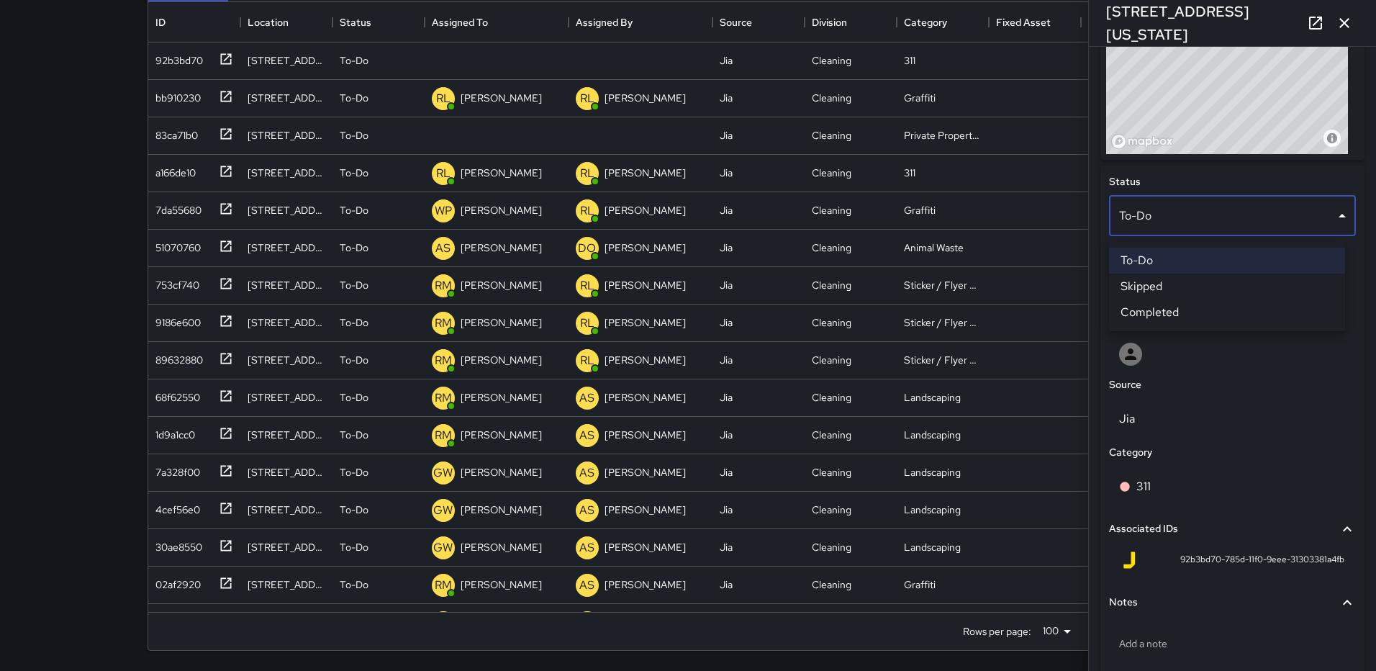
click at [1187, 307] on li "Completed" at bounding box center [1227, 312] width 236 height 26
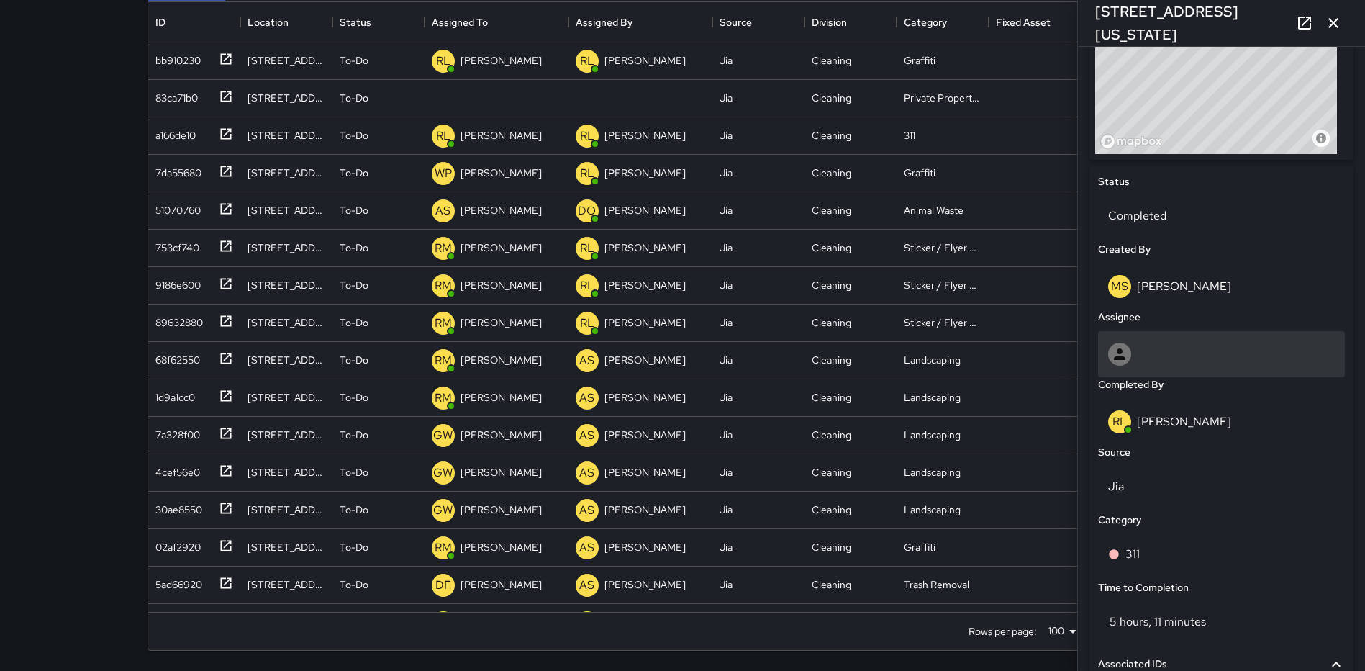
click at [1180, 350] on div at bounding box center [1221, 354] width 227 height 23
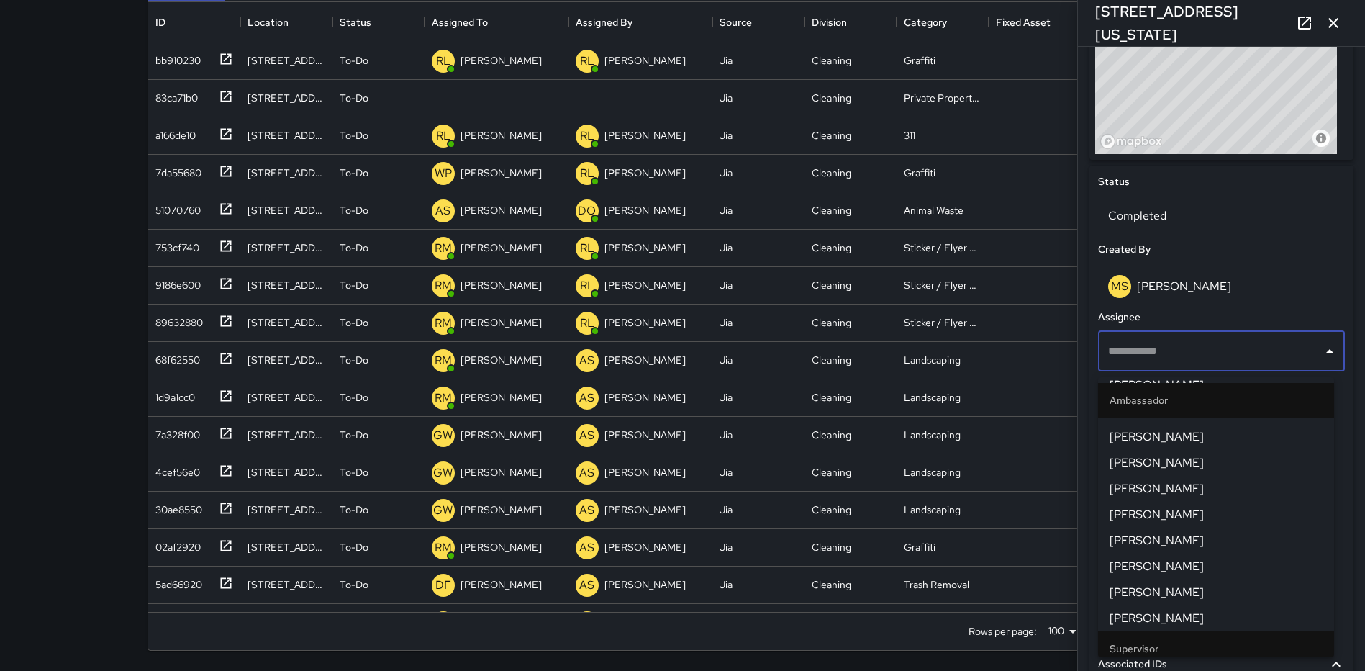
scroll to position [135, 0]
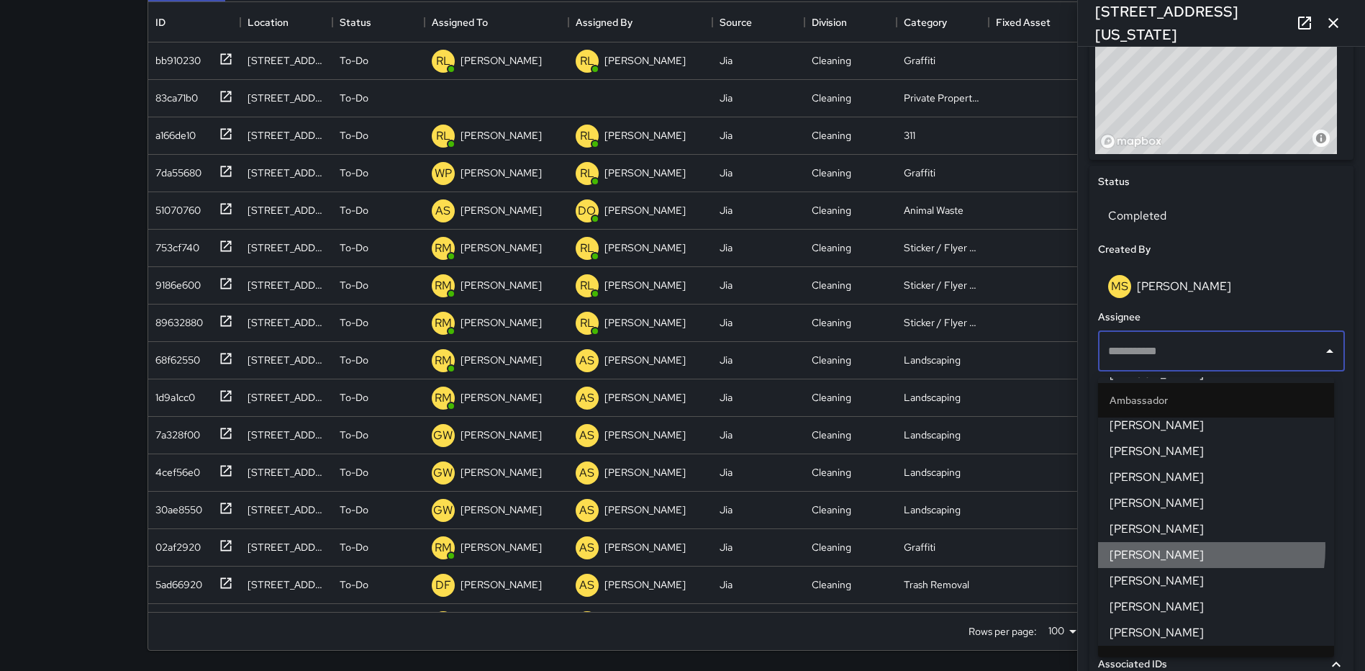
click at [1176, 548] on span "Mekhi Smith" at bounding box center [1216, 554] width 213 height 17
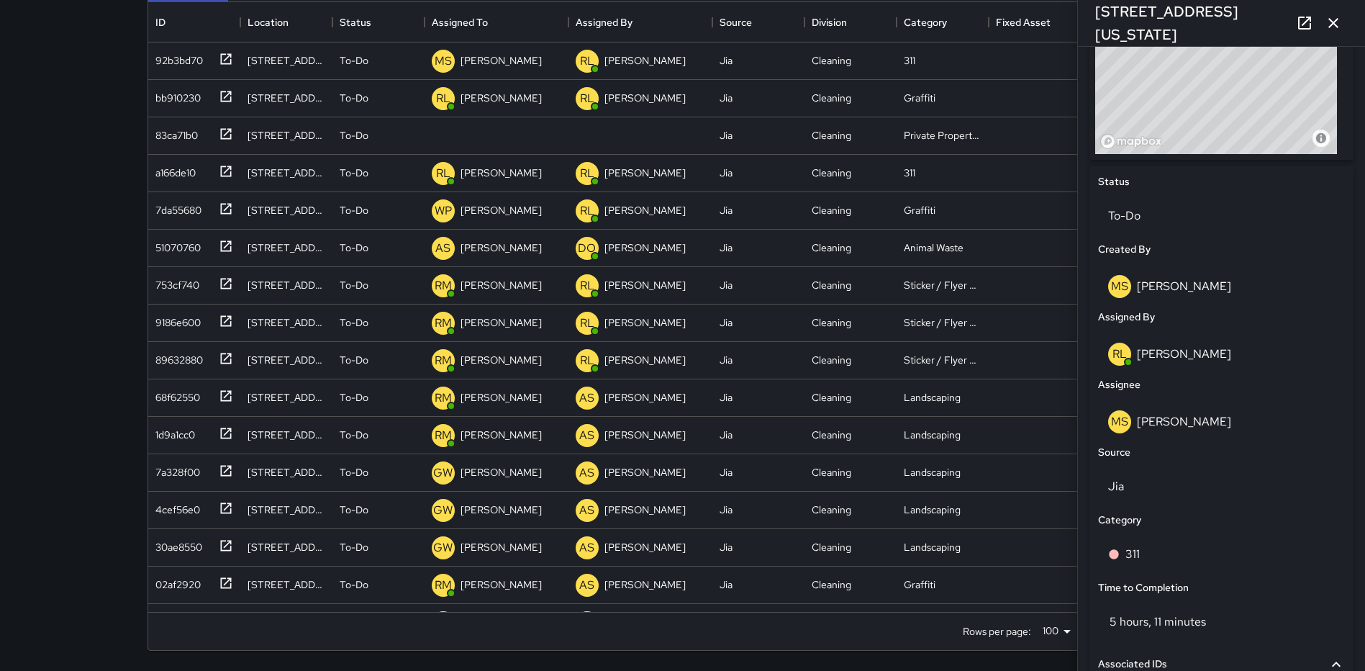
scroll to position [772, 0]
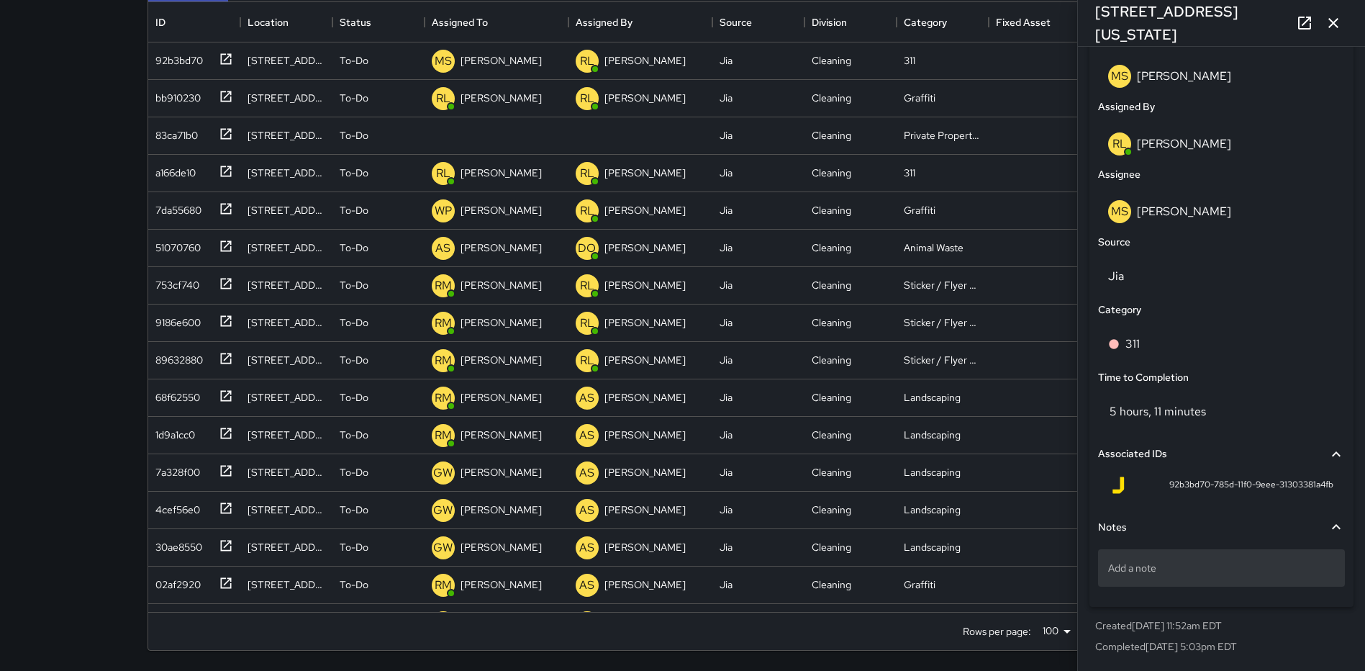
click at [1187, 564] on p "Add a note" at bounding box center [1221, 568] width 227 height 14
type textarea "**********"
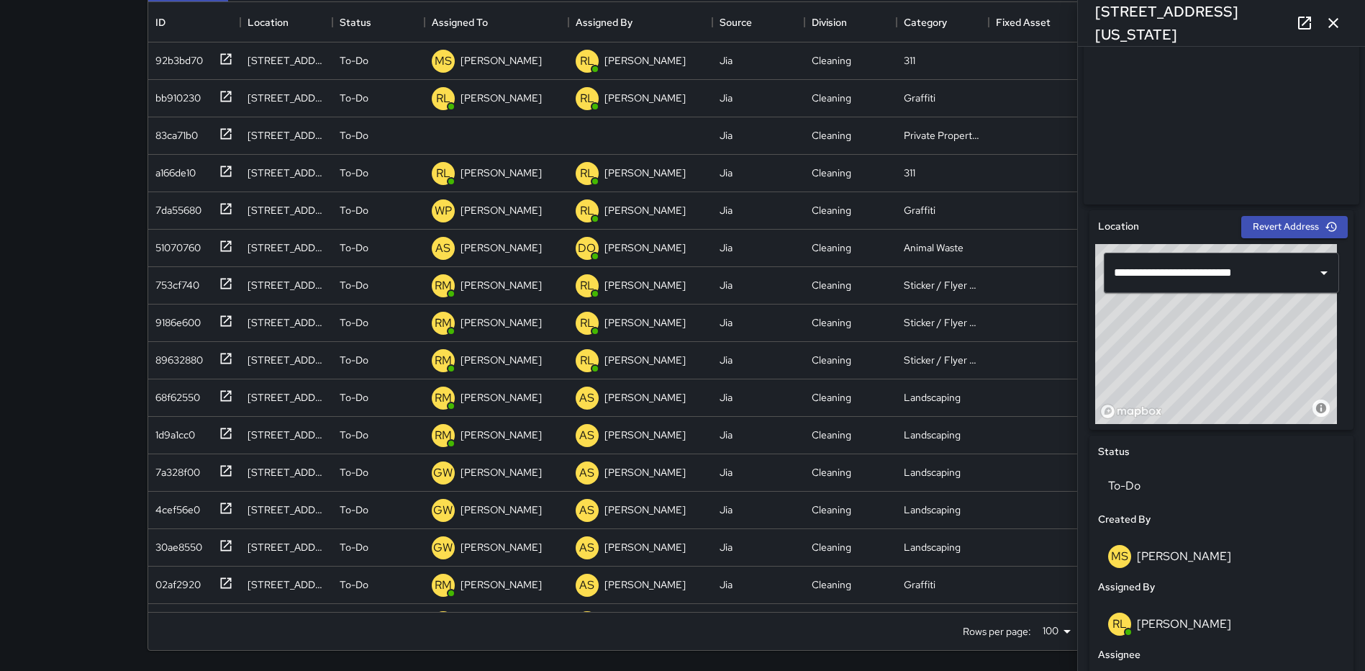
scroll to position [250, 0]
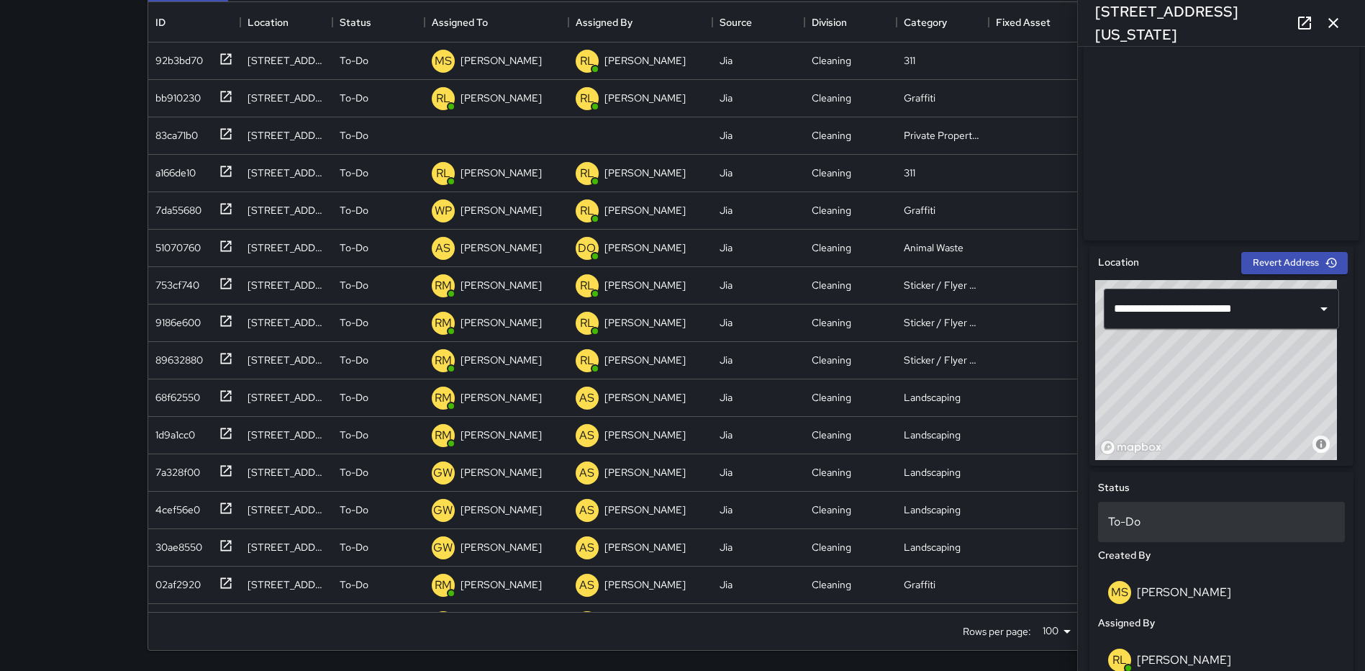
click at [1178, 527] on p "To-Do" at bounding box center [1221, 521] width 227 height 17
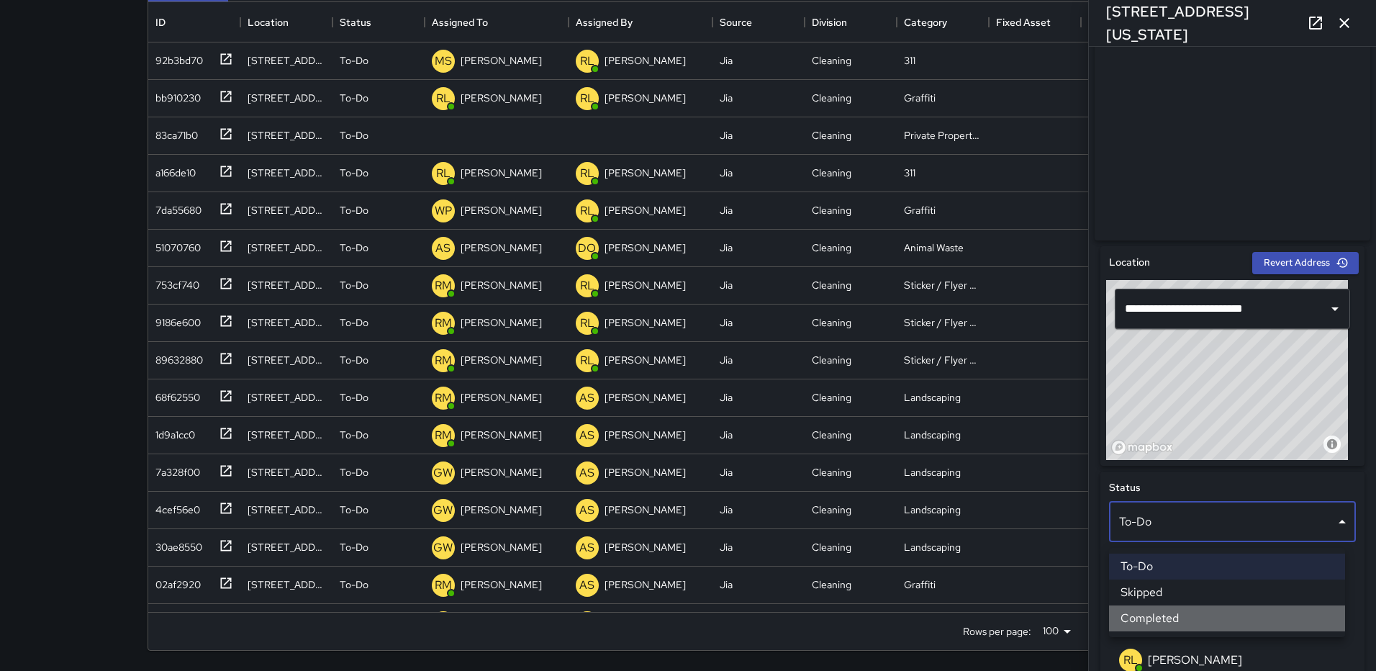
click at [1214, 610] on li "Completed" at bounding box center [1227, 618] width 236 height 26
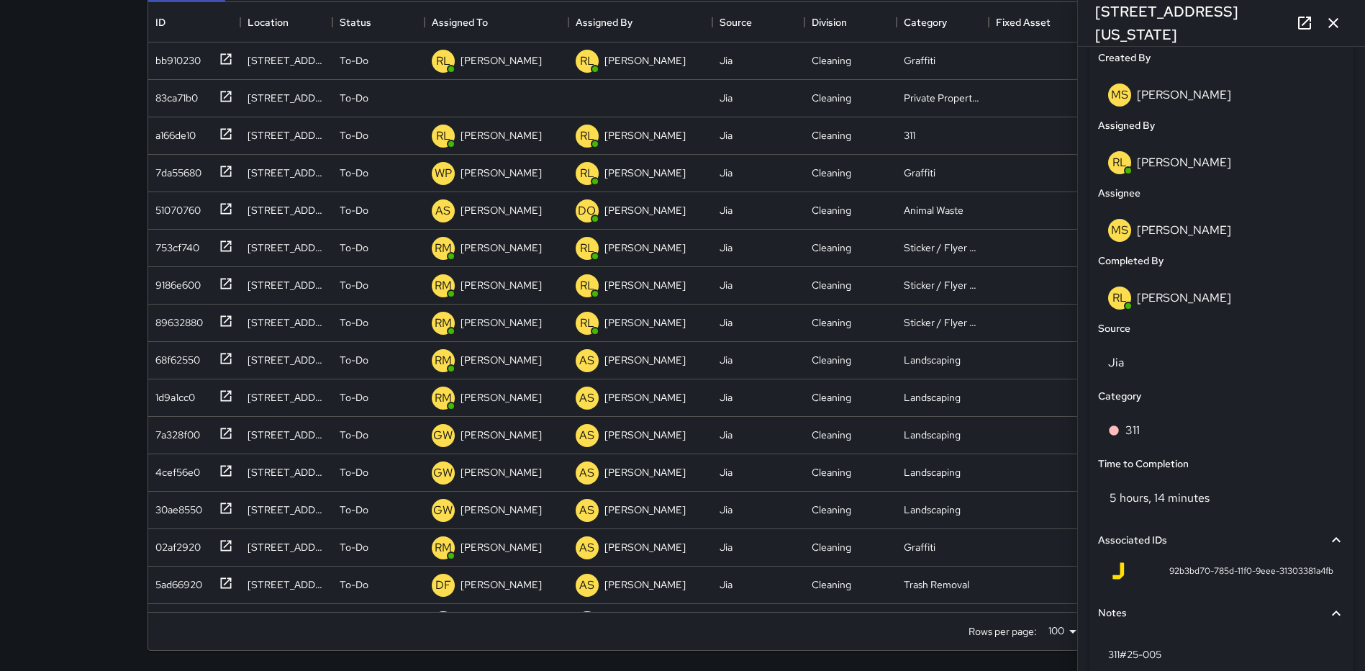
scroll to position [839, 0]
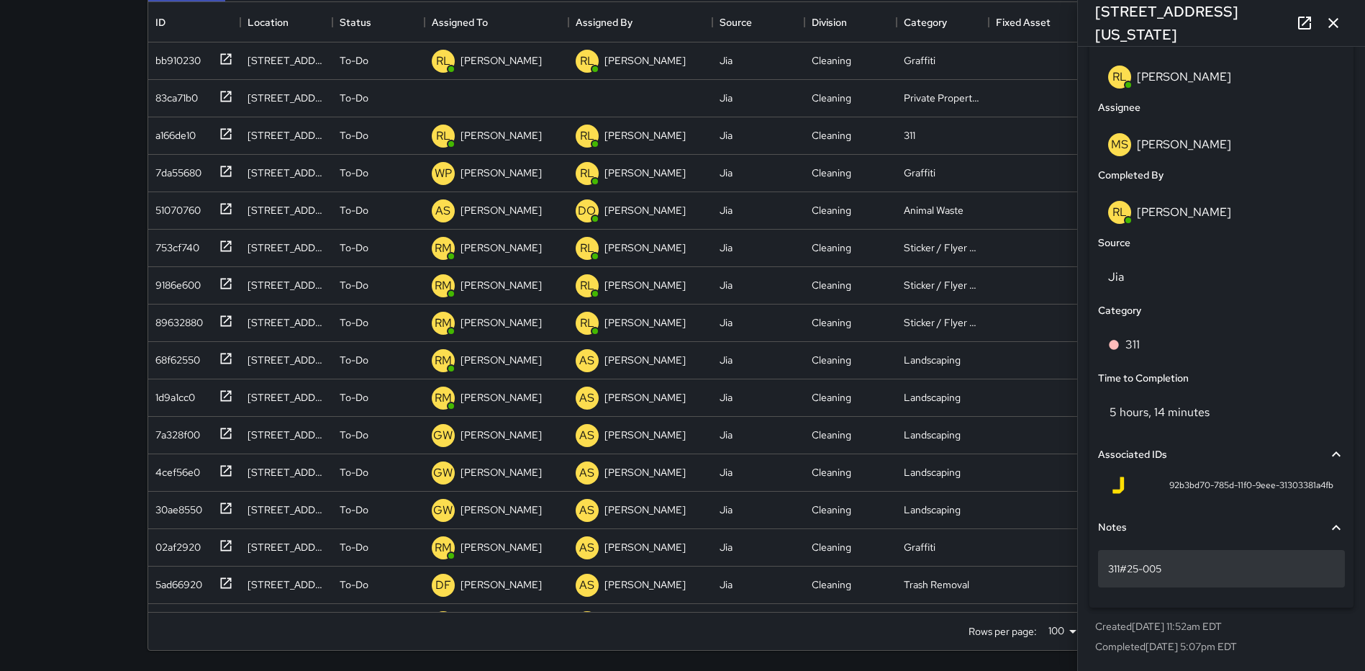
click at [1183, 571] on p "311#25-005" at bounding box center [1221, 568] width 227 height 14
type textarea "**********"
click at [1331, 19] on icon "button" at bounding box center [1333, 22] width 17 height 17
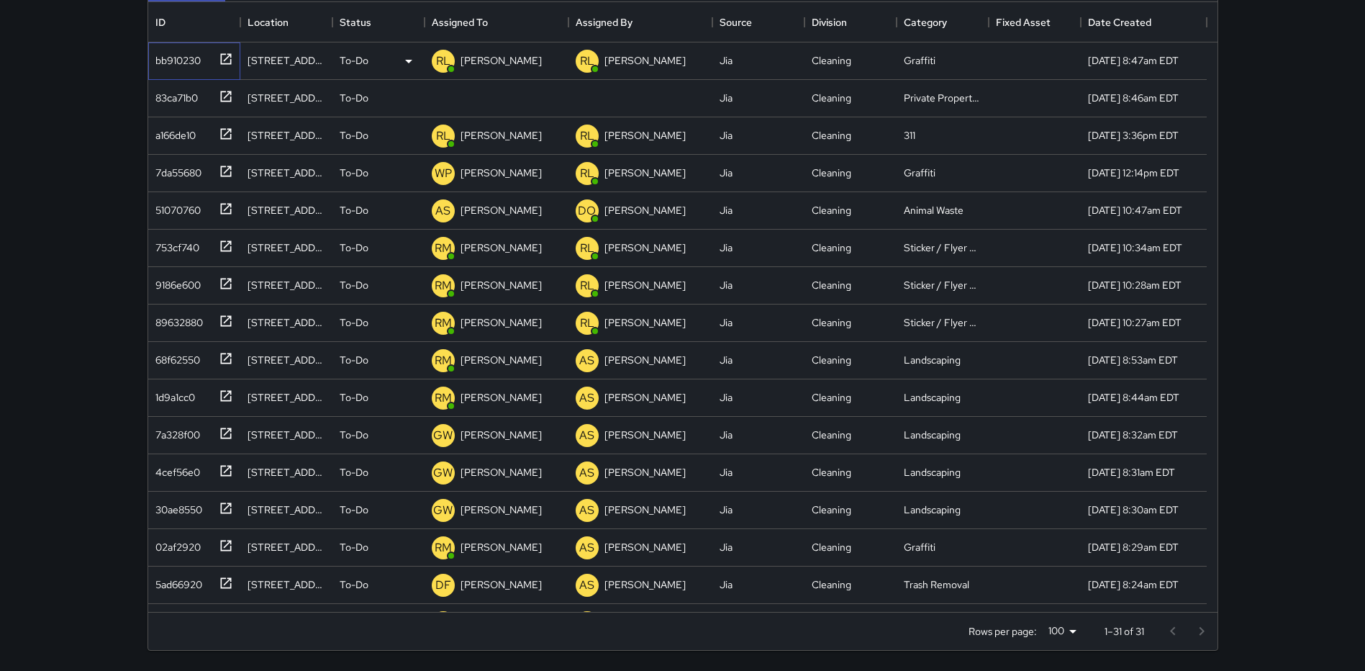
click at [221, 50] on div at bounding box center [223, 58] width 20 height 24
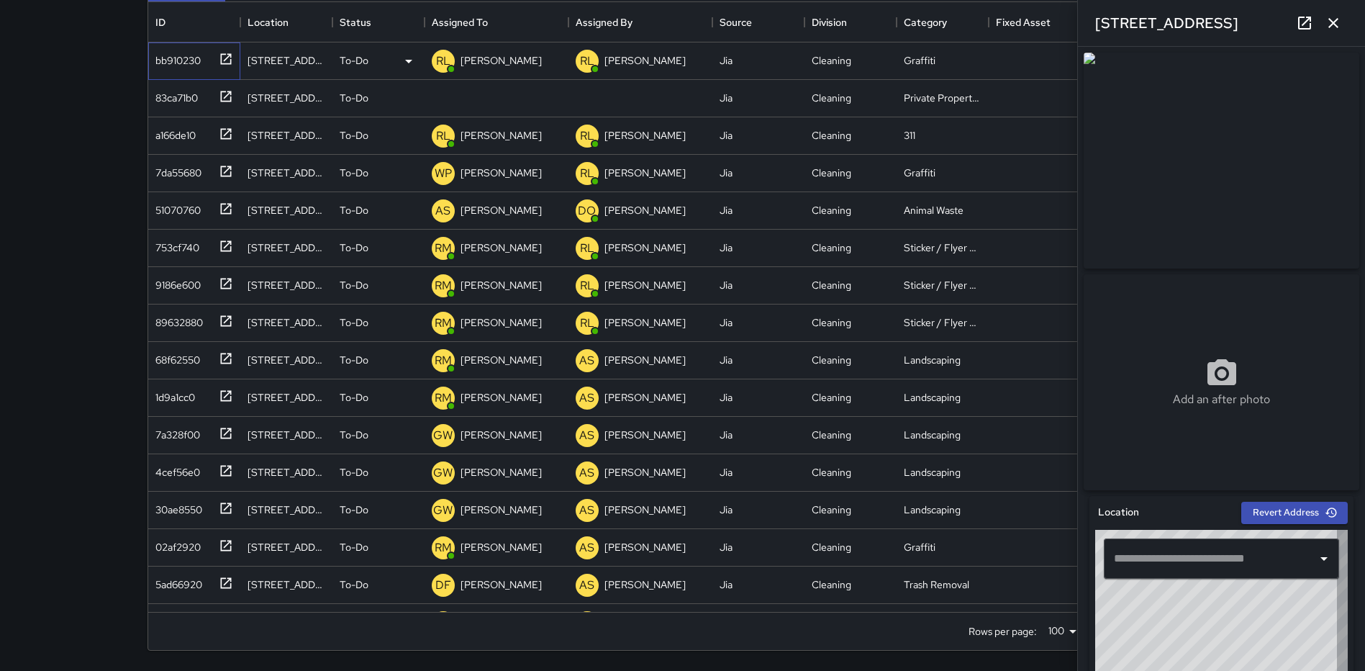
type input "**********"
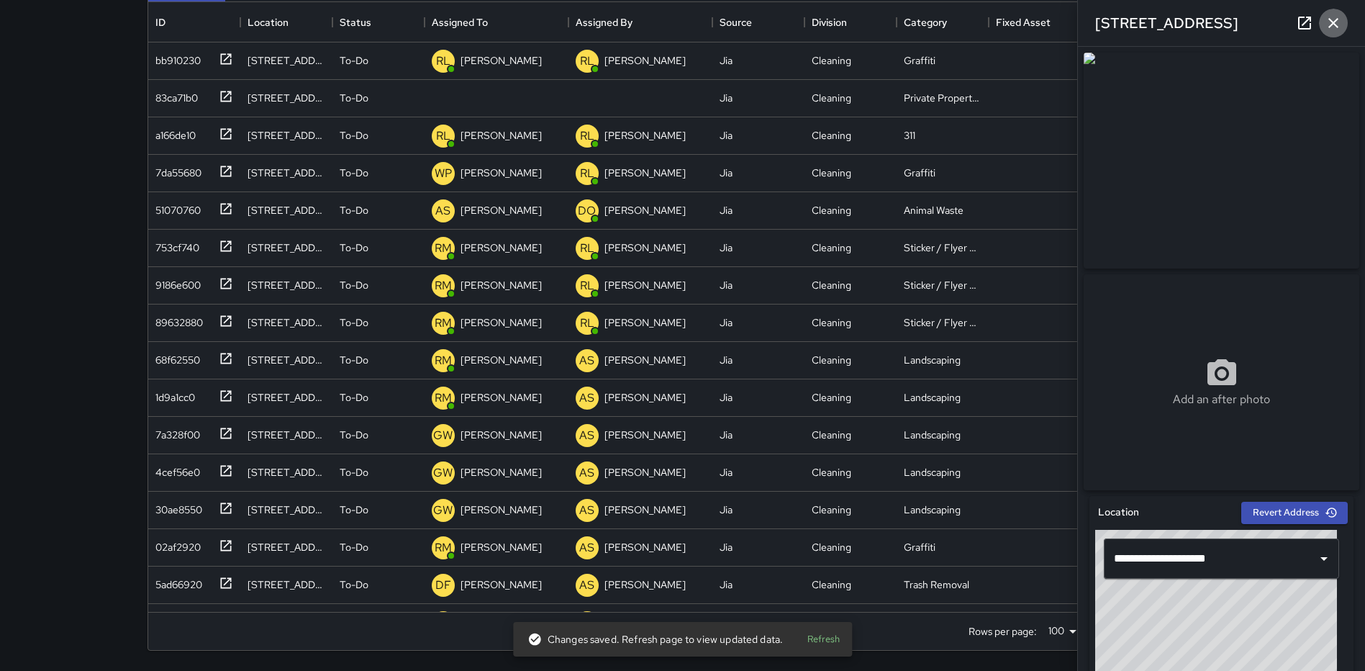
click at [1338, 18] on icon "button" at bounding box center [1333, 22] width 17 height 17
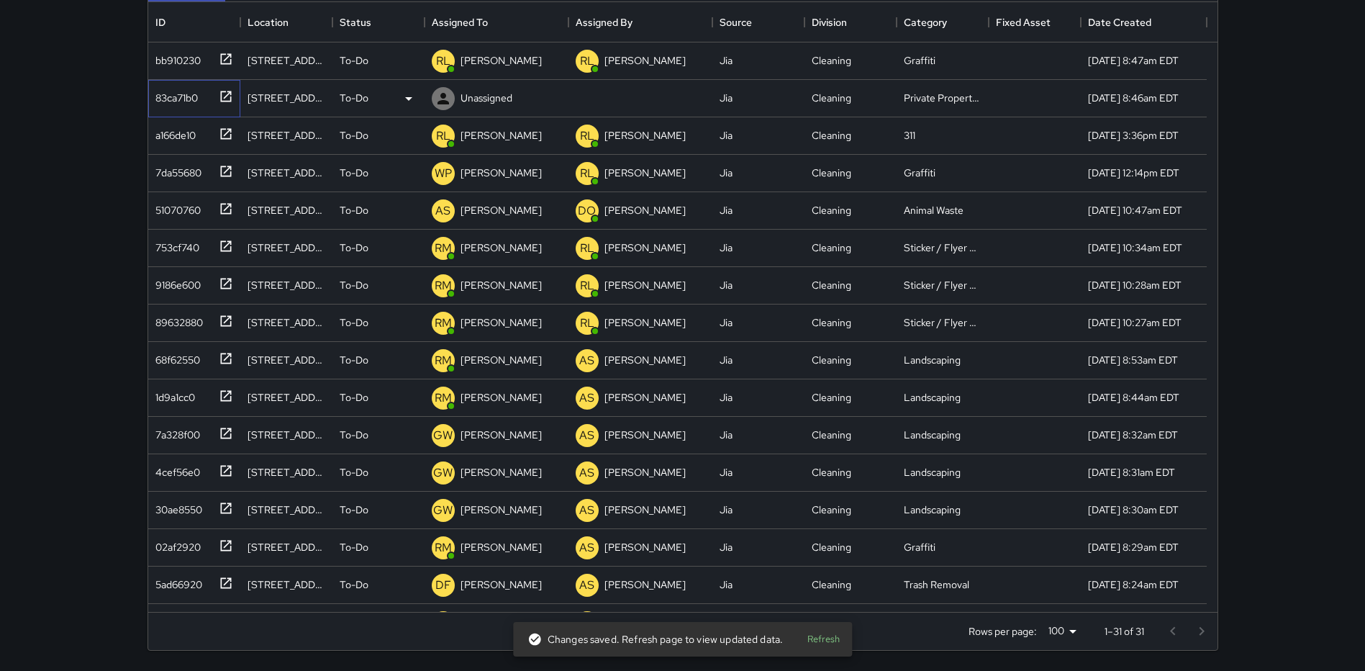
click at [226, 94] on icon at bounding box center [226, 96] width 14 height 14
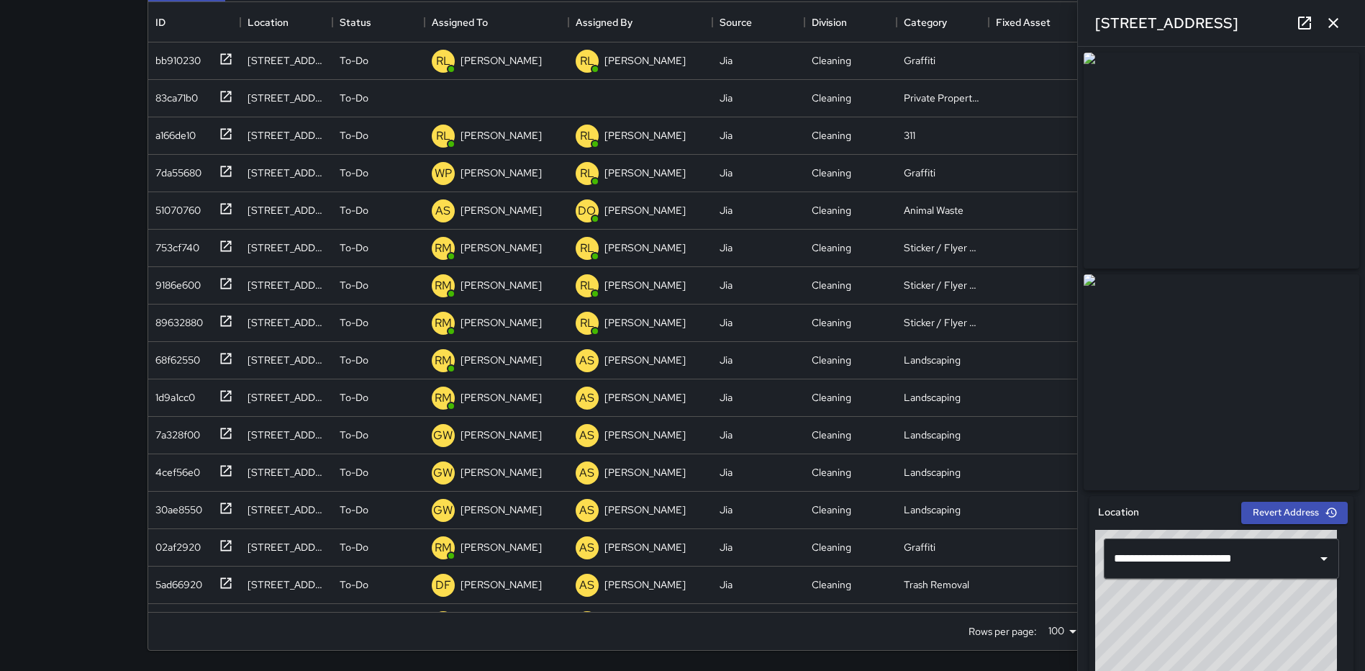
click at [1343, 22] on button "button" at bounding box center [1333, 23] width 29 height 29
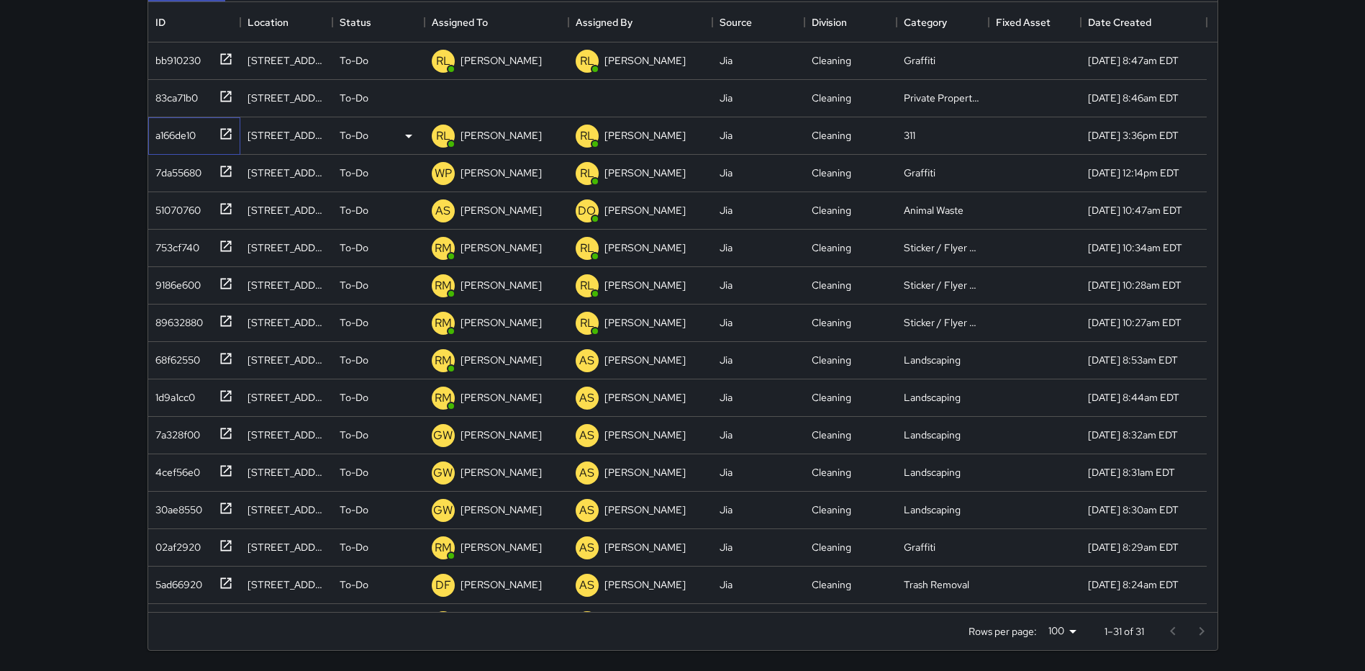
click at [221, 130] on icon at bounding box center [225, 133] width 11 height 11
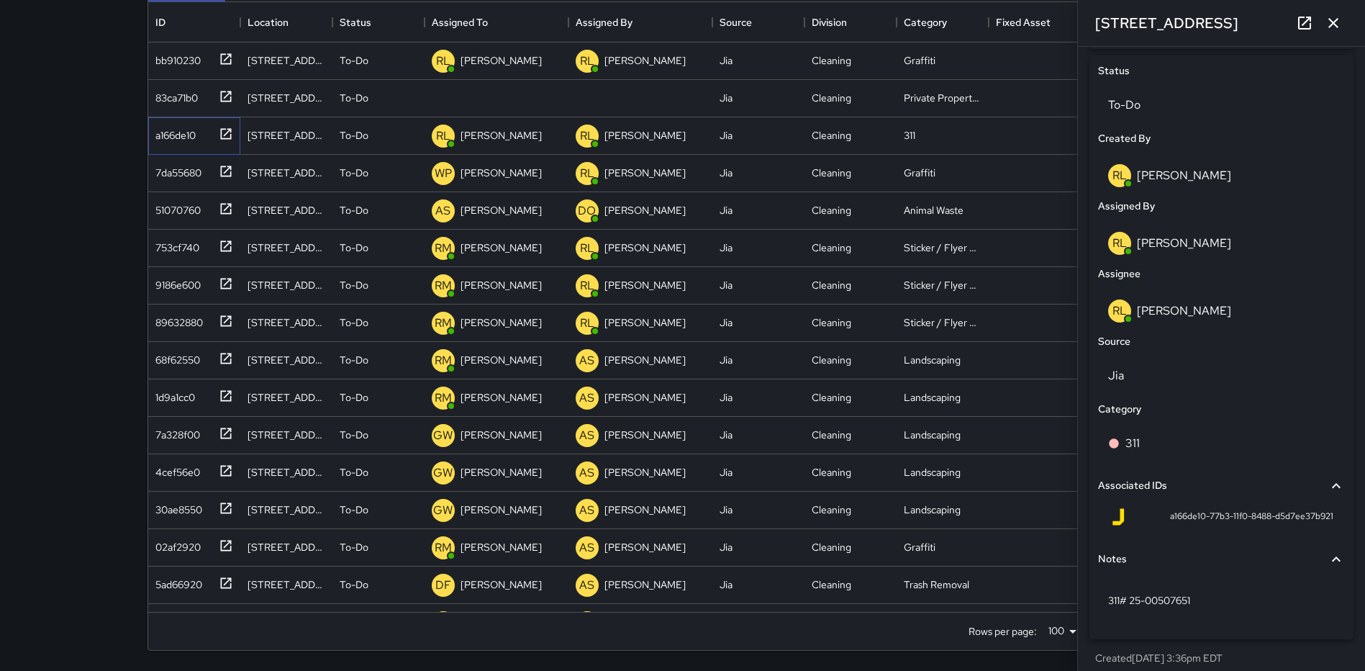
scroll to position [684, 0]
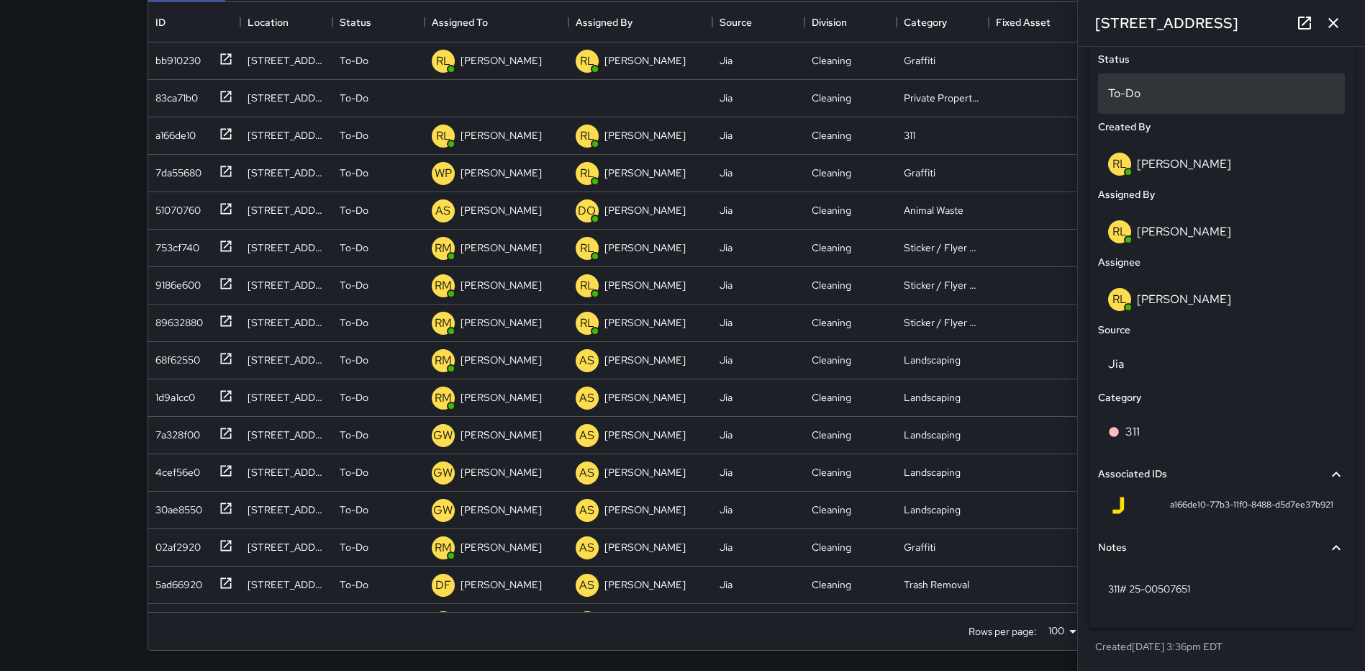
click at [1165, 93] on p "To-Do" at bounding box center [1221, 93] width 227 height 17
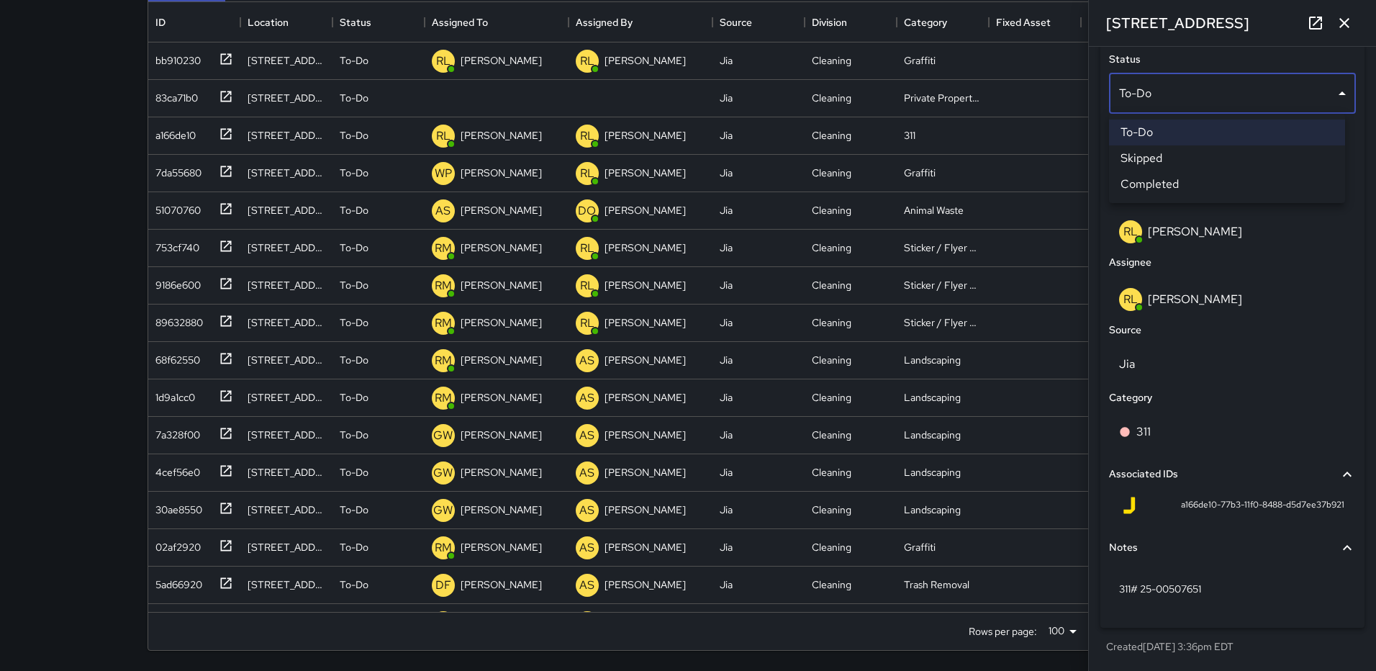
click at [1166, 181] on li "Completed" at bounding box center [1227, 184] width 236 height 26
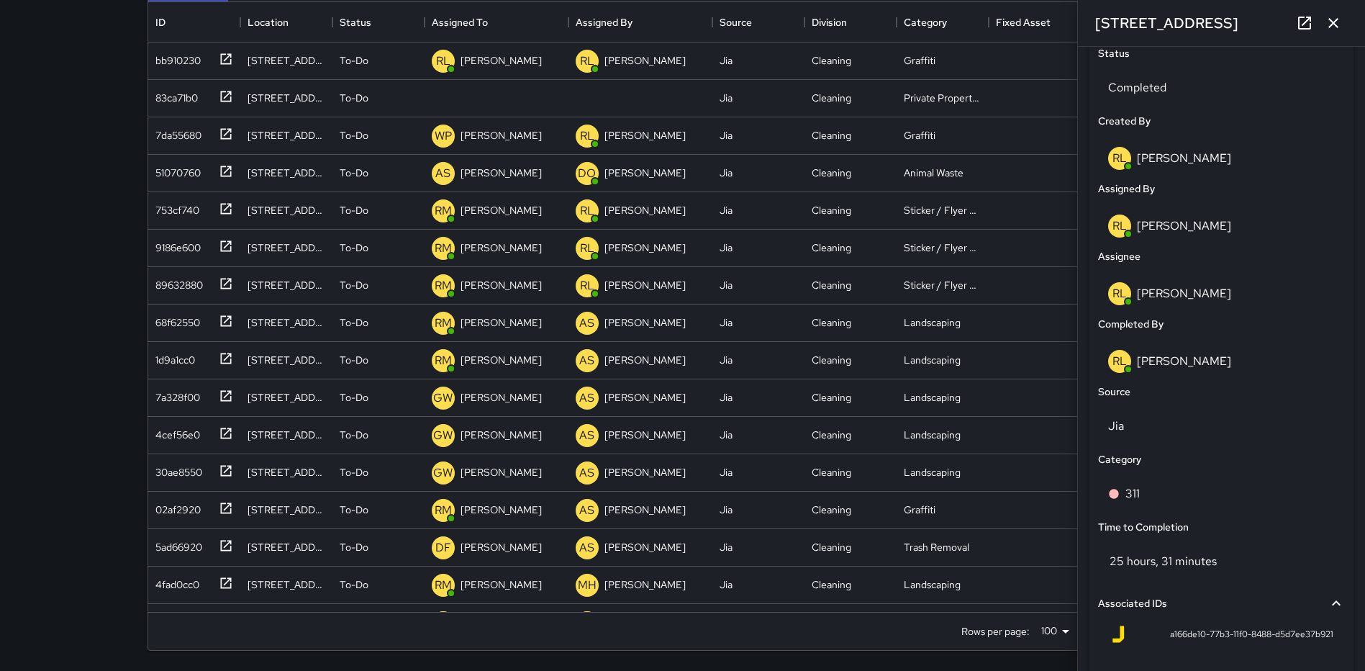
drag, startPoint x: 1331, startPoint y: 21, endPoint x: 1297, endPoint y: 30, distance: 35.1
click at [1331, 20] on icon "button" at bounding box center [1334, 23] width 10 height 10
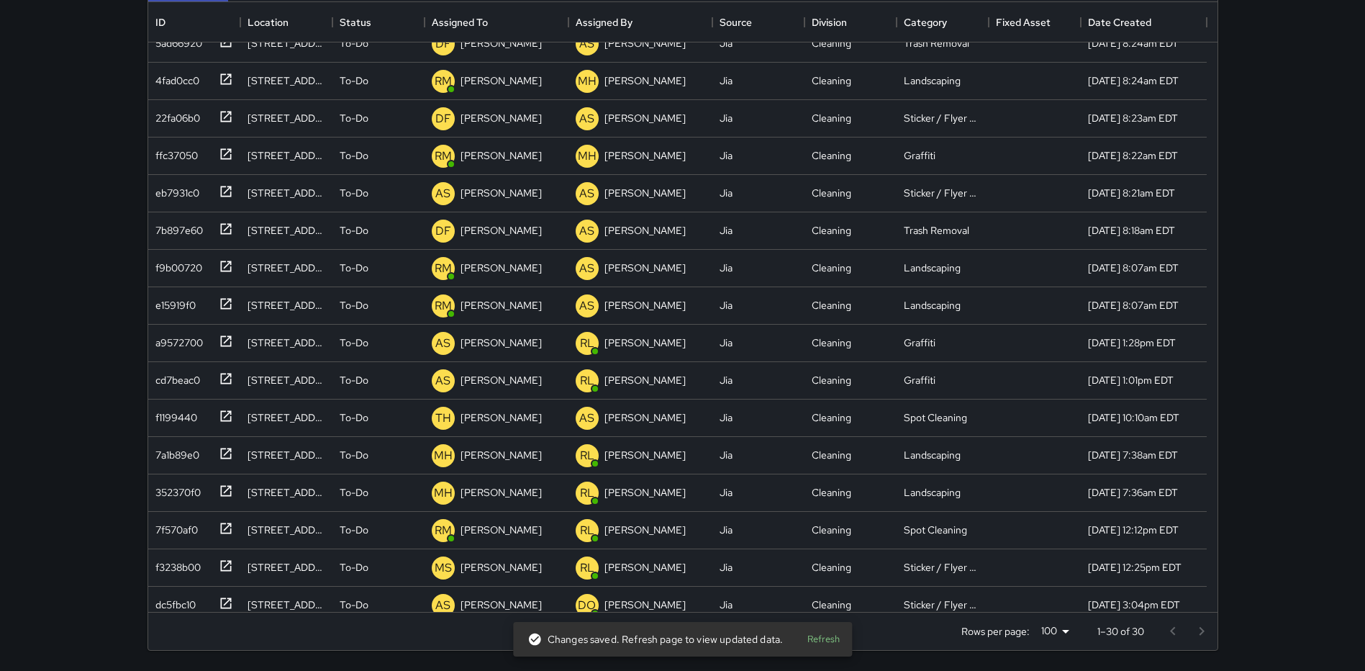
scroll to position [554, 0]
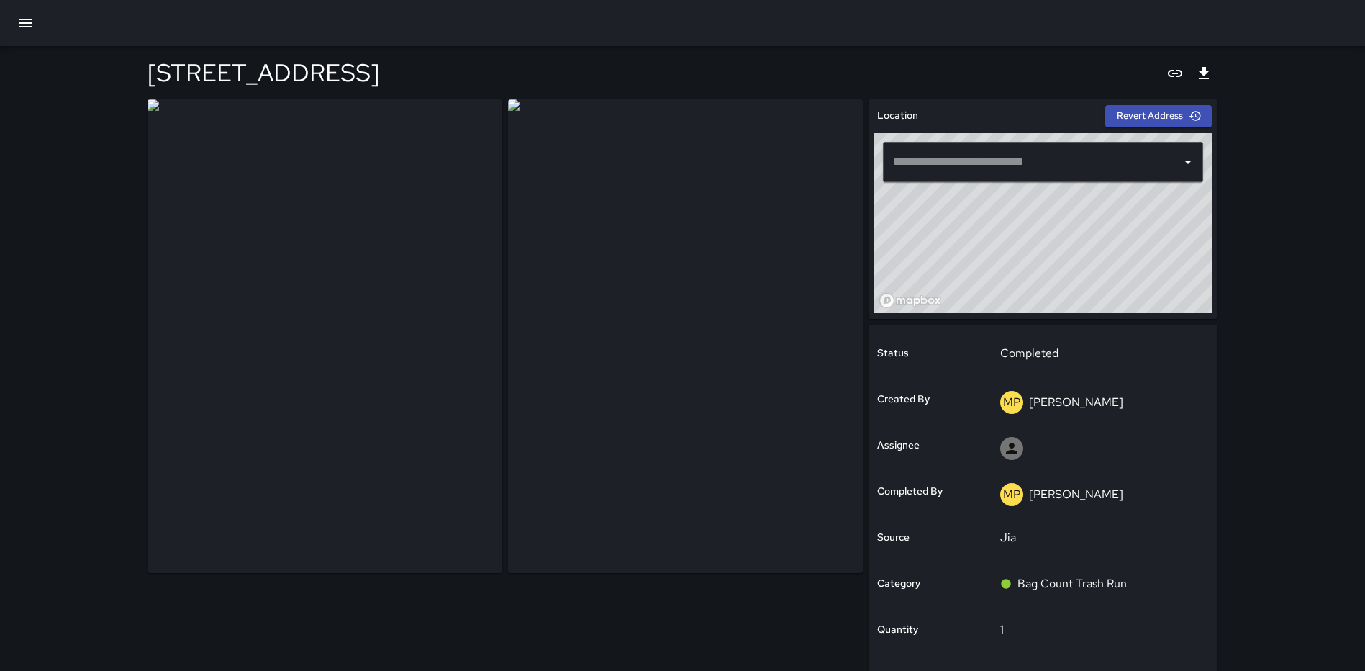
type input "**********"
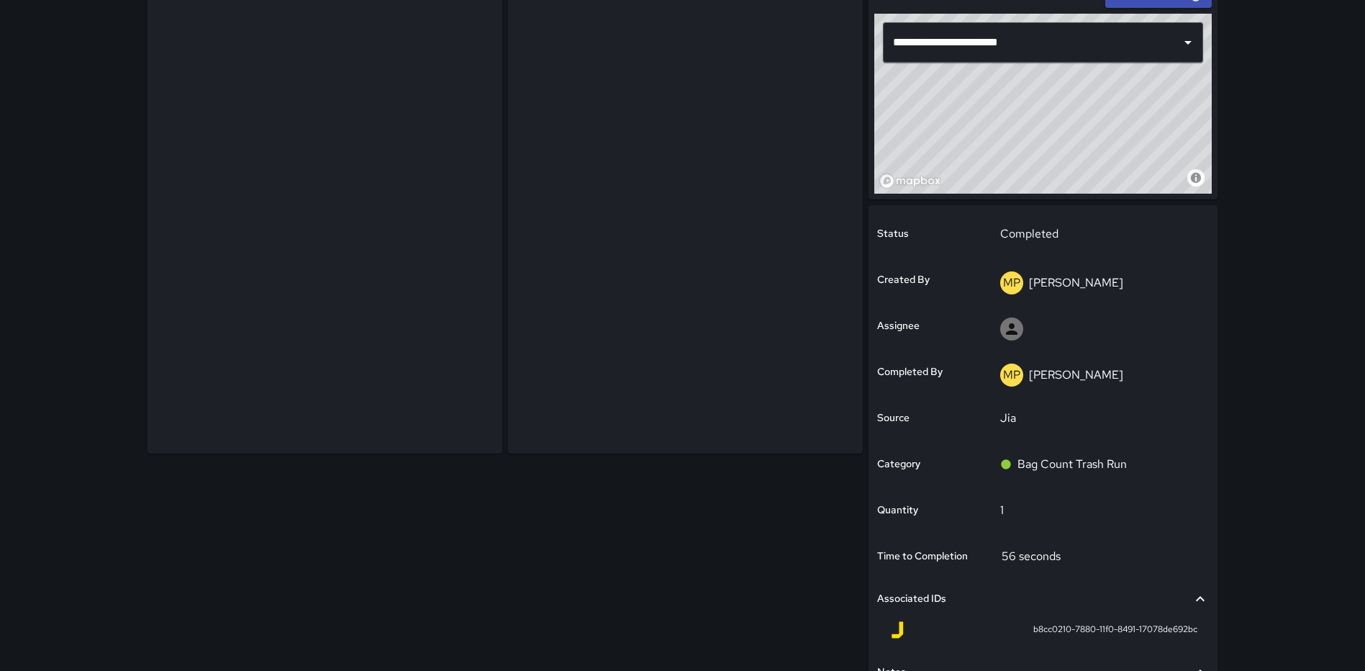
scroll to position [258, 0]
